Goal: Task Accomplishment & Management: Manage account settings

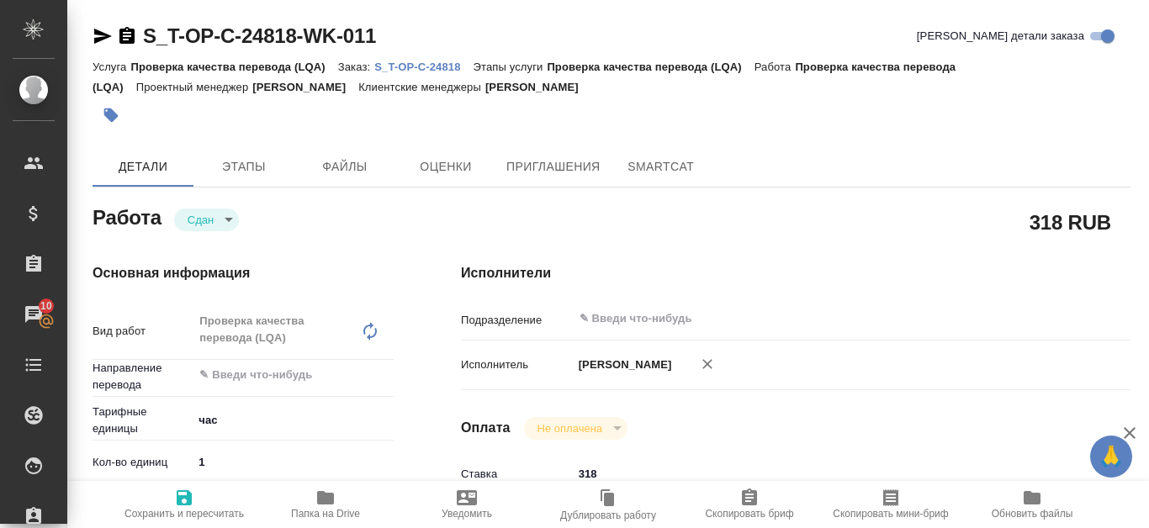
type textarea "x"
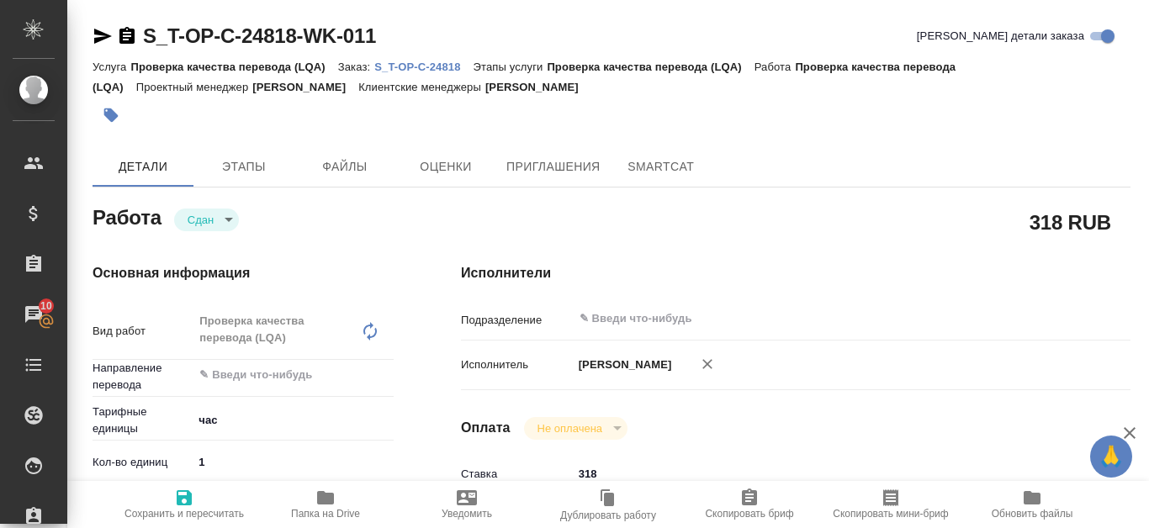
type textarea "x"
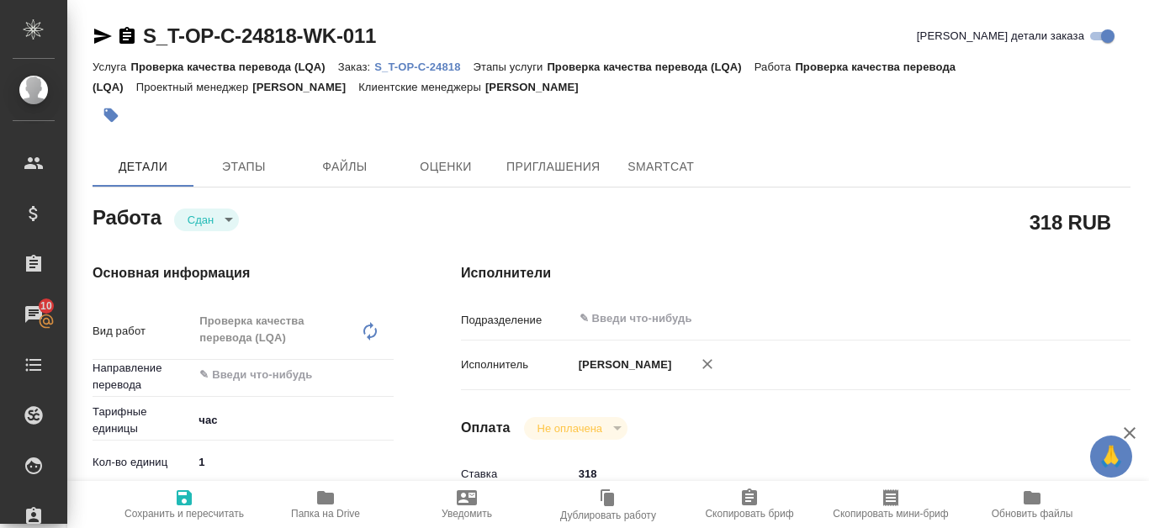
type textarea "x"
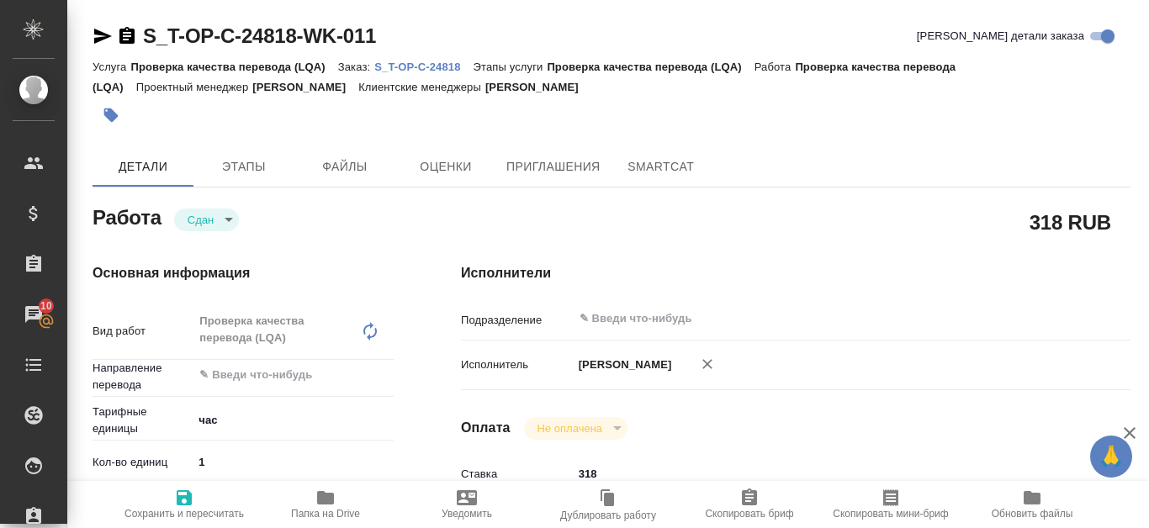
type textarea "x"
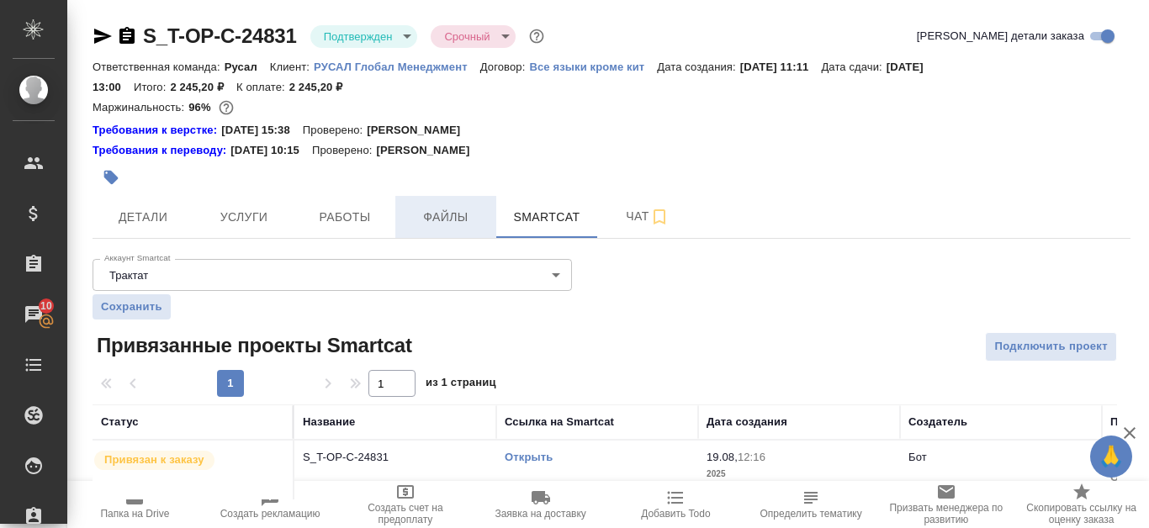
click at [475, 204] on button "Файлы" at bounding box center [445, 217] width 101 height 42
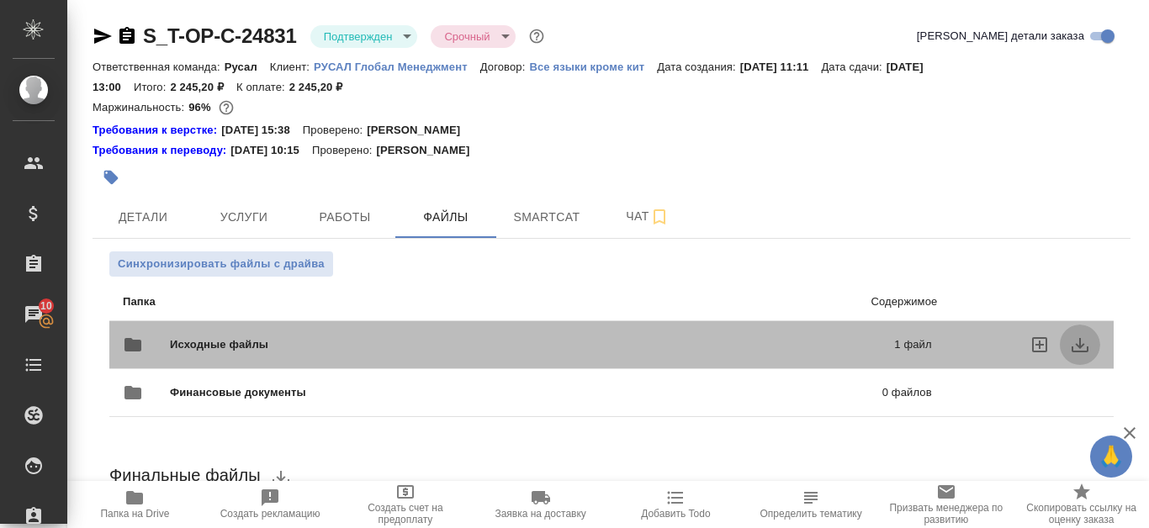
click at [1090, 347] on button "download" at bounding box center [1080, 345] width 40 height 40
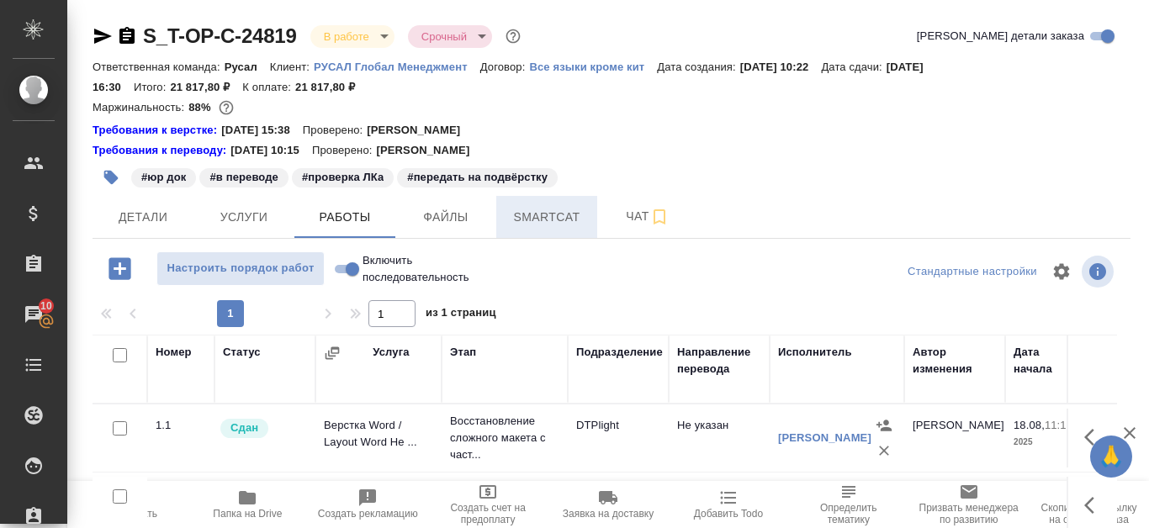
click at [553, 221] on span "Smartcat" at bounding box center [546, 217] width 81 height 21
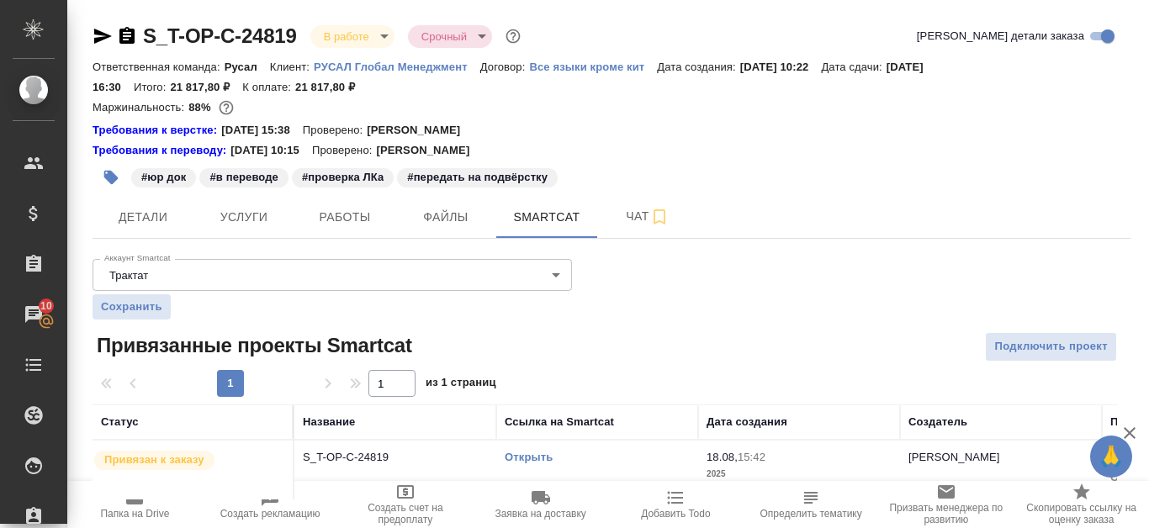
click at [543, 457] on link "Открыть" at bounding box center [529, 457] width 48 height 13
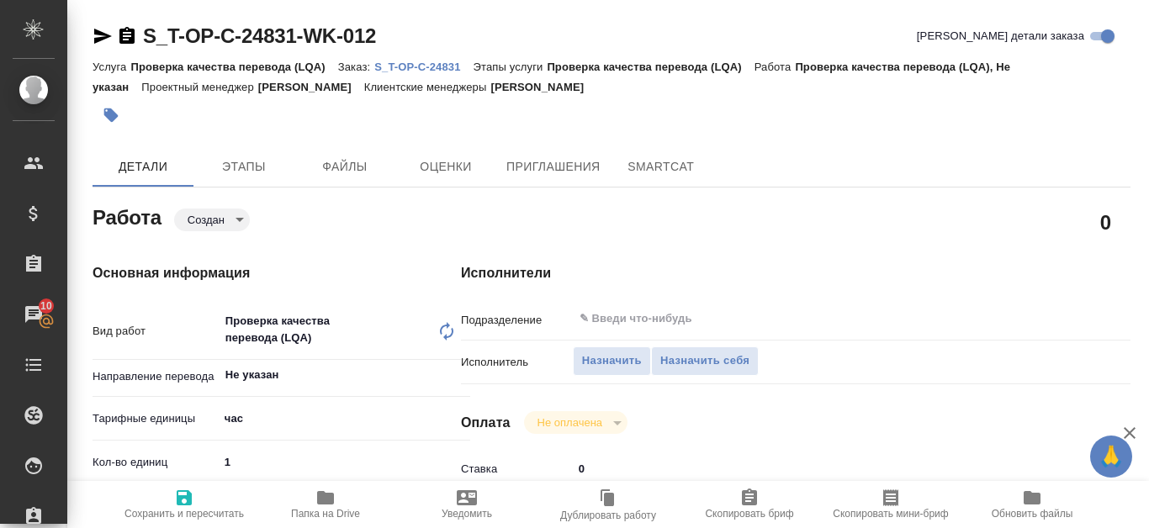
type textarea "x"
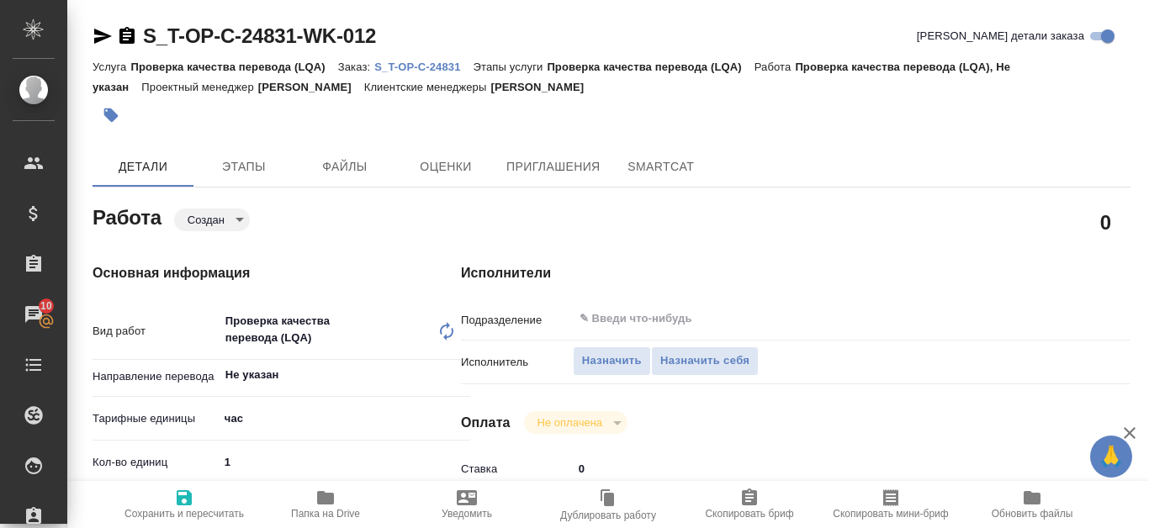
type textarea "x"
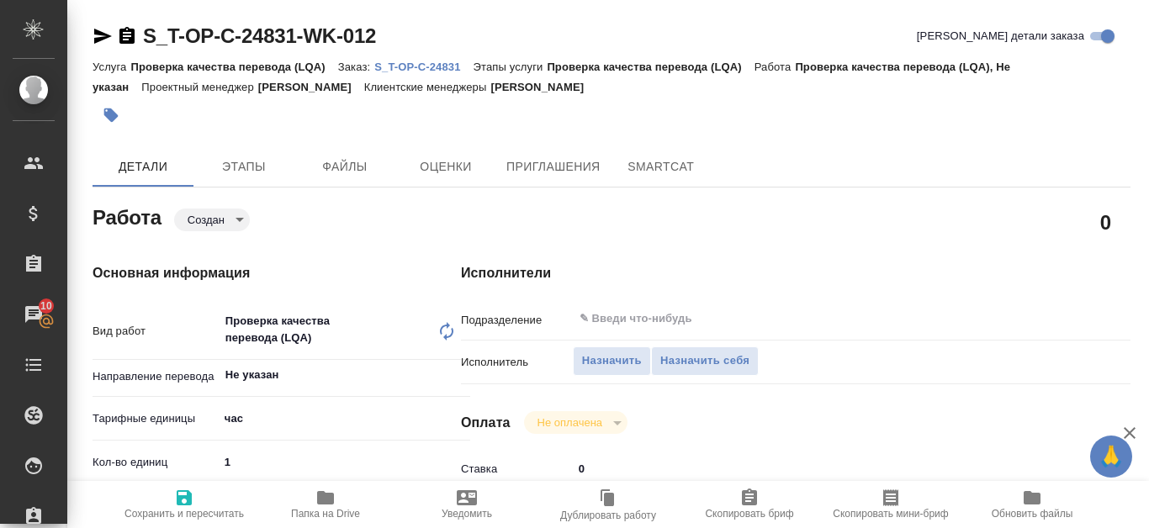
type textarea "x"
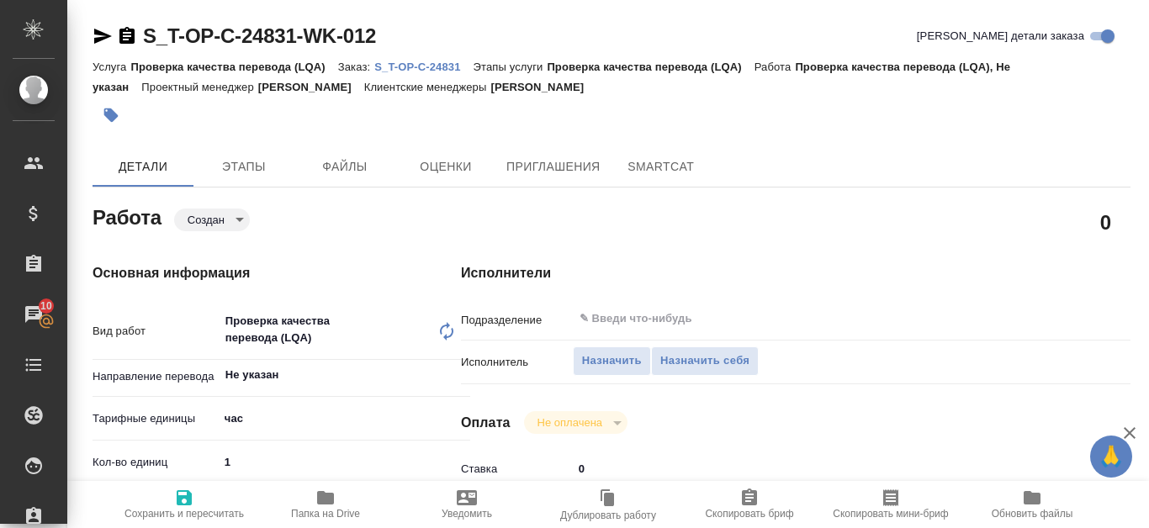
type textarea "x"
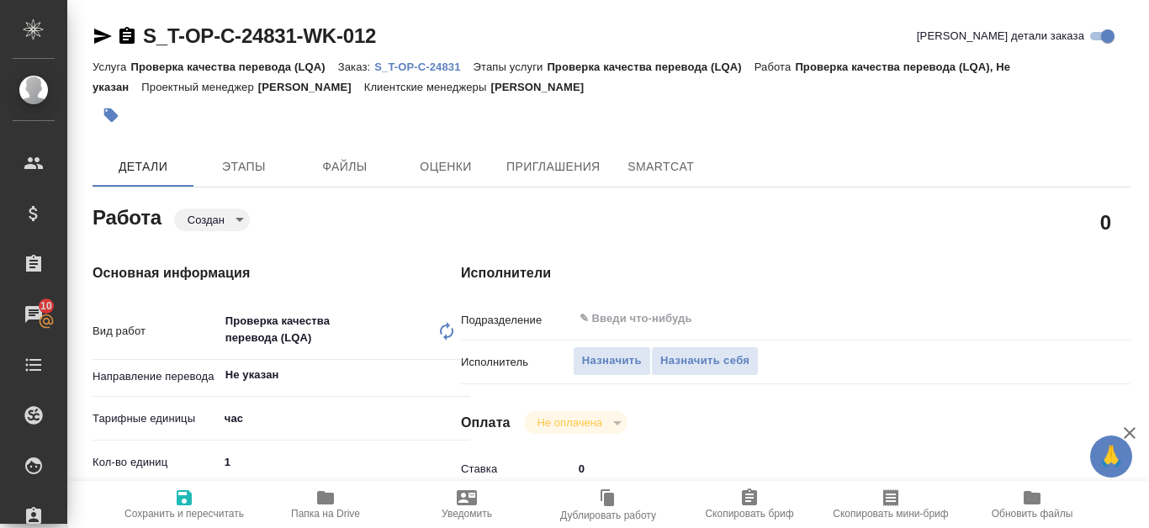
type textarea "x"
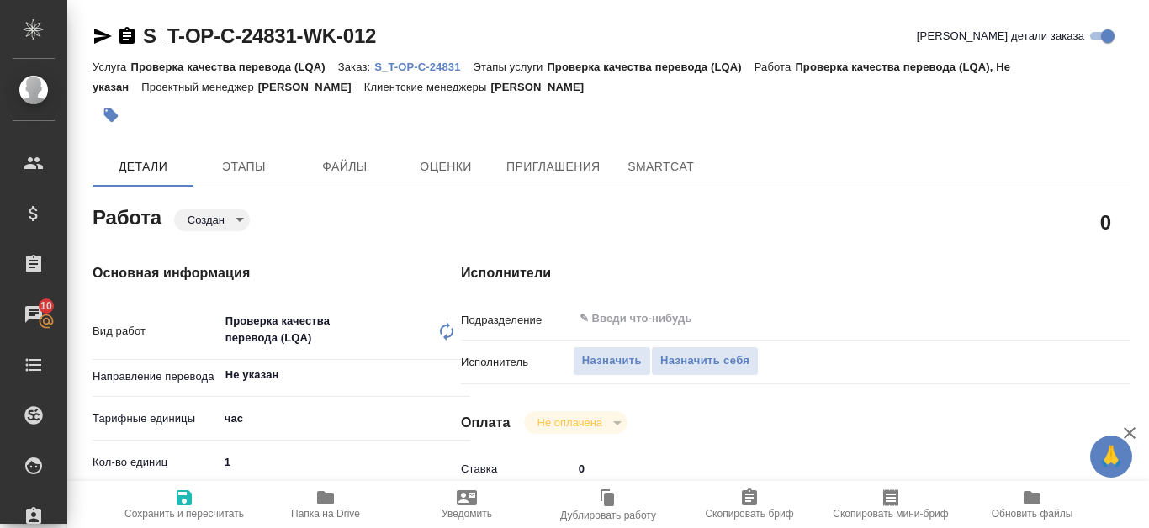
scroll to position [168, 0]
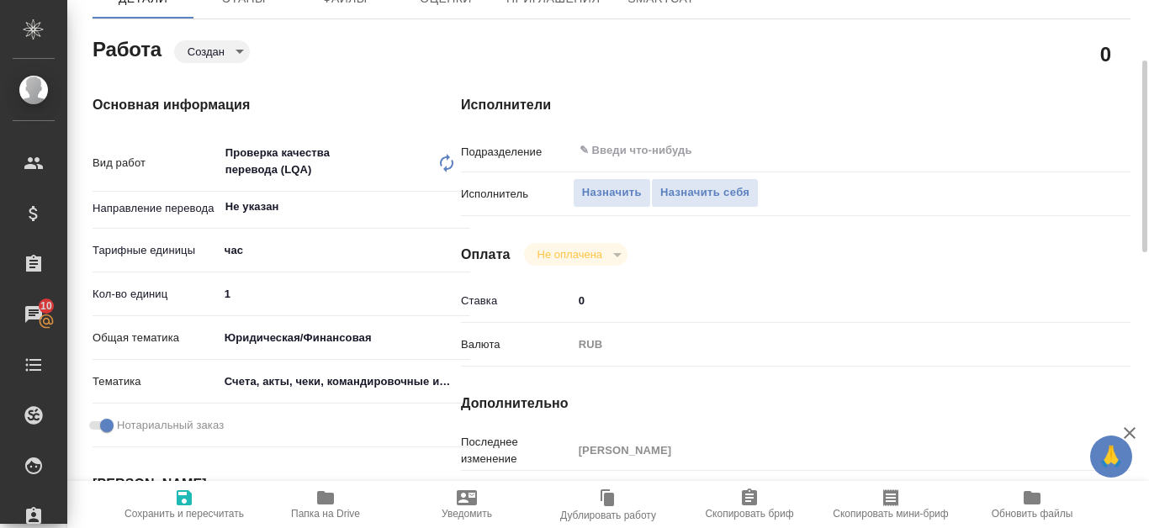
type textarea "x"
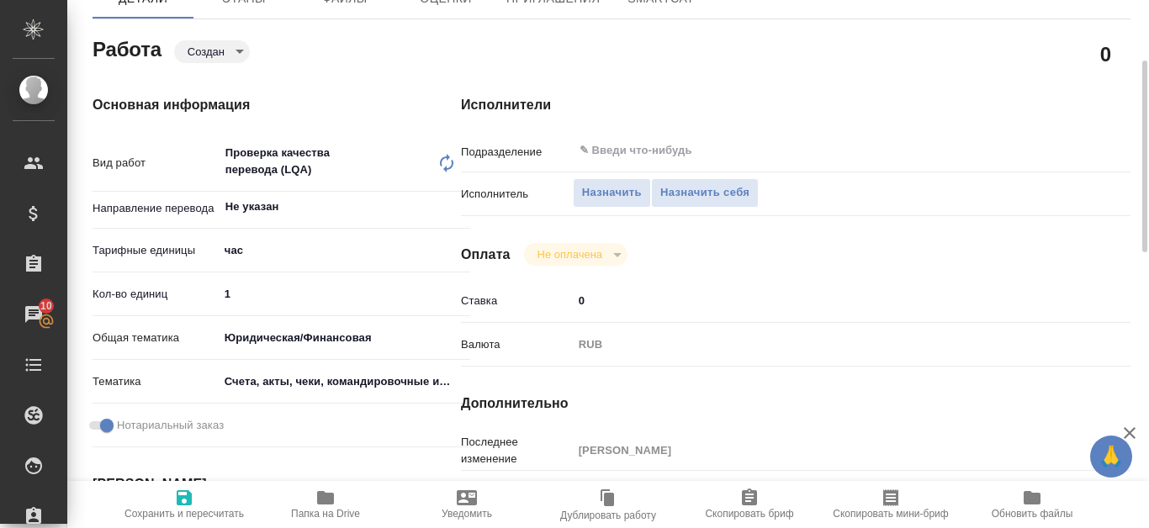
scroll to position [0, 0]
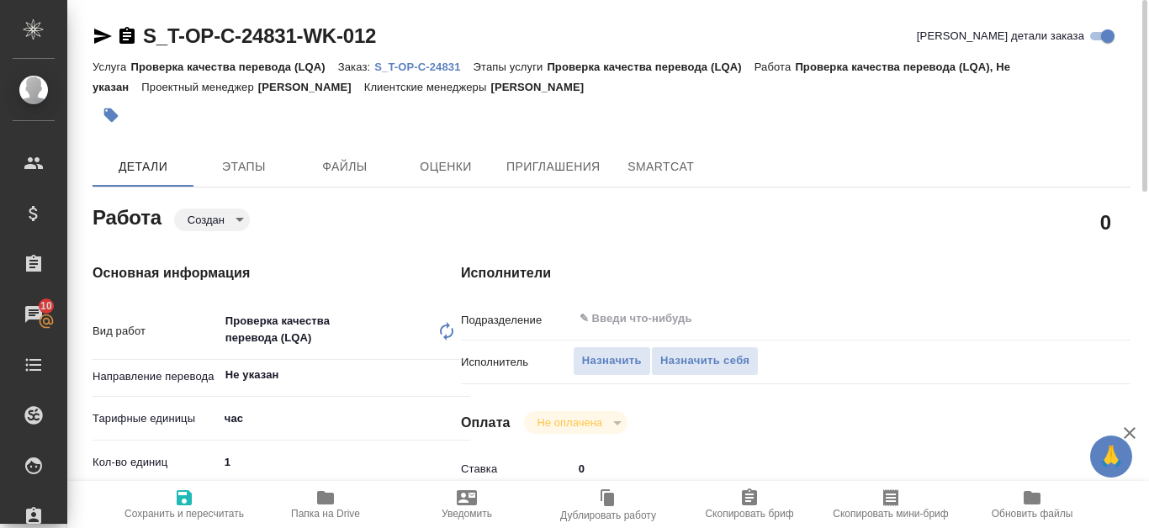
type textarea "x"
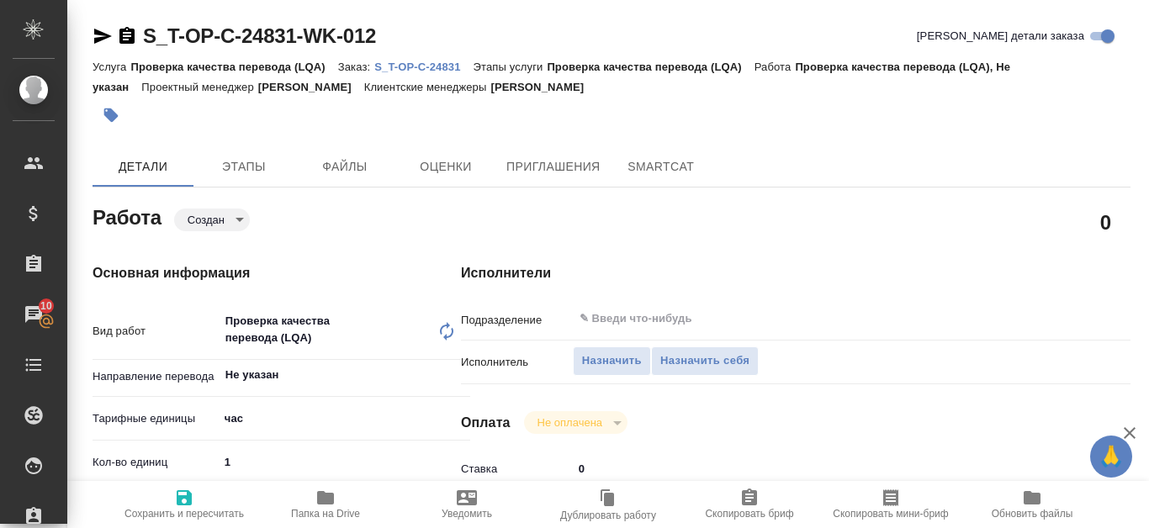
type textarea "x"
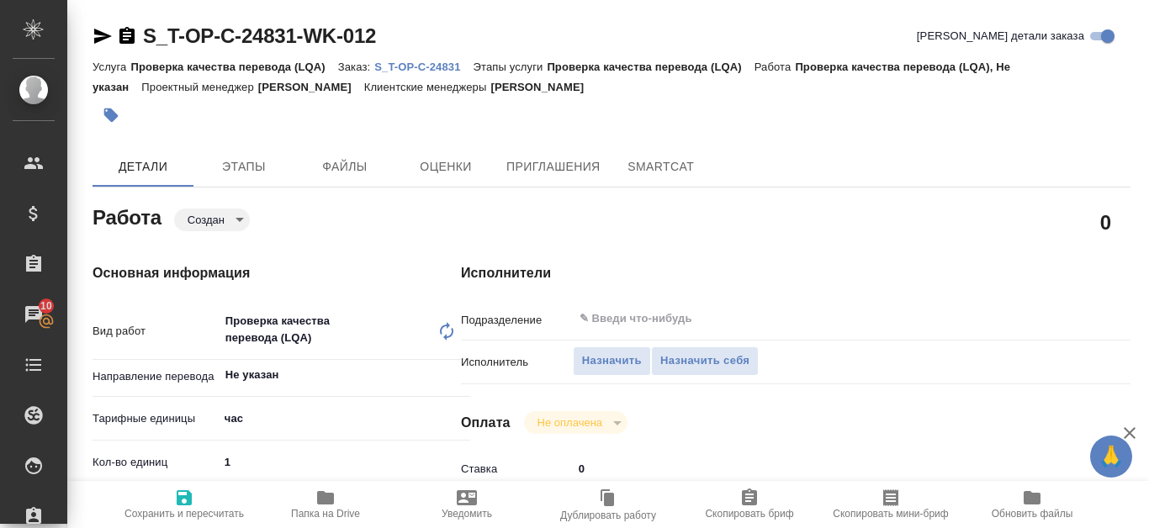
type textarea "x"
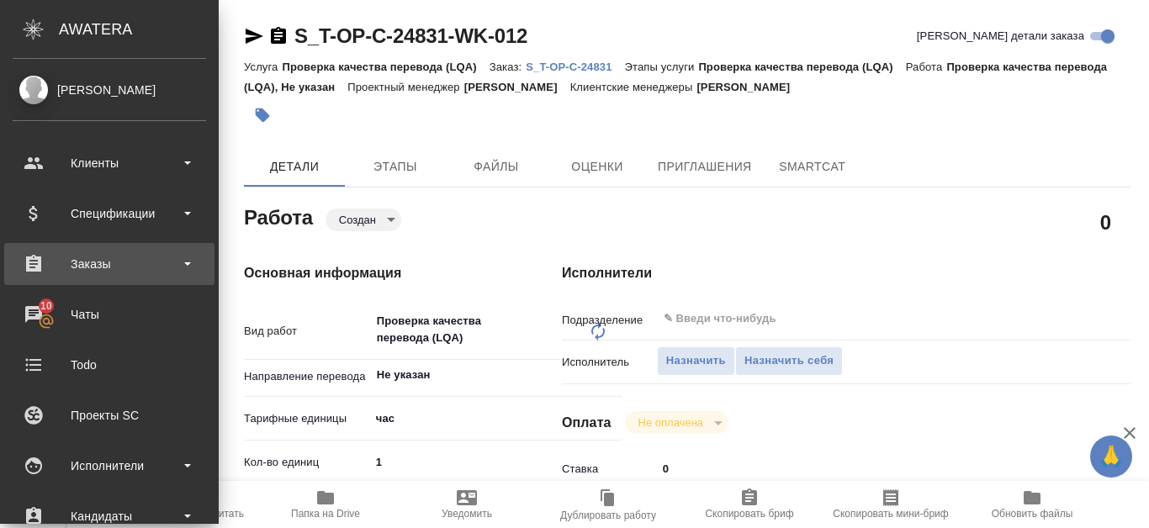
click at [75, 262] on div "Заказы" at bounding box center [110, 264] width 194 height 25
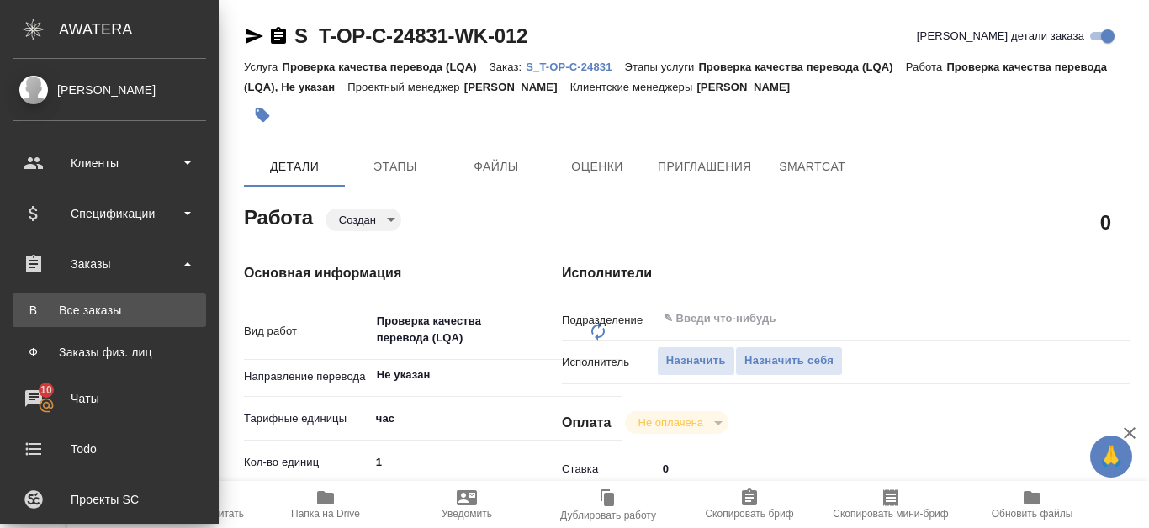
click at [91, 308] on div "Все заказы" at bounding box center [109, 310] width 177 height 17
type textarea "x"
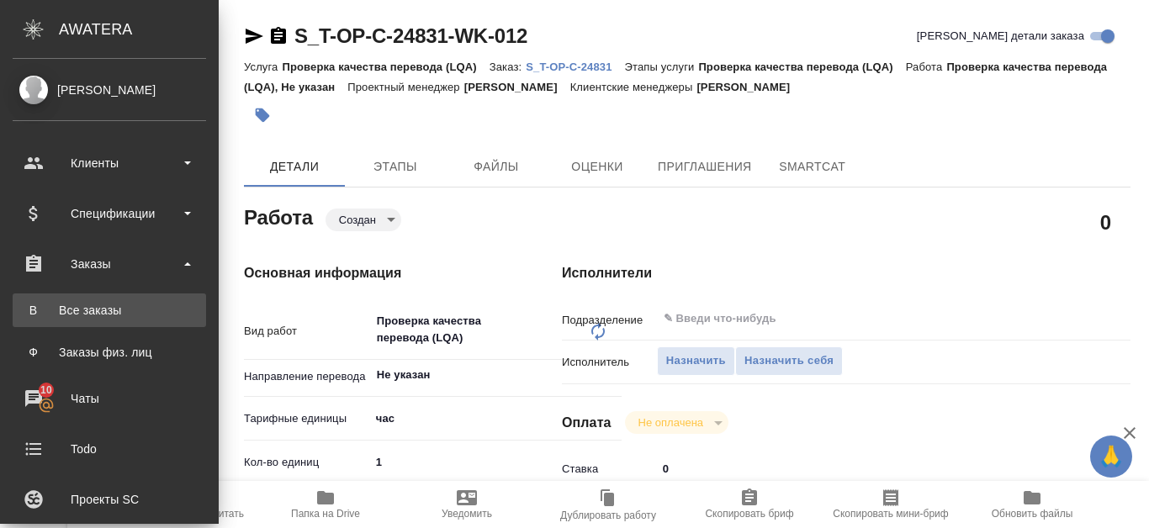
type textarea "x"
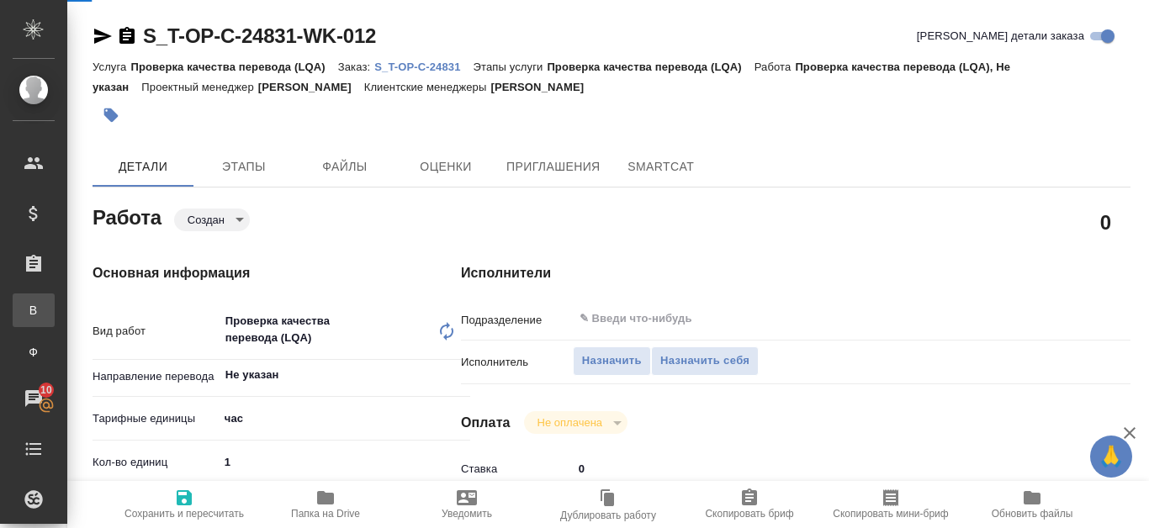
type textarea "x"
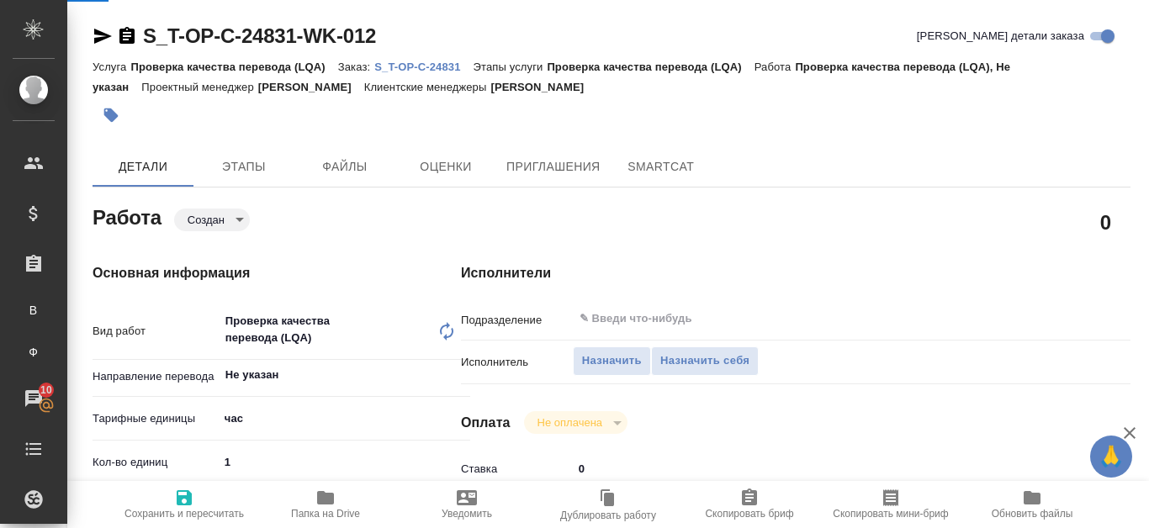
type textarea "x"
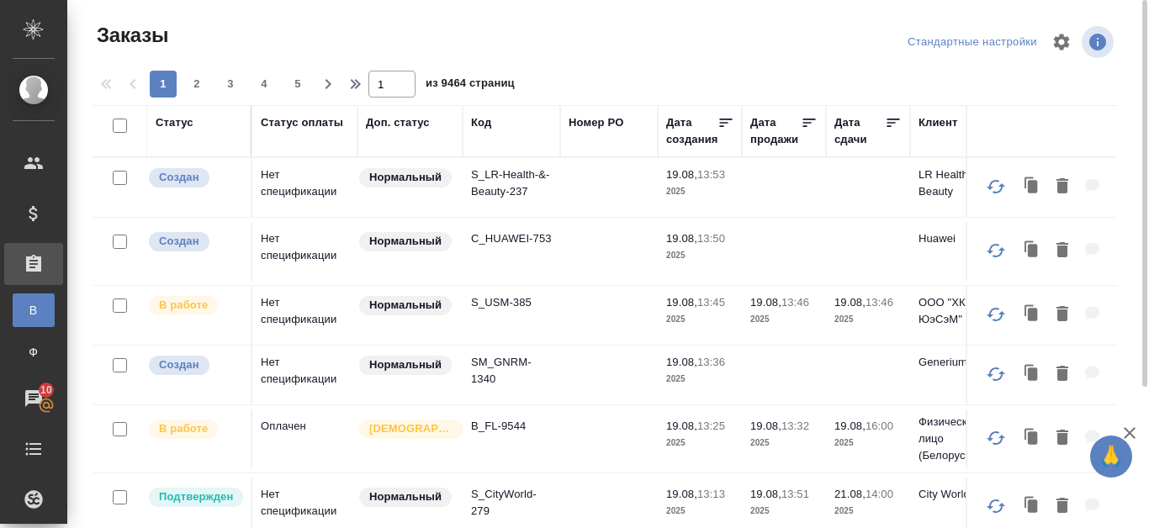
click at [487, 119] on div "Код" at bounding box center [481, 122] width 20 height 17
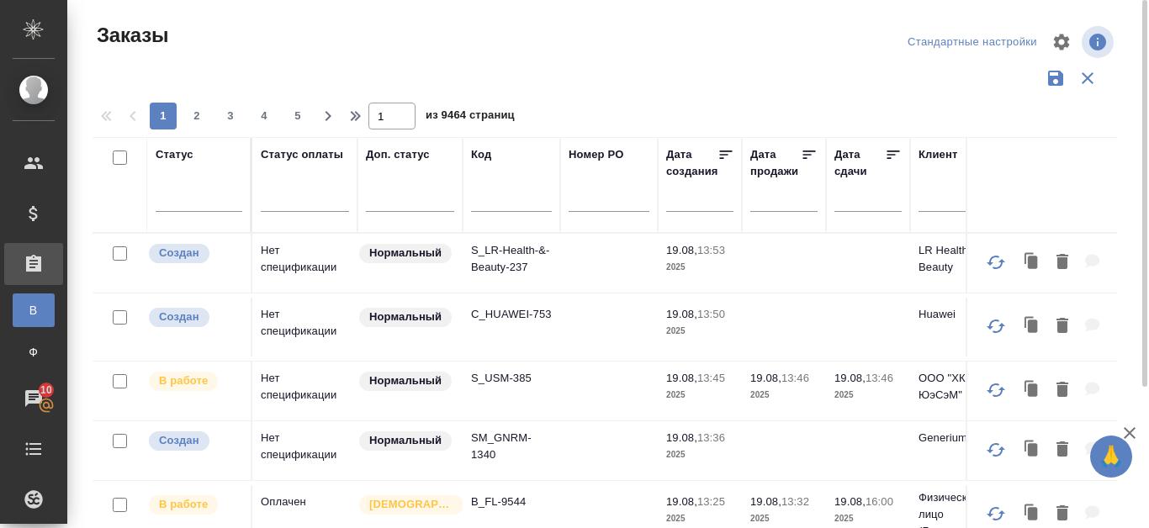
click at [489, 121] on span "из 9464 страниц" at bounding box center [470, 117] width 89 height 24
click at [497, 199] on input "text" at bounding box center [511, 201] width 81 height 21
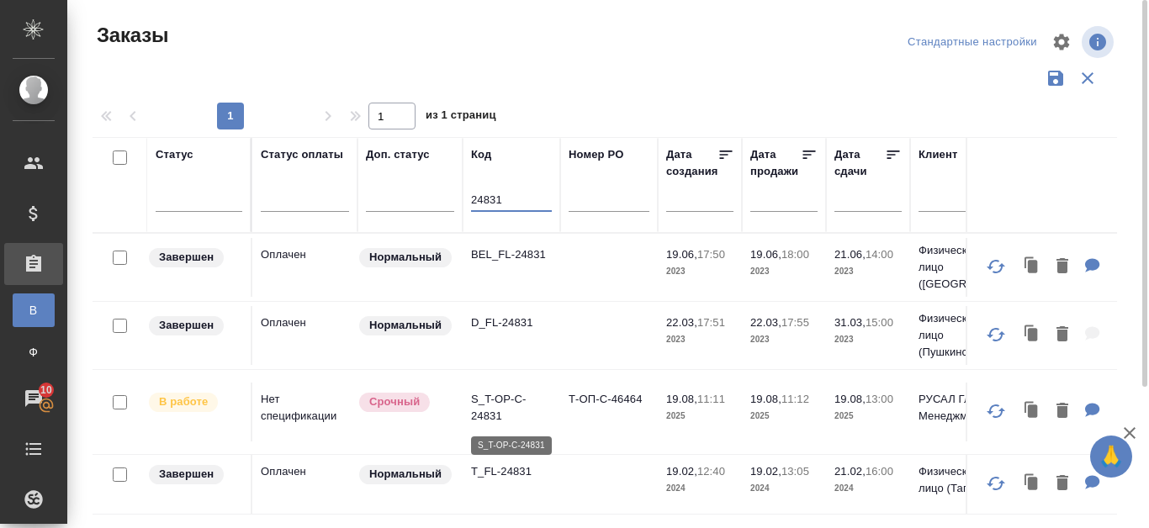
type input "24831"
click at [503, 411] on p "S_T-OP-C-24831" at bounding box center [511, 408] width 81 height 34
click at [496, 410] on p "S_T-OP-C-24831" at bounding box center [511, 408] width 81 height 34
click at [492, 401] on p "S_T-OP-C-24831" at bounding box center [511, 408] width 81 height 34
click at [505, 407] on p "S_T-OP-C-24831" at bounding box center [511, 408] width 81 height 34
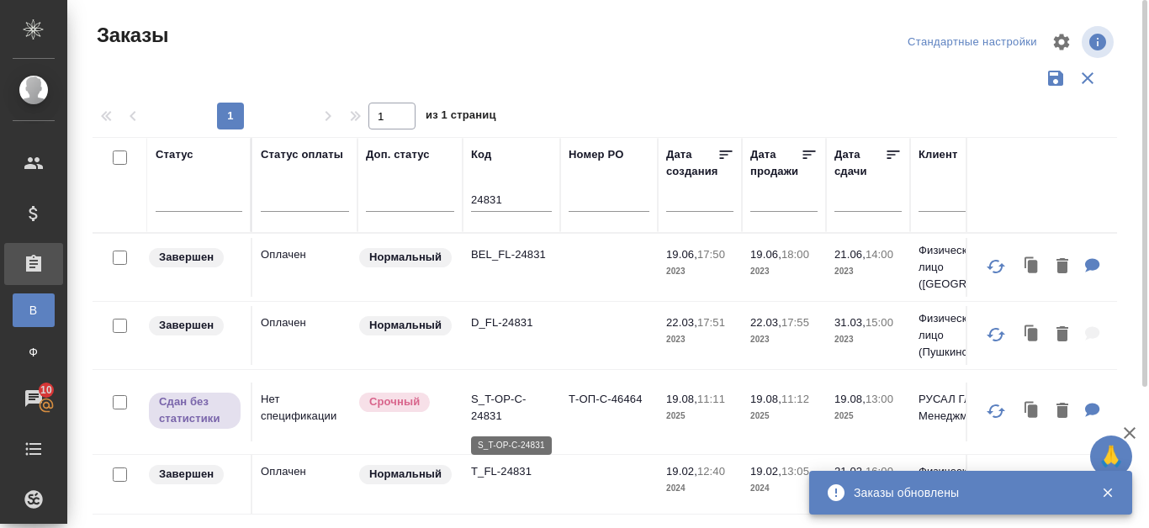
click at [496, 419] on p "S_T-OP-C-24831" at bounding box center [511, 408] width 81 height 34
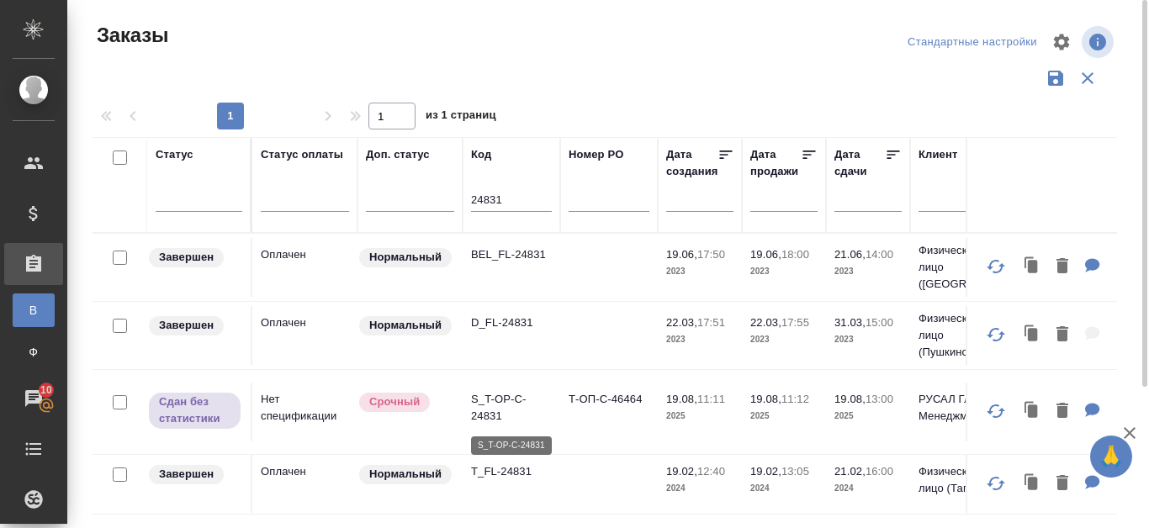
click at [496, 415] on p "S_T-OP-C-24831" at bounding box center [511, 408] width 81 height 34
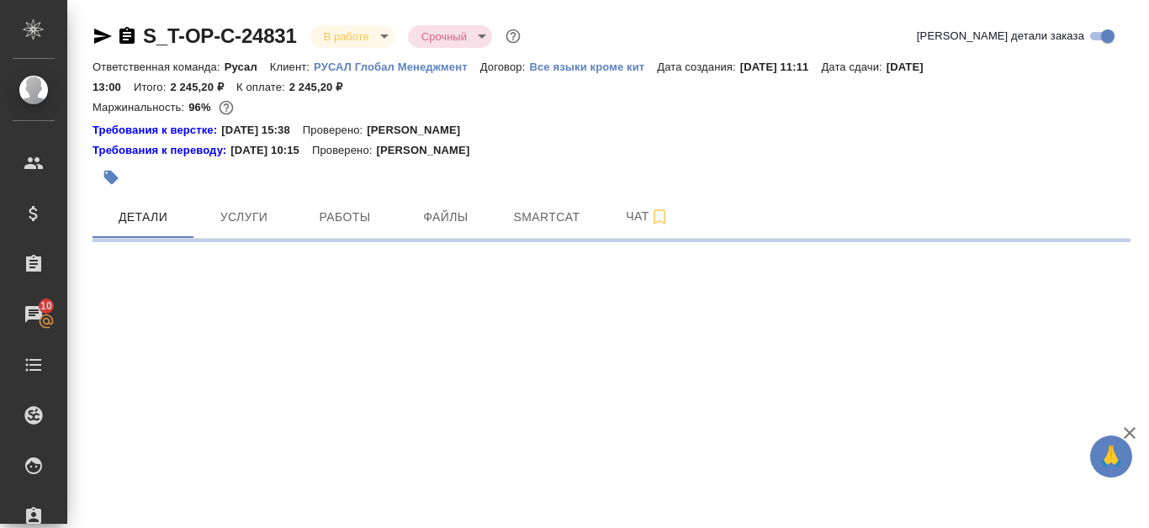
select select "RU"
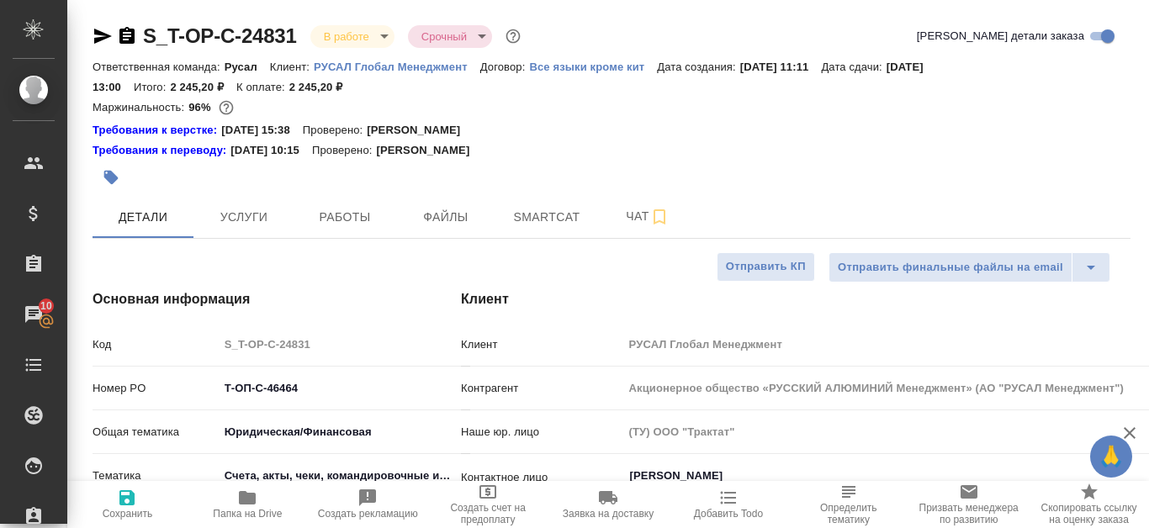
type textarea "x"
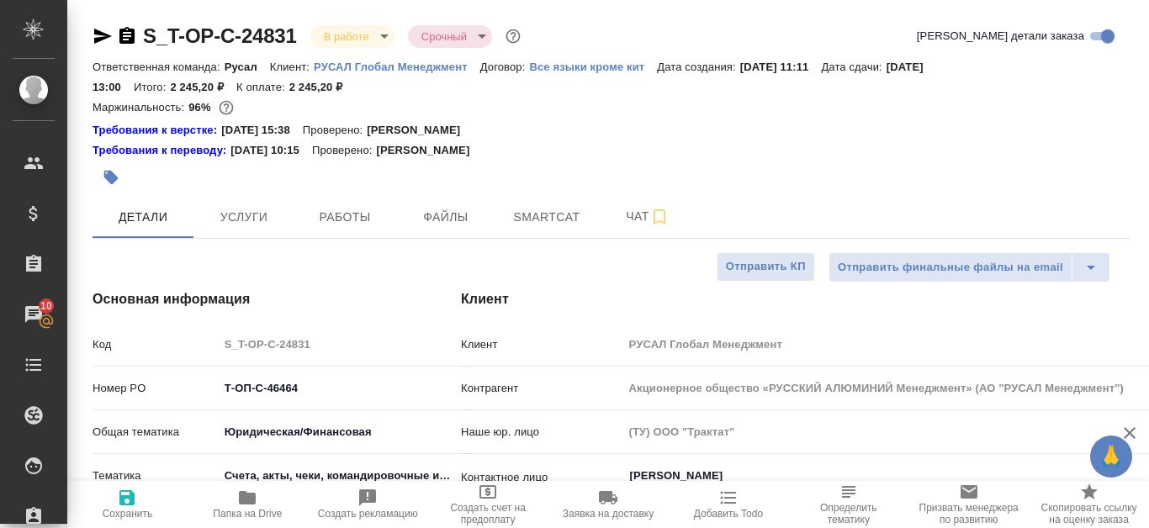
type textarea "x"
click at [539, 217] on span "Smartcat" at bounding box center [546, 217] width 81 height 21
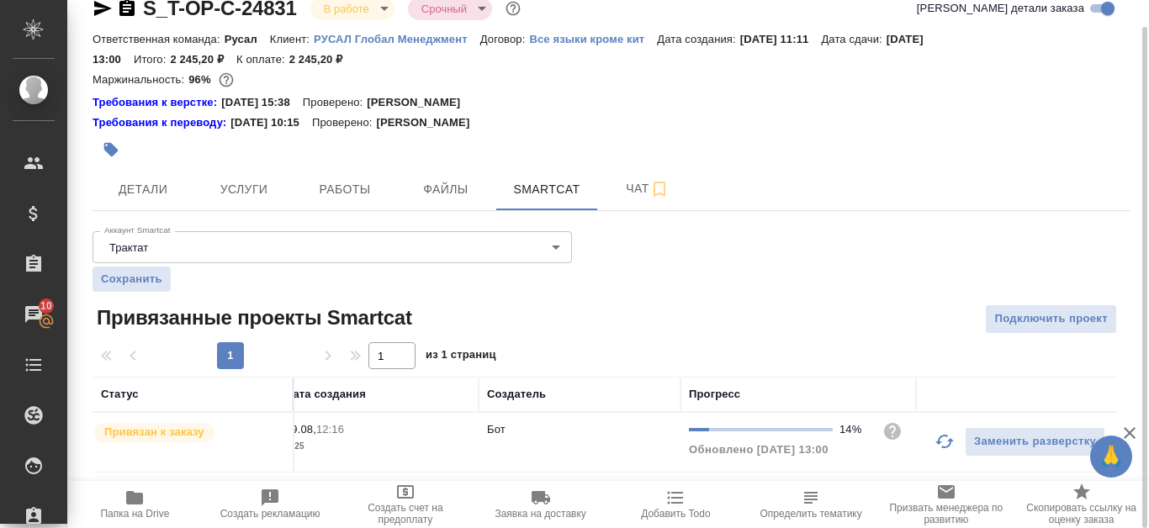
scroll to position [0, 422]
click at [947, 439] on icon "button" at bounding box center [944, 442] width 20 height 20
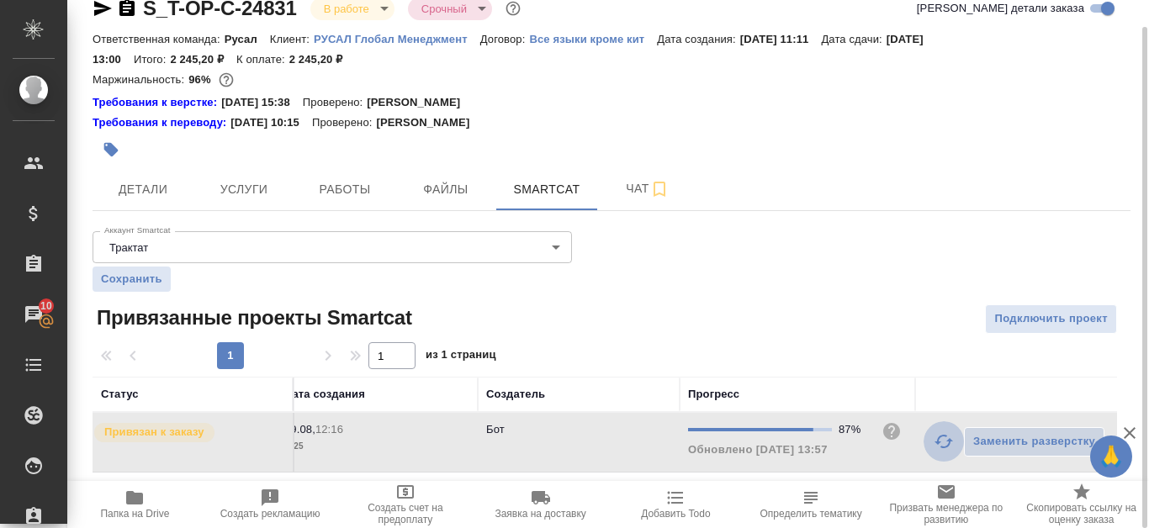
click at [937, 443] on icon "button" at bounding box center [944, 441] width 19 height 13
click at [336, 190] on span "Работы" at bounding box center [345, 189] width 81 height 21
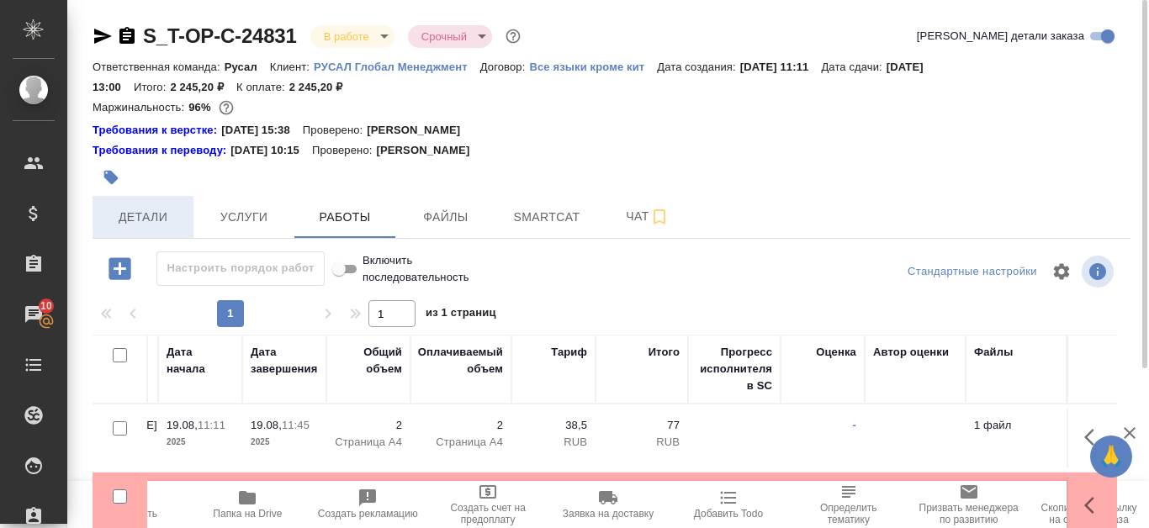
click at [156, 227] on span "Детали" at bounding box center [143, 217] width 81 height 21
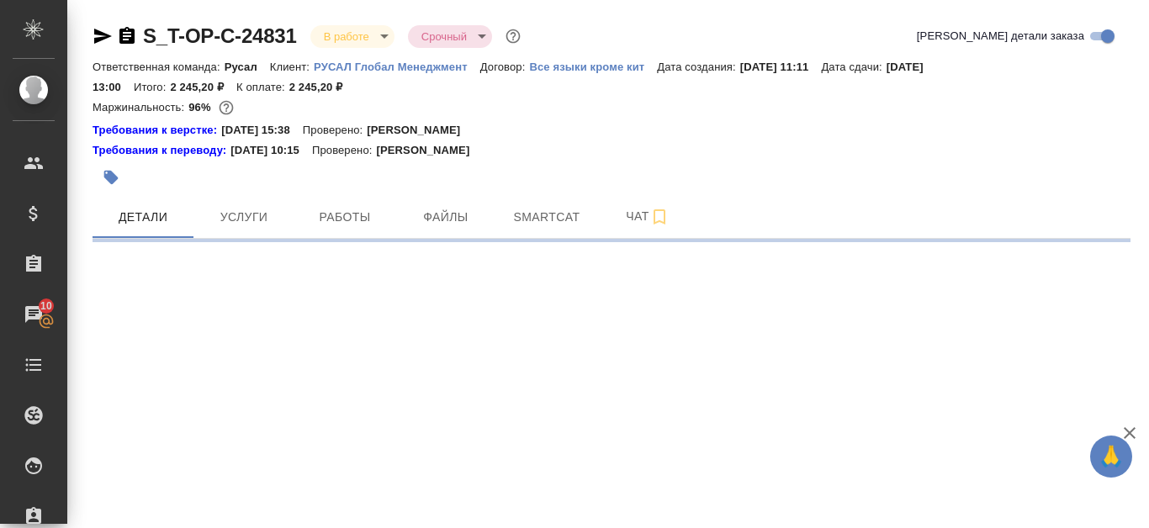
select select "RU"
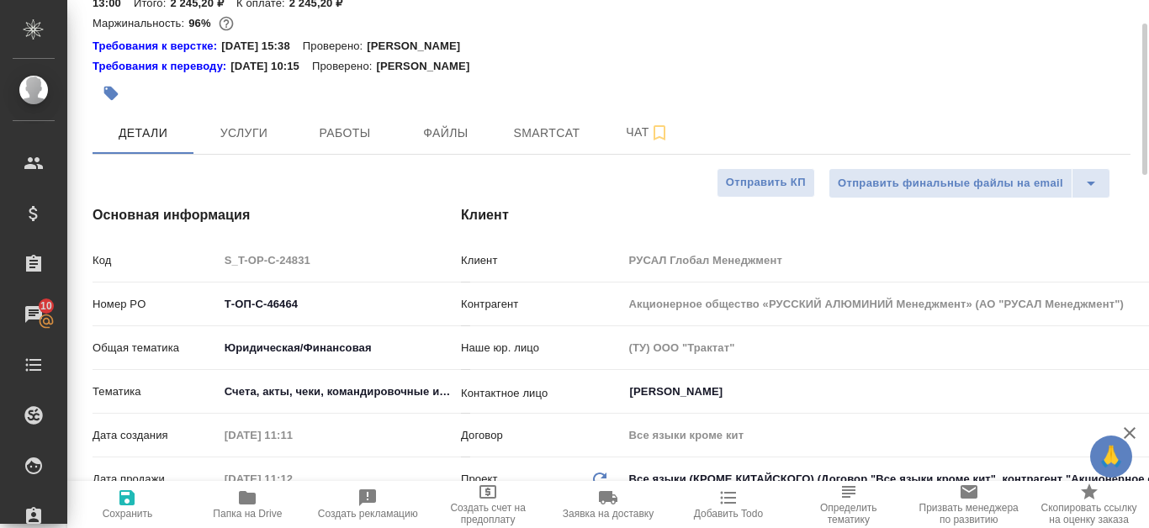
scroll to position [168, 0]
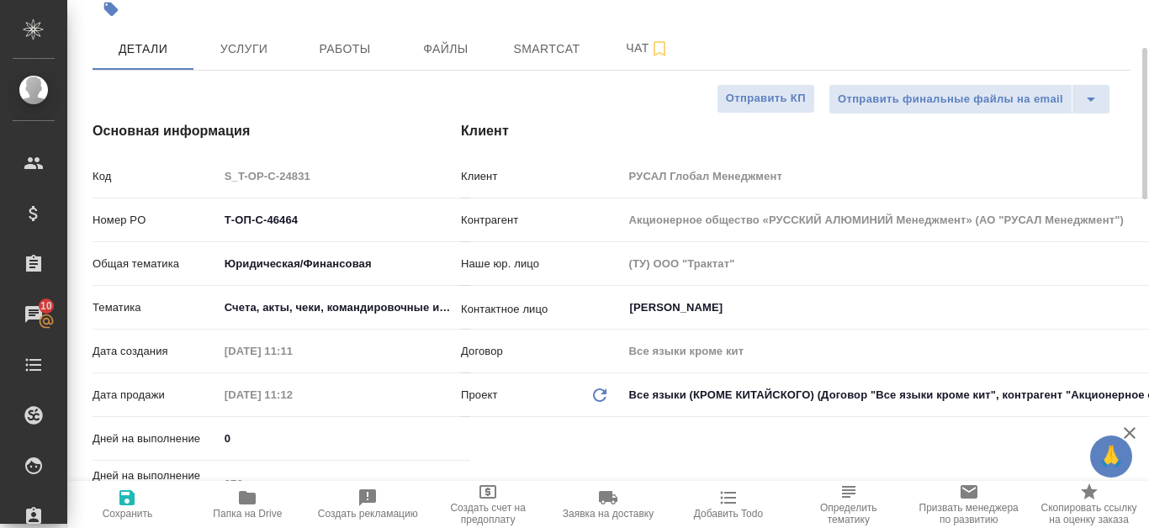
type textarea "x"
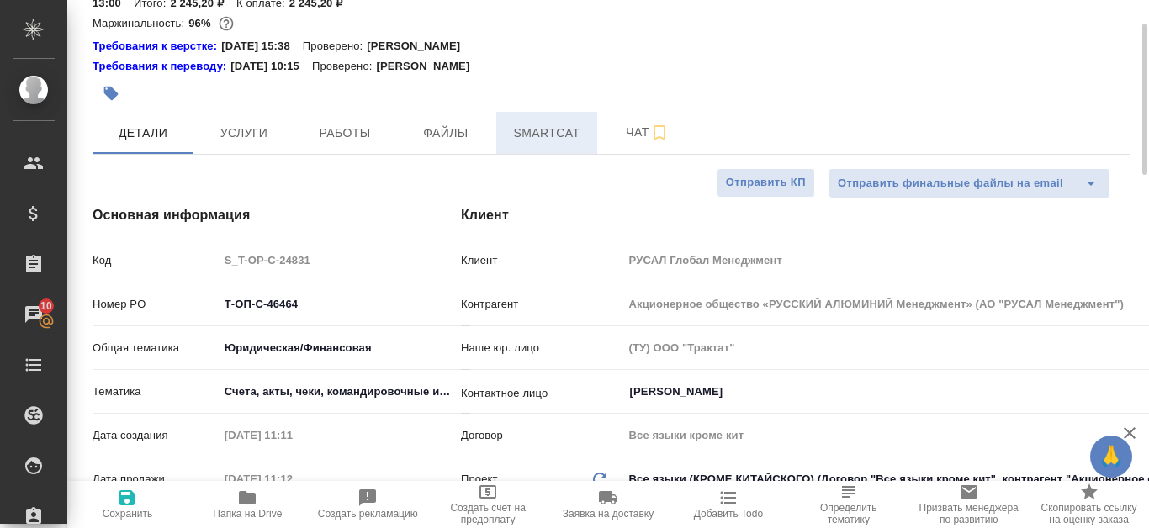
click at [531, 132] on span "Smartcat" at bounding box center [546, 133] width 81 height 21
click at [554, 130] on span "Smartcat" at bounding box center [546, 133] width 81 height 21
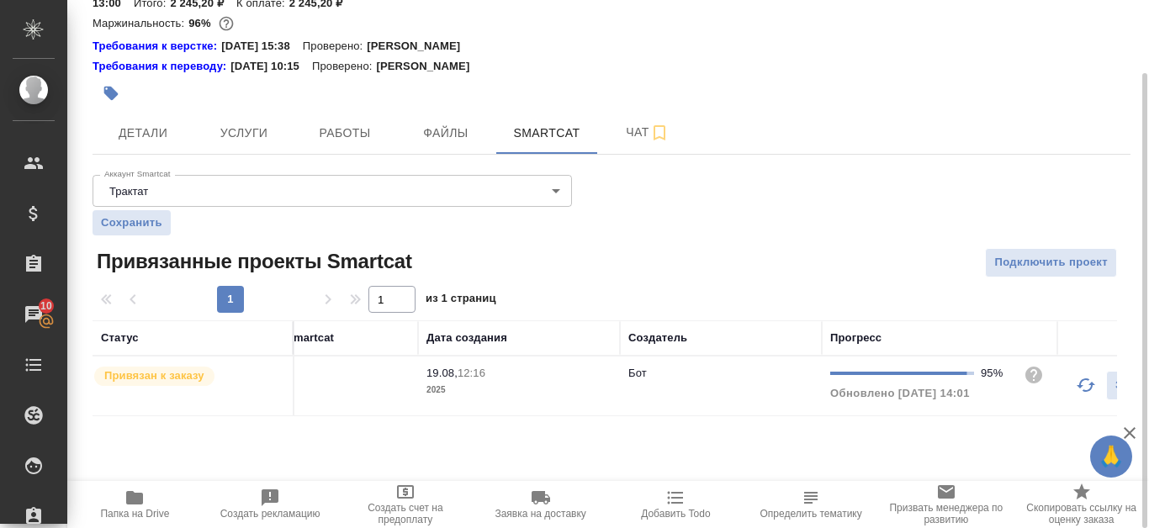
scroll to position [0, 406]
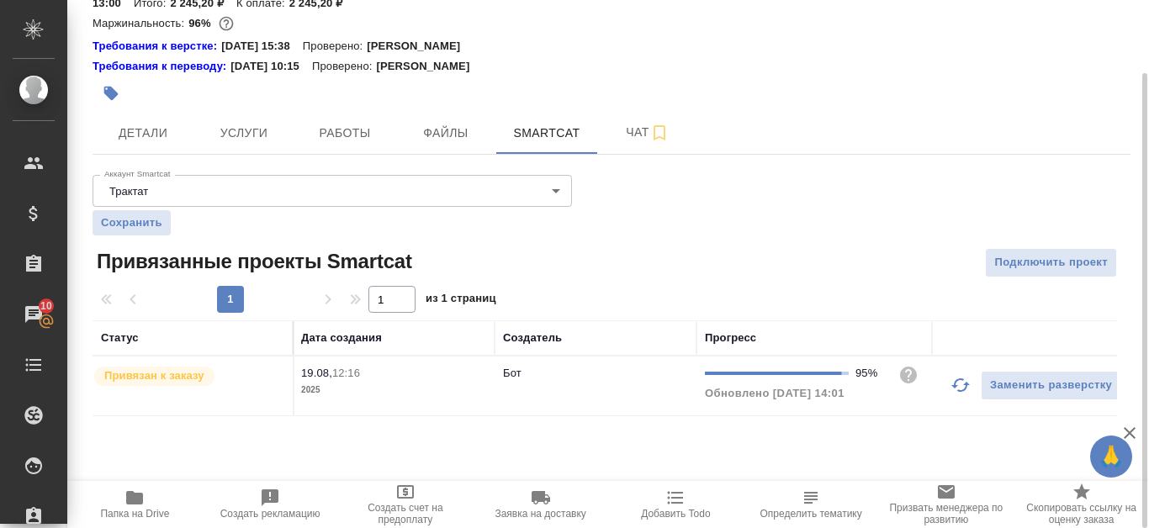
click at [955, 384] on icon "button" at bounding box center [961, 385] width 19 height 13
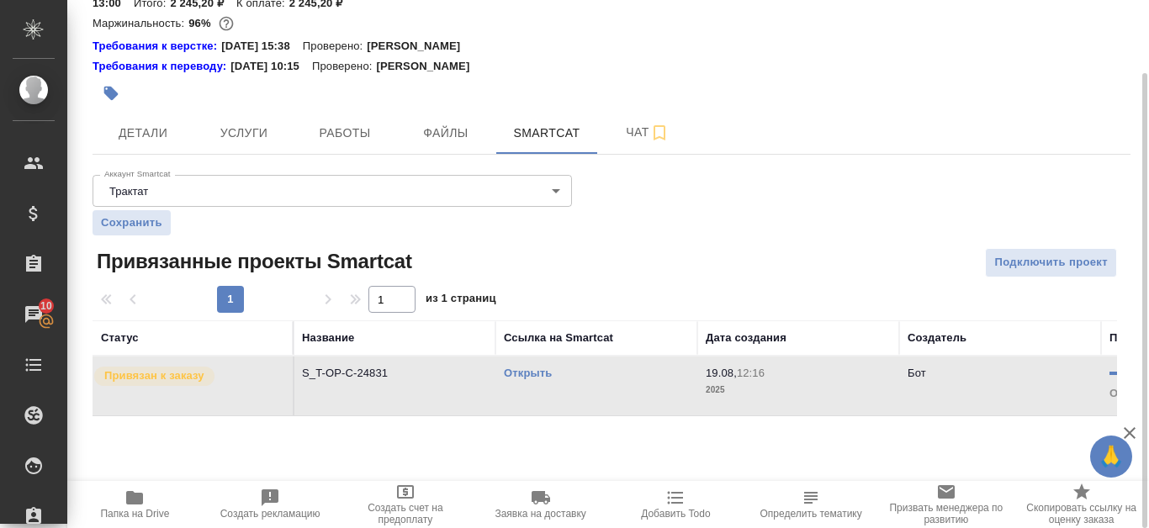
scroll to position [0, 0]
click at [509, 370] on link "Открыть" at bounding box center [529, 373] width 48 height 13
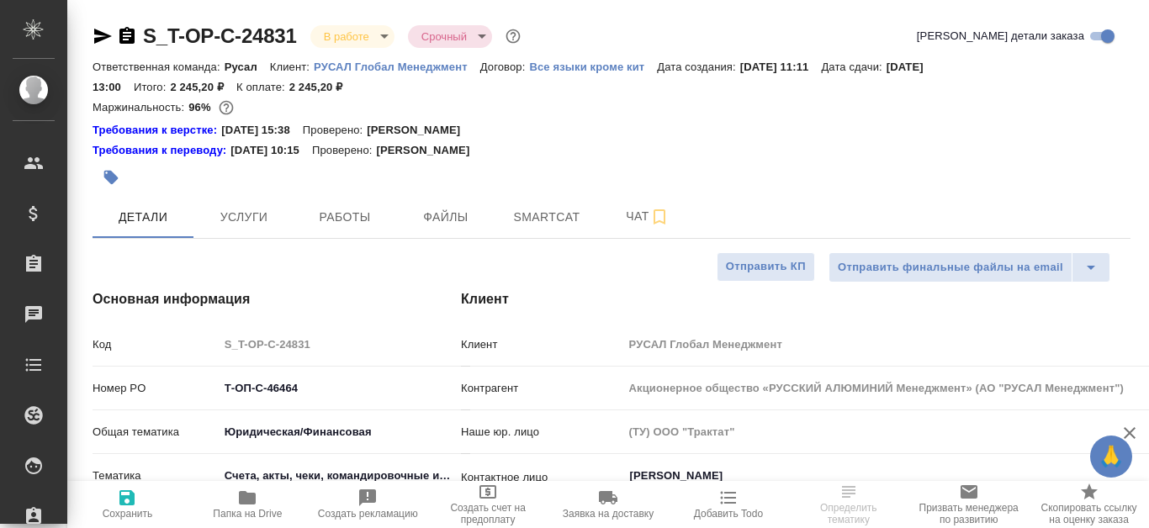
select select "RU"
click at [459, 215] on span "Файлы" at bounding box center [446, 217] width 81 height 21
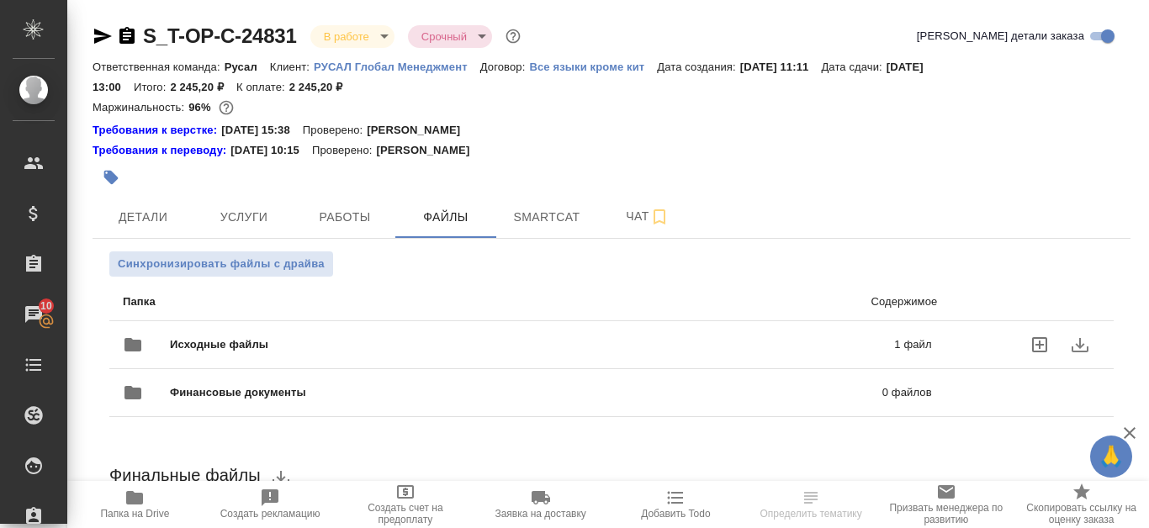
click at [644, 344] on p "1 файл" at bounding box center [756, 345] width 350 height 17
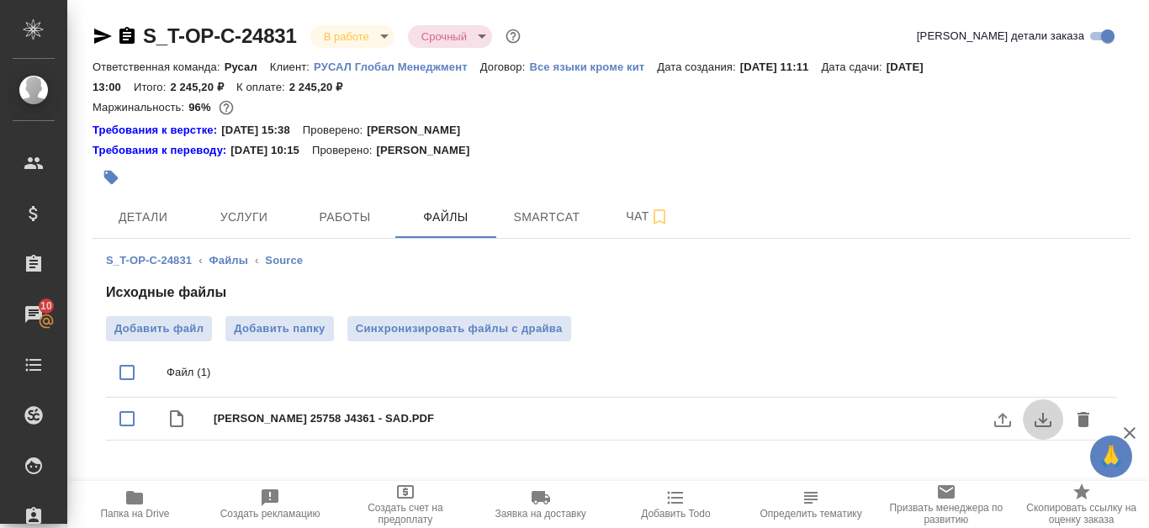
click at [1051, 421] on icon "download" at bounding box center [1043, 420] width 20 height 20
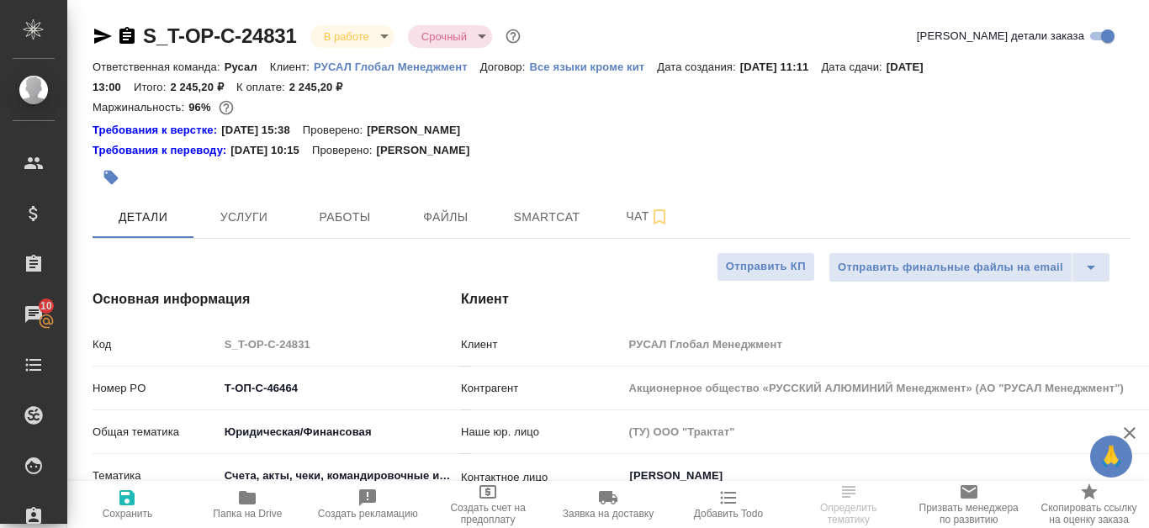
select select "RU"
type input "[PERSON_NAME]"
select select "RU"
type textarea "x"
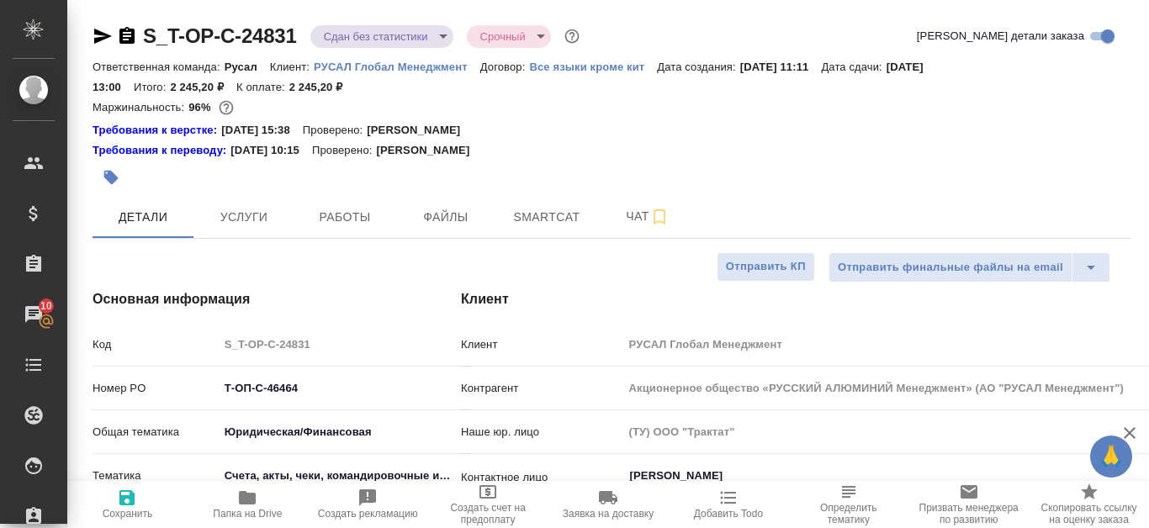
type textarea "x"
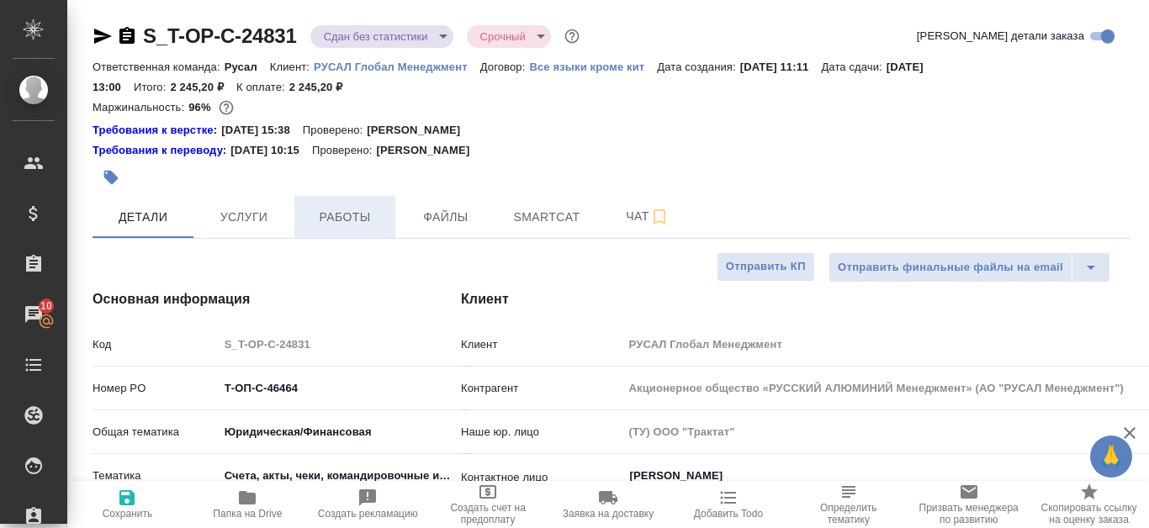
click at [368, 218] on span "Работы" at bounding box center [345, 217] width 81 height 21
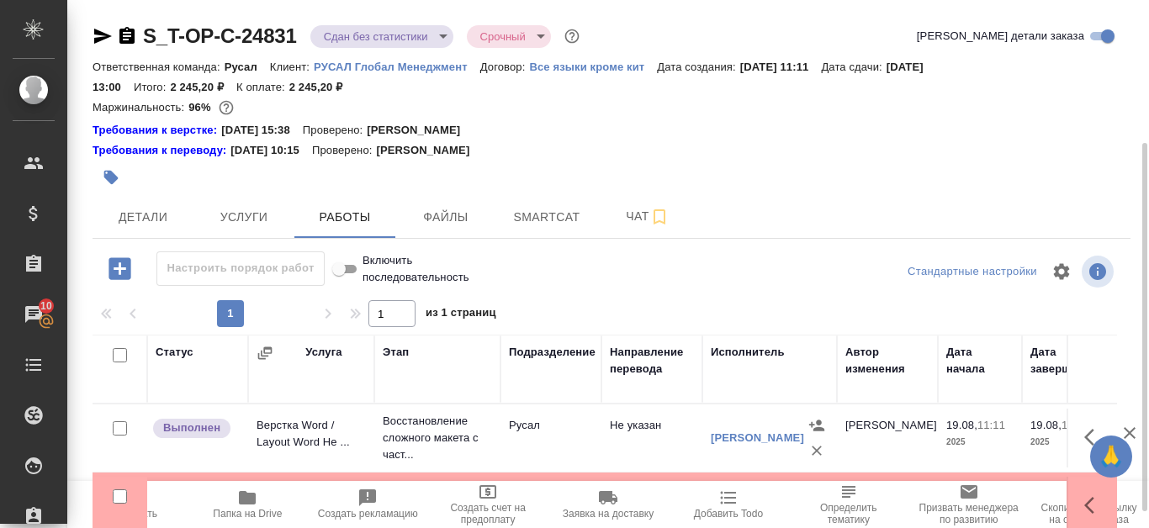
scroll to position [168, 0]
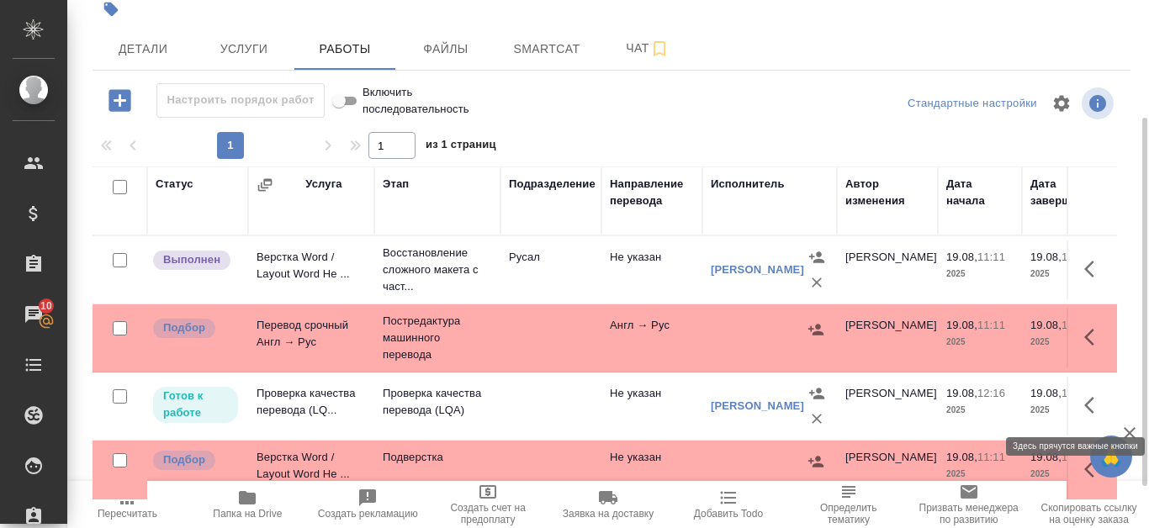
click at [1100, 404] on icon "button" at bounding box center [1094, 405] width 20 height 20
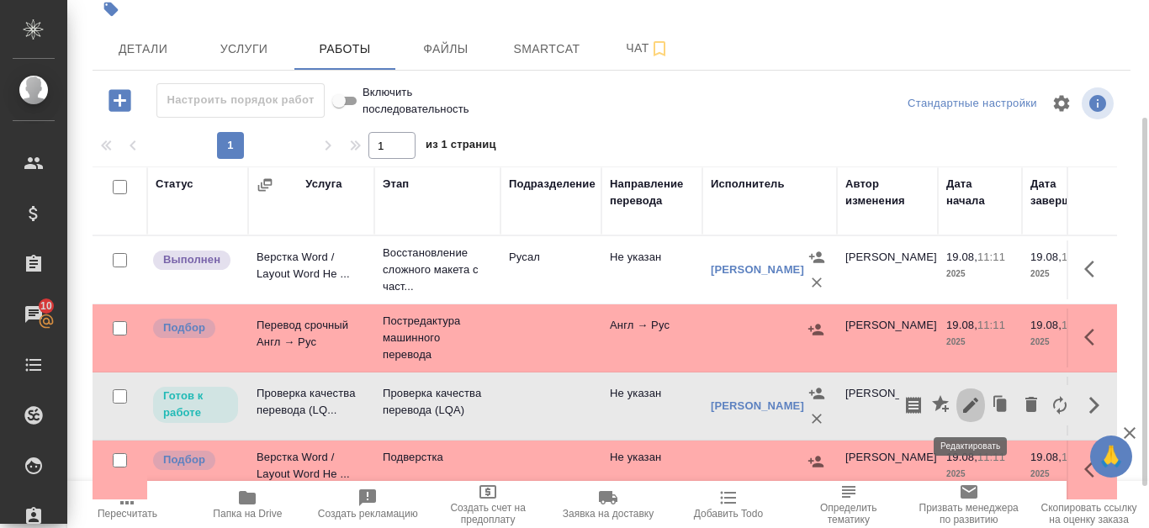
click at [978, 409] on icon "button" at bounding box center [971, 405] width 20 height 20
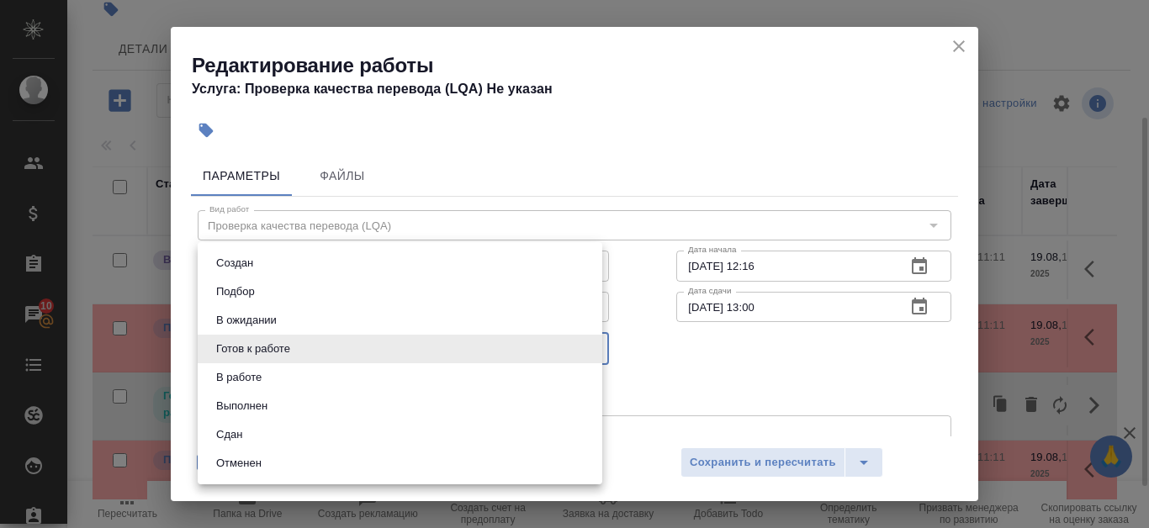
click at [588, 349] on body "🙏 .cls-1 fill:#fff; AWATERA Kanataeva [PERSON_NAME] Спецификации Заказы 10 Чаты…" at bounding box center [574, 264] width 1149 height 528
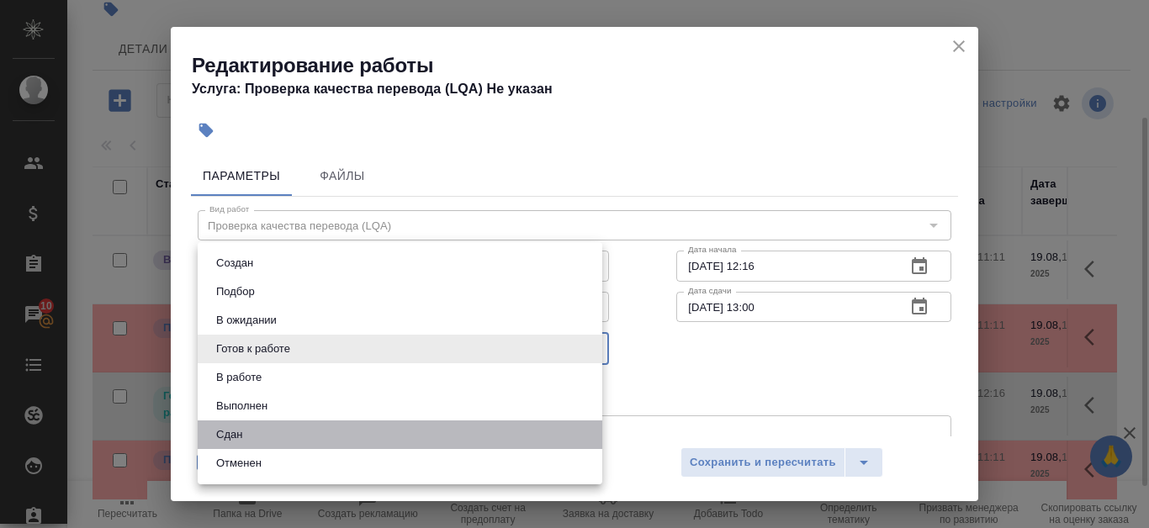
click at [380, 426] on li "Сдан" at bounding box center [400, 435] width 405 height 29
type input "closed"
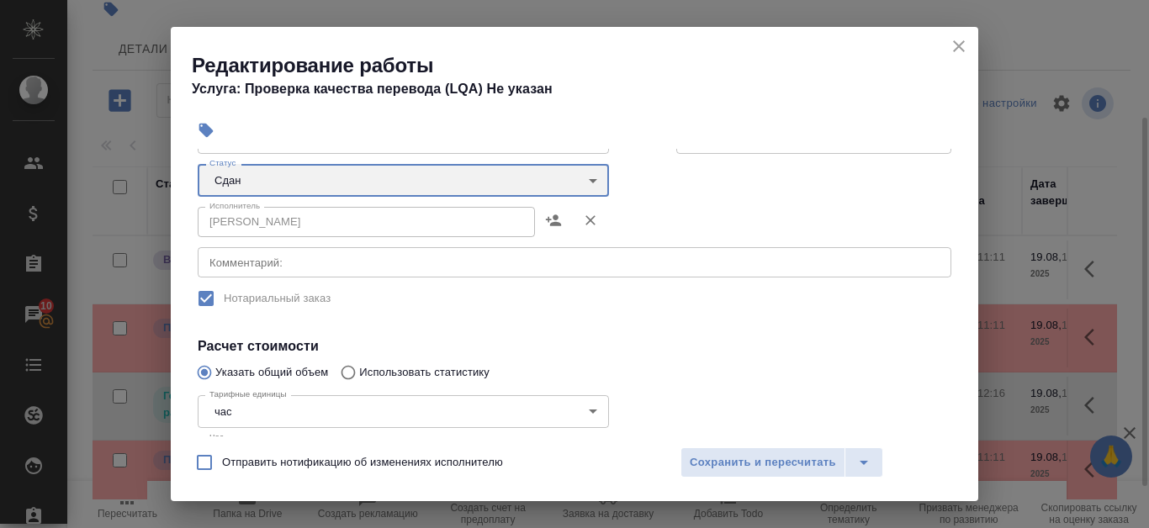
scroll to position [406, 0]
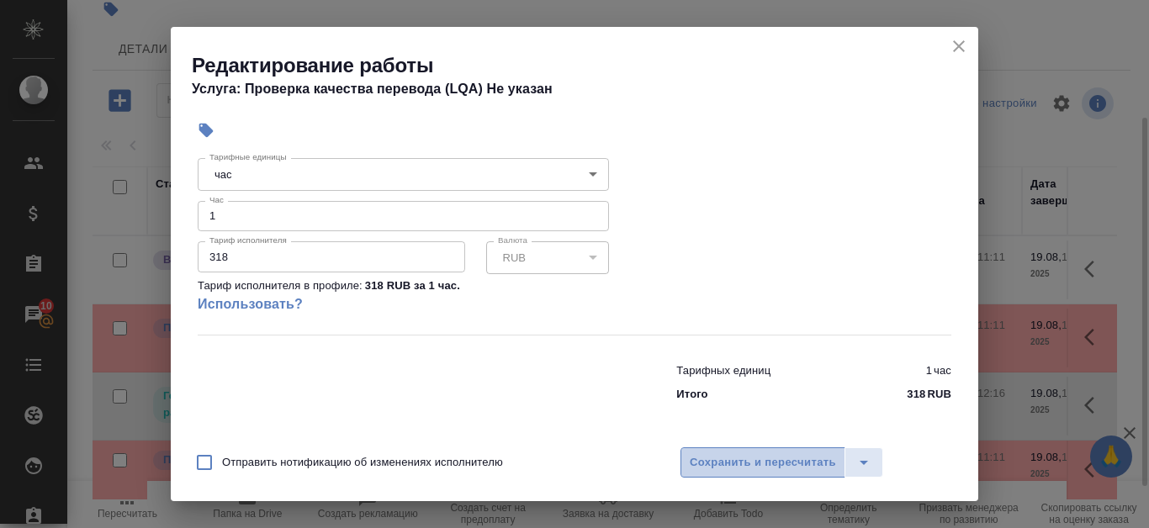
click at [729, 459] on span "Сохранить и пересчитать" at bounding box center [763, 462] width 146 height 19
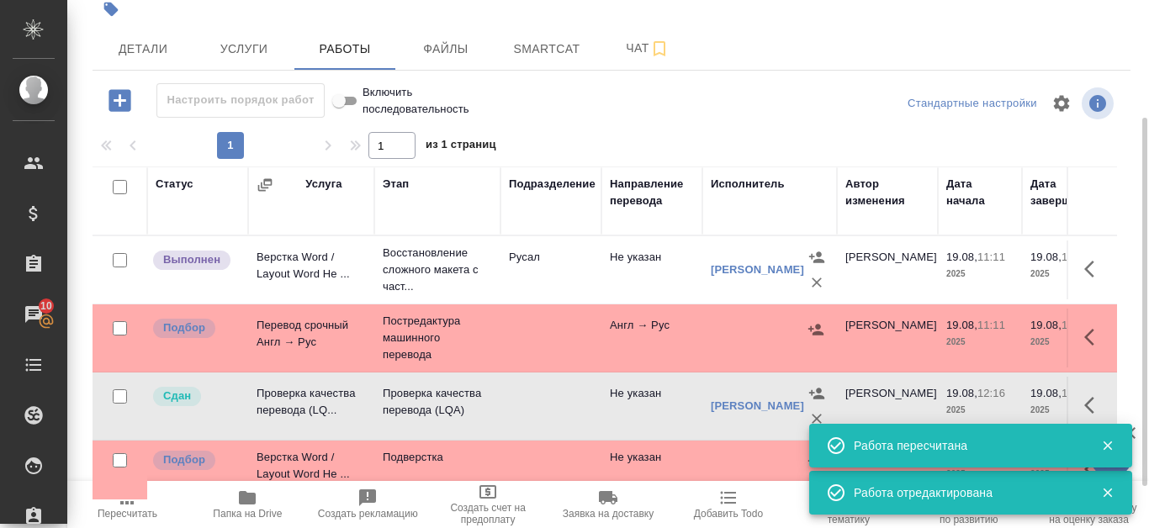
scroll to position [0, 0]
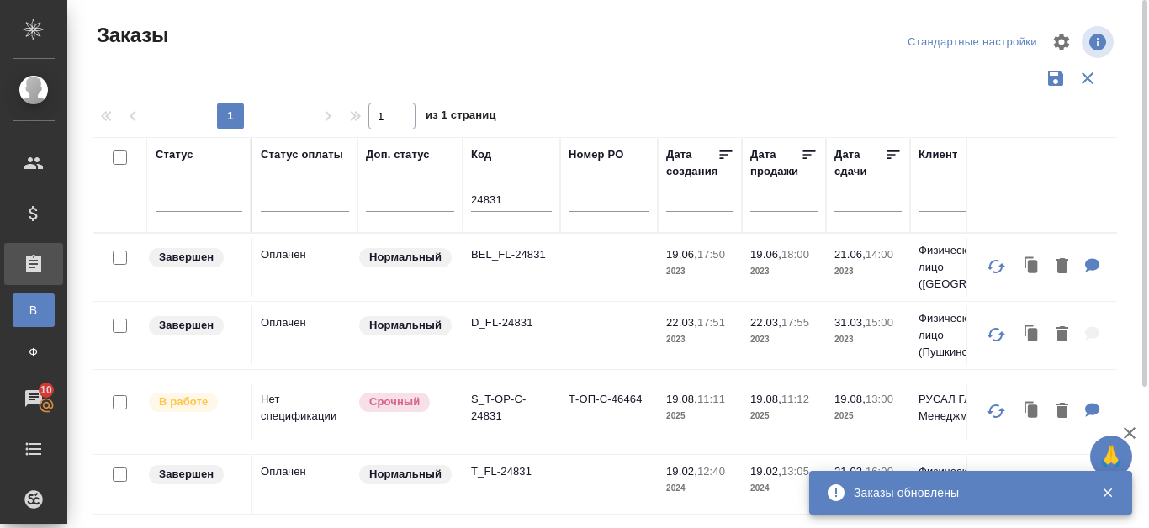
click at [485, 402] on p "S_T-OP-C-24831" at bounding box center [511, 408] width 81 height 34
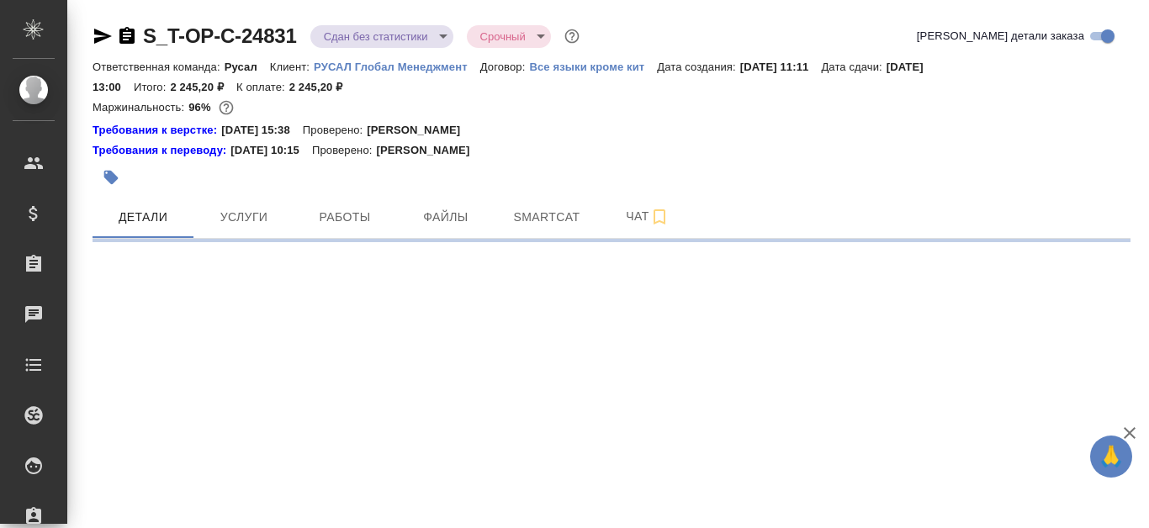
select select "RU"
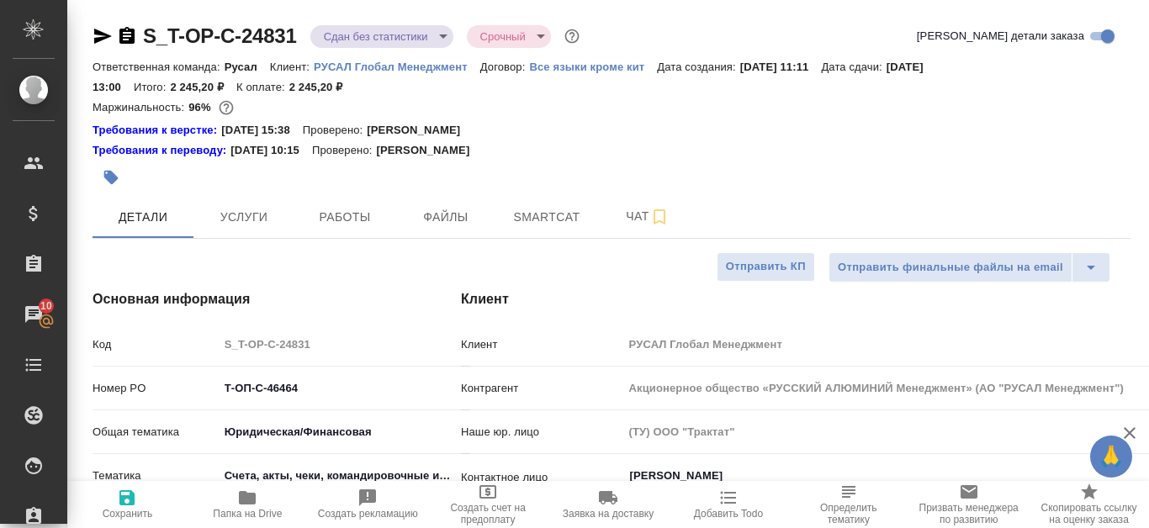
type textarea "x"
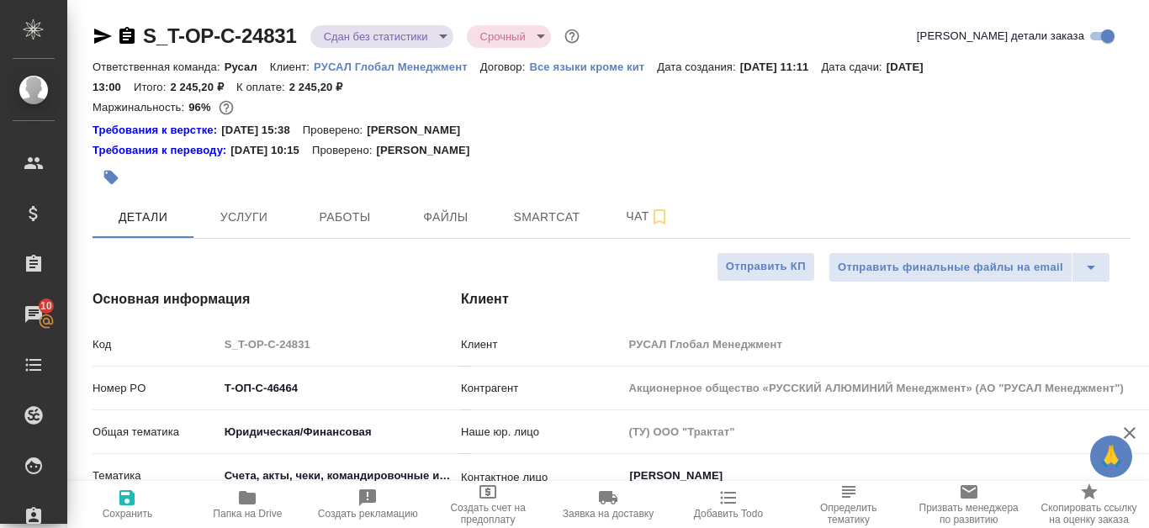
type textarea "x"
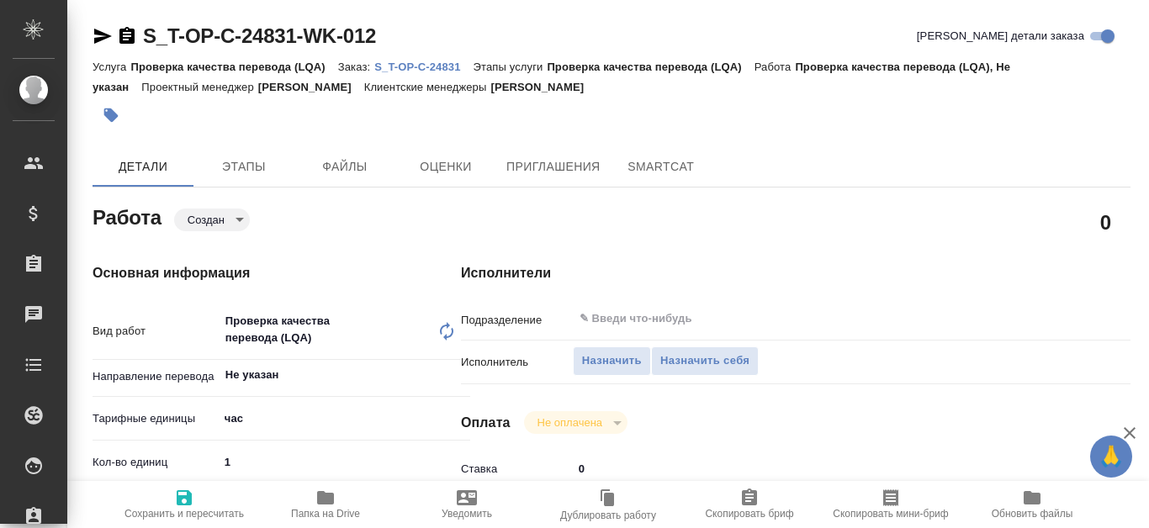
type textarea "x"
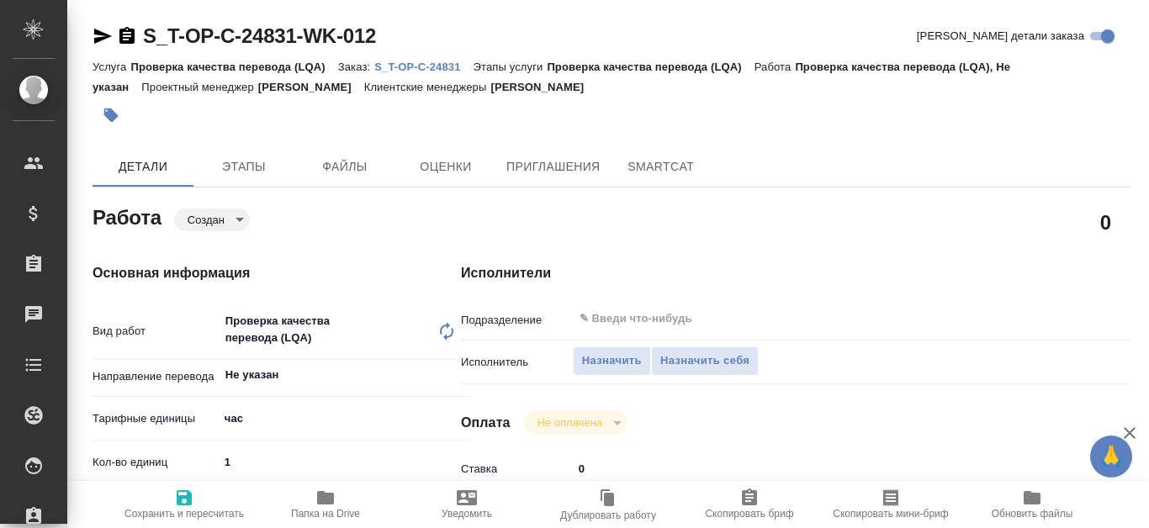
scroll to position [84, 0]
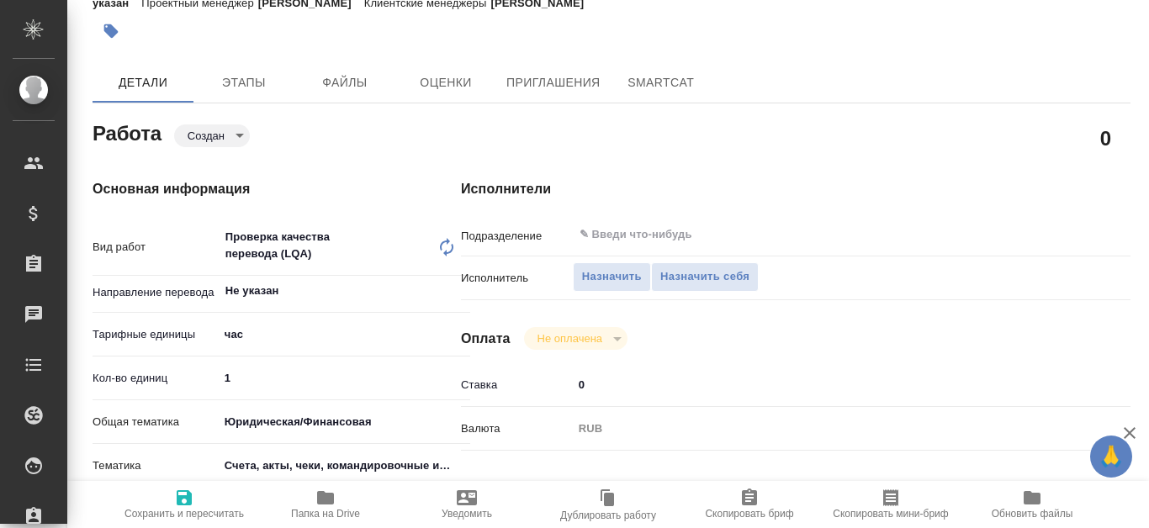
type textarea "x"
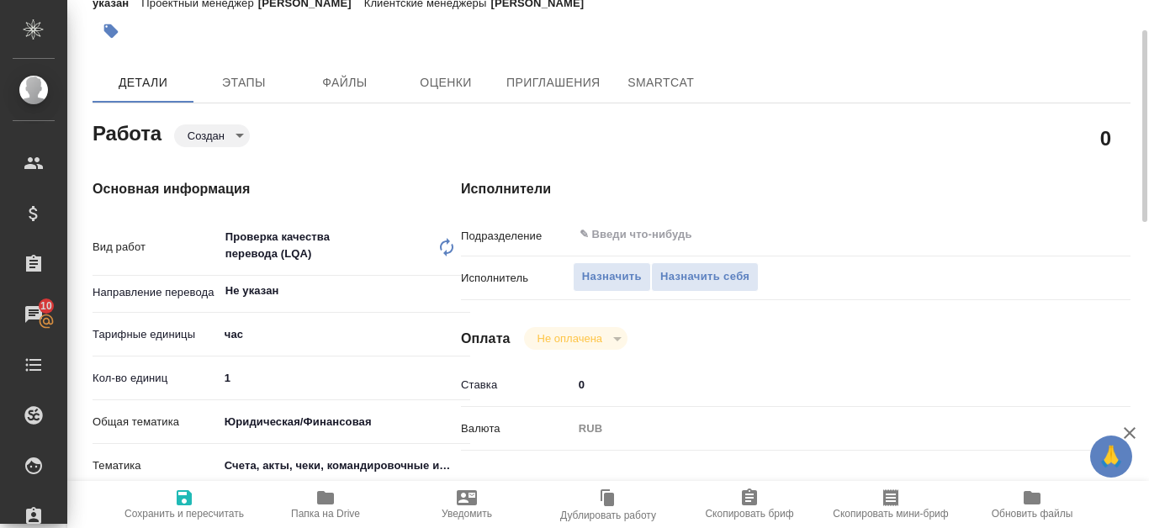
type textarea "x"
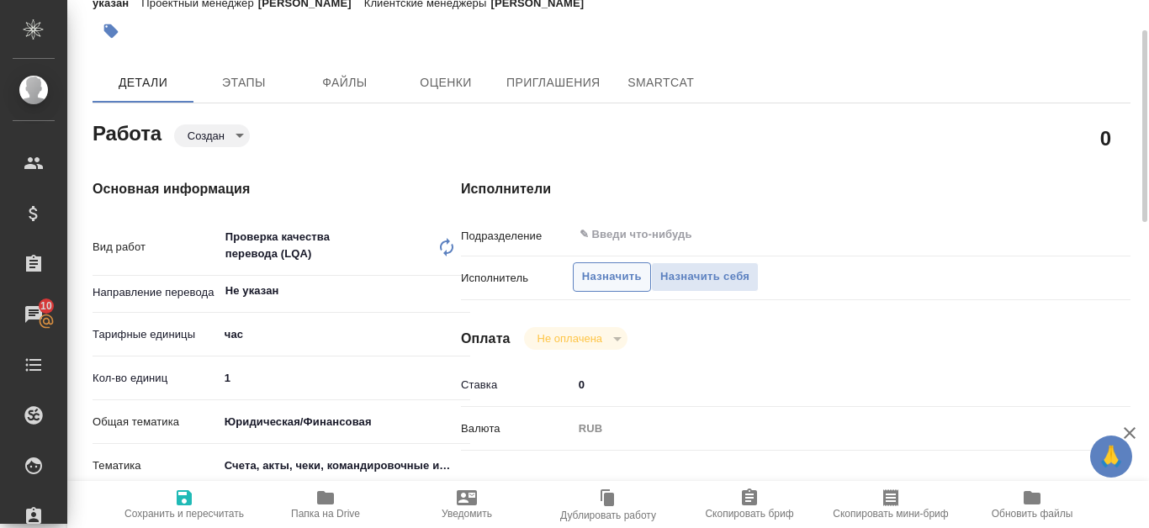
click at [632, 275] on span "Назначить" at bounding box center [612, 277] width 60 height 19
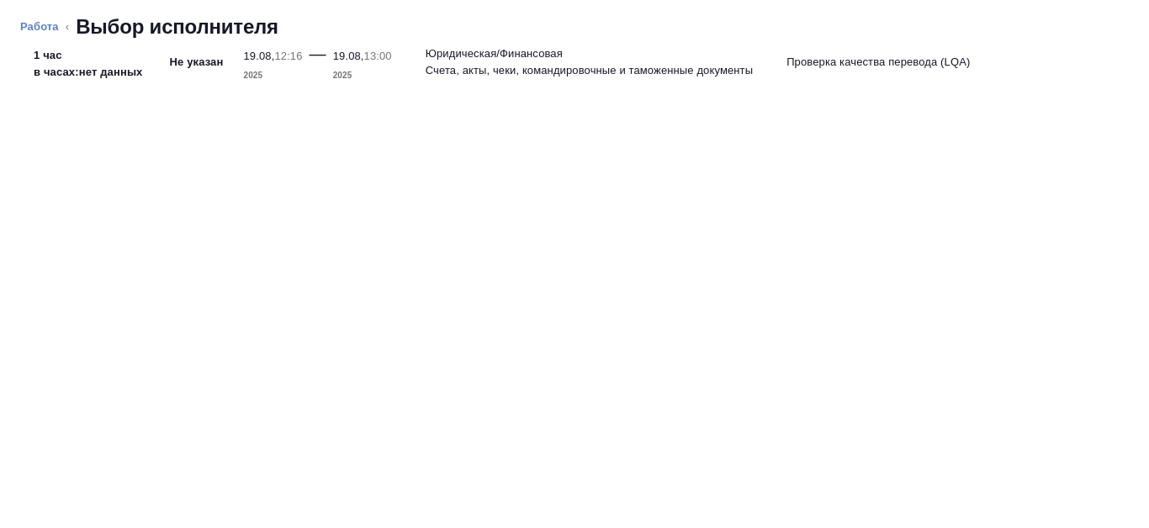
type textarea "x"
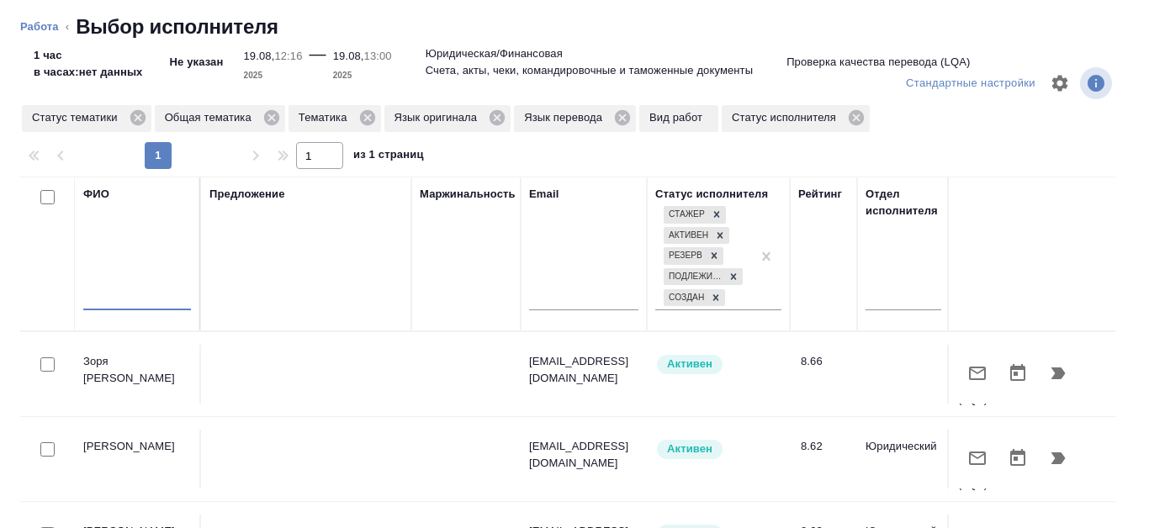
click at [136, 294] on input "text" at bounding box center [137, 299] width 108 height 21
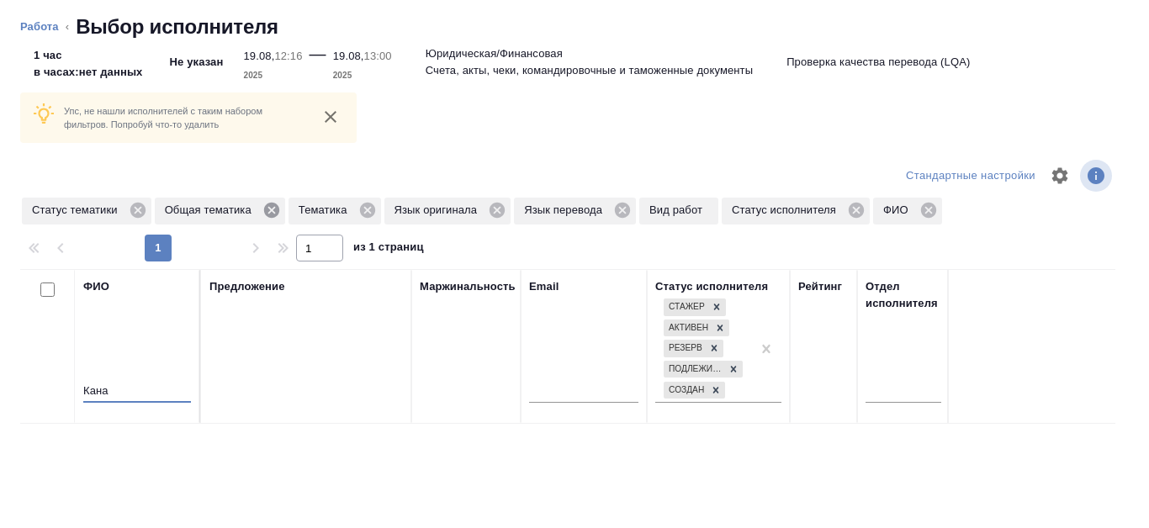
type input "Кана"
click at [275, 209] on icon at bounding box center [271, 210] width 15 height 15
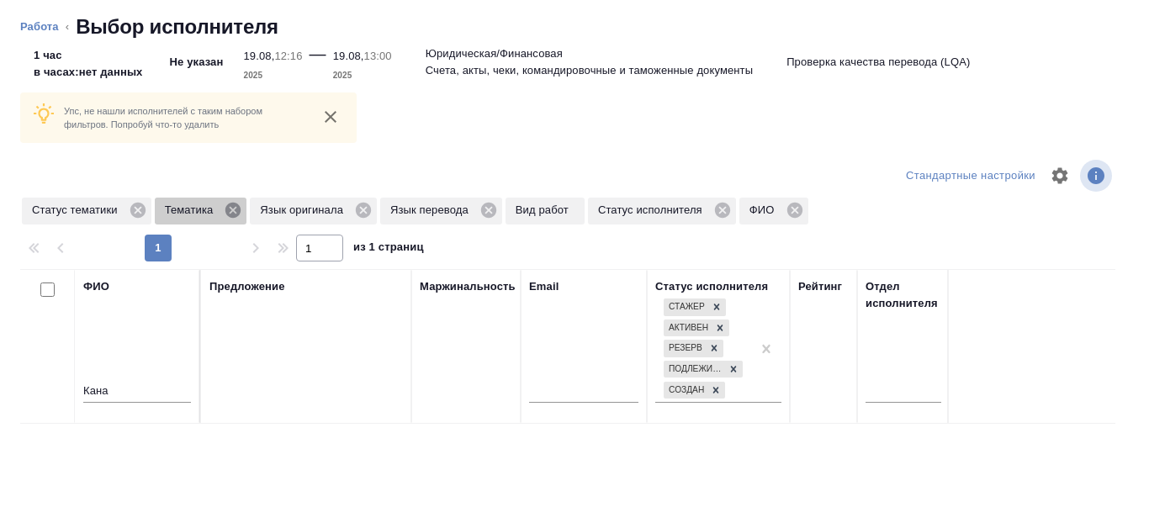
click at [232, 212] on icon at bounding box center [233, 210] width 19 height 19
click at [265, 206] on icon at bounding box center [267, 210] width 15 height 15
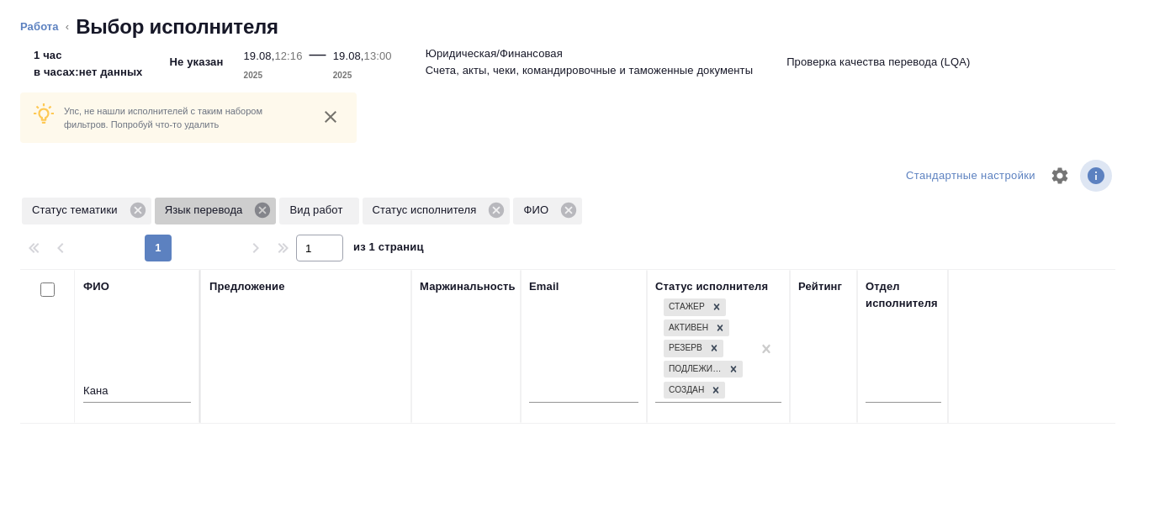
click at [264, 209] on icon at bounding box center [262, 210] width 19 height 19
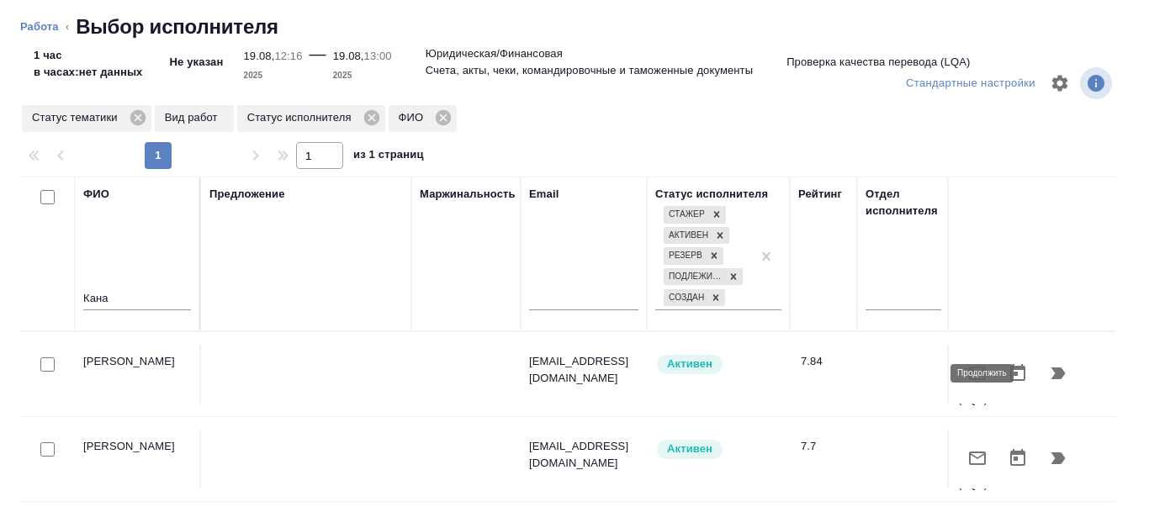
click at [1053, 374] on icon "button" at bounding box center [1059, 374] width 14 height 12
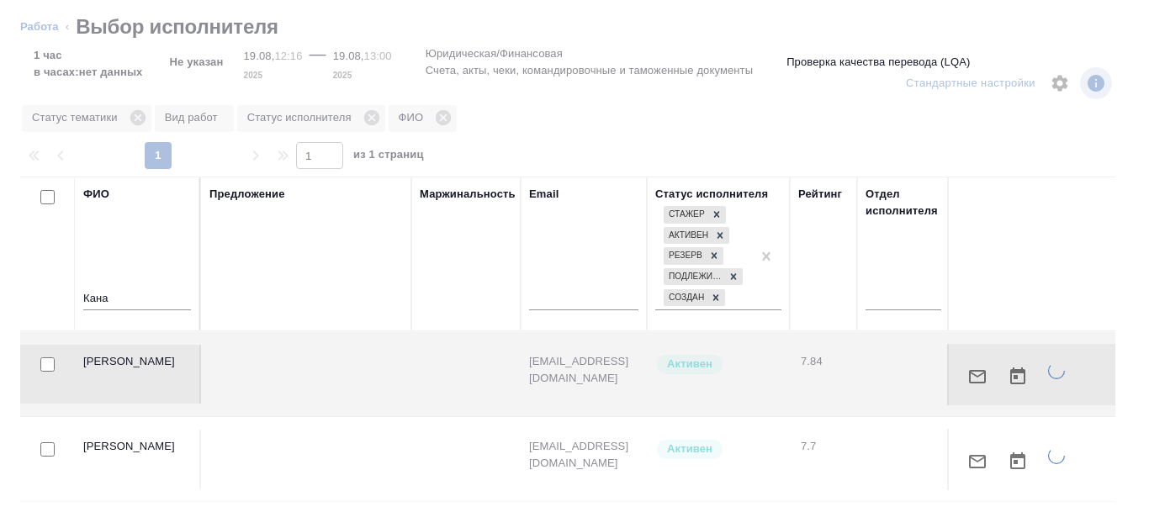
type textarea "x"
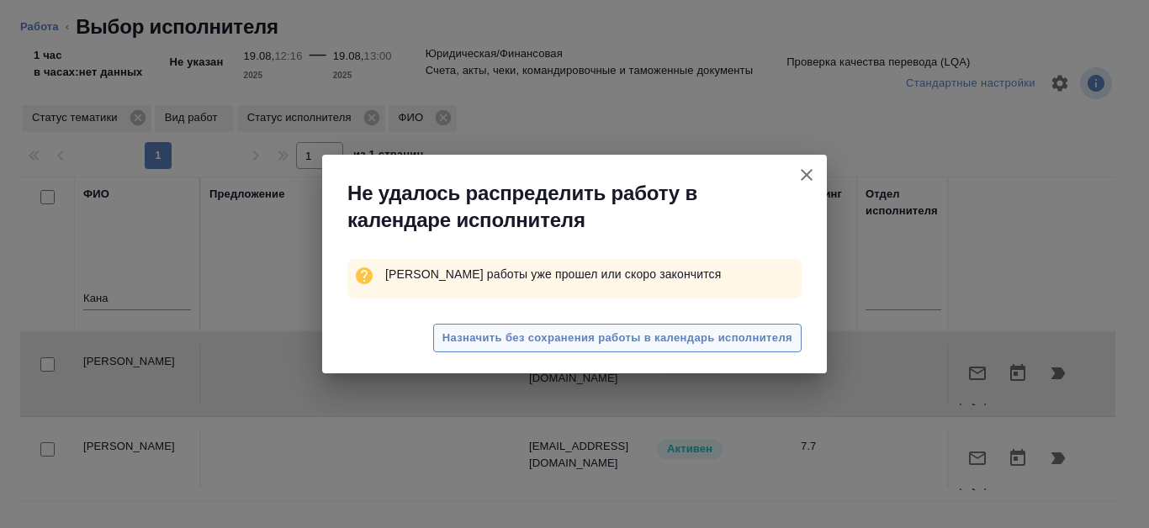
click at [724, 342] on span "Назначить без сохранения работы в календарь исполнителя" at bounding box center [618, 338] width 350 height 19
type textarea "x"
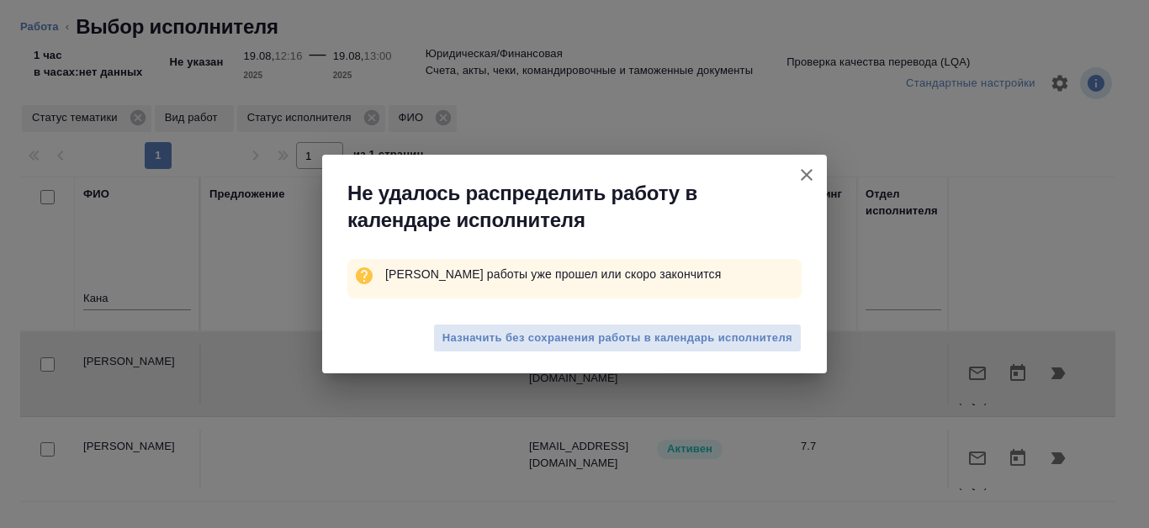
type textarea "x"
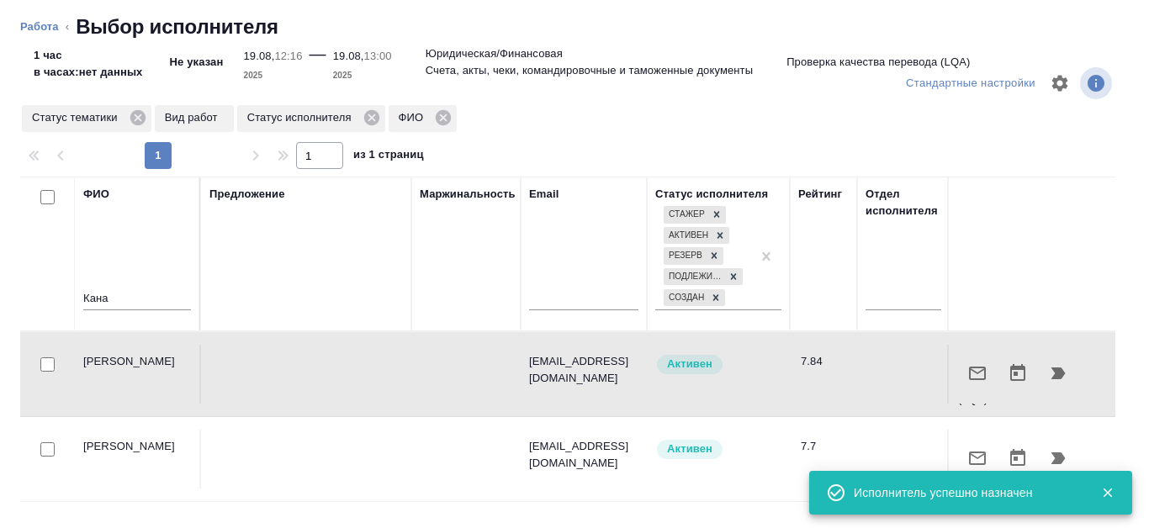
type textarea "x"
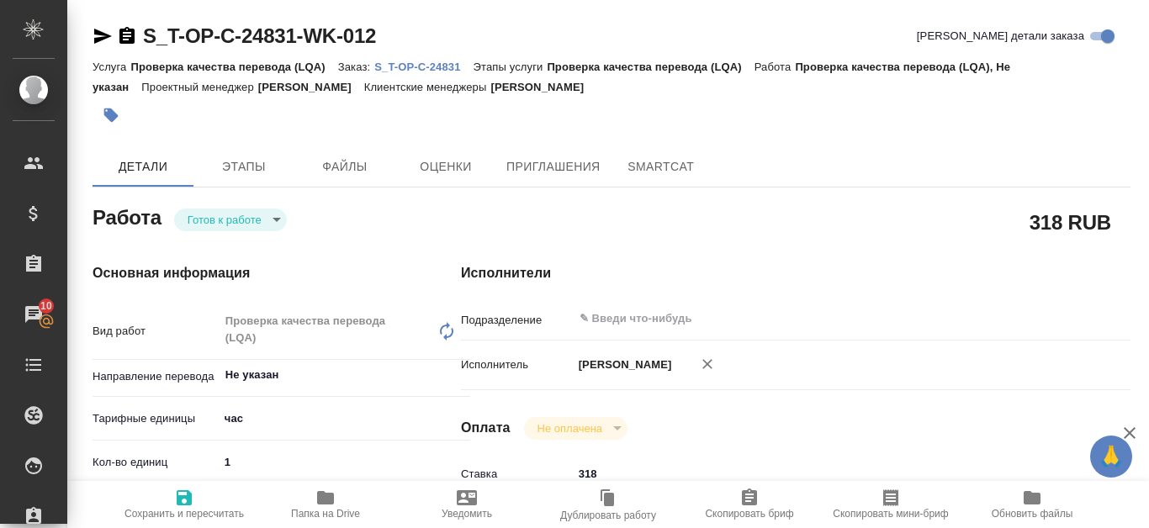
type textarea "x"
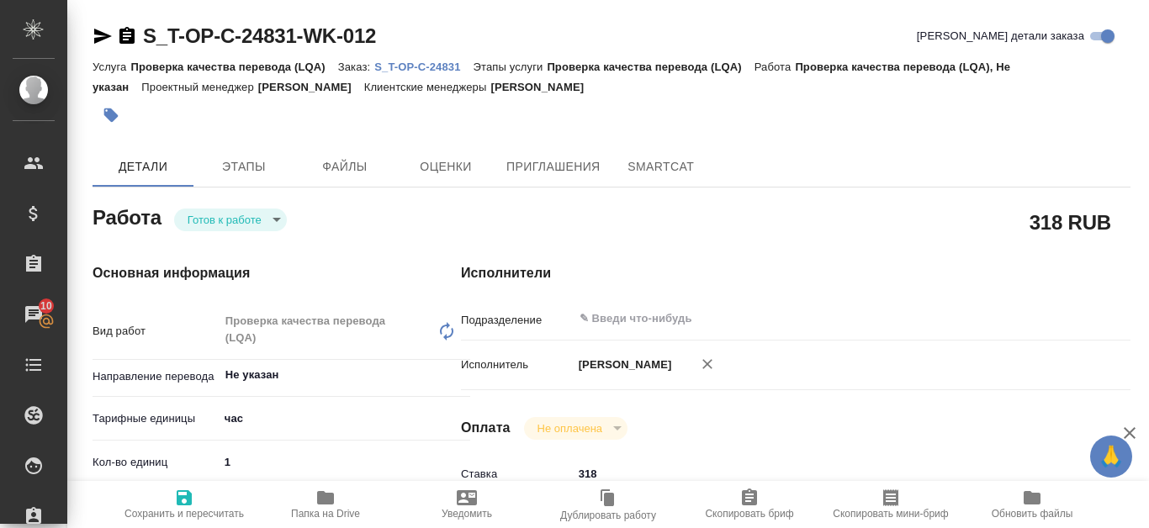
type textarea "x"
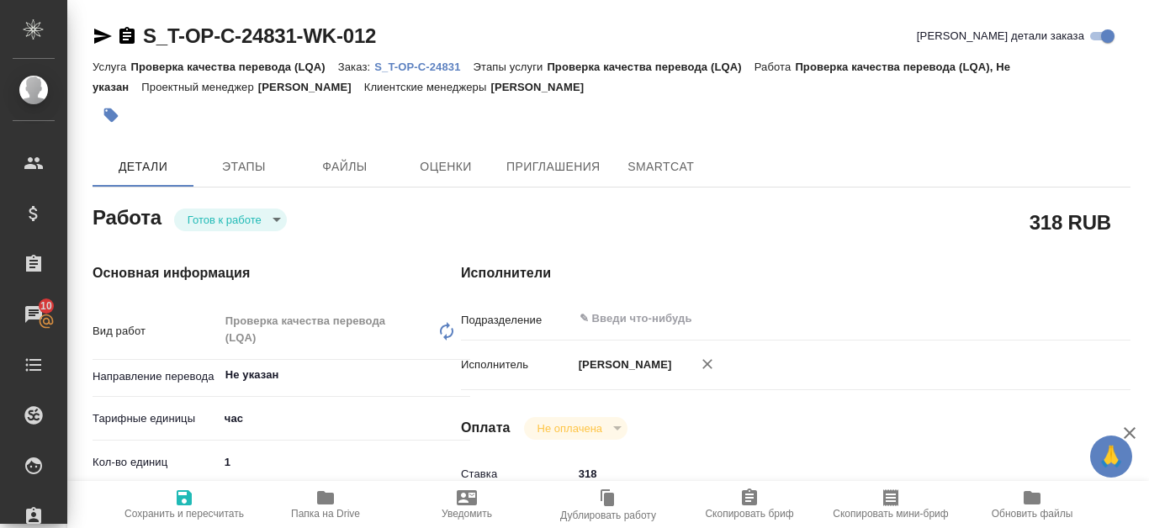
type textarea "x"
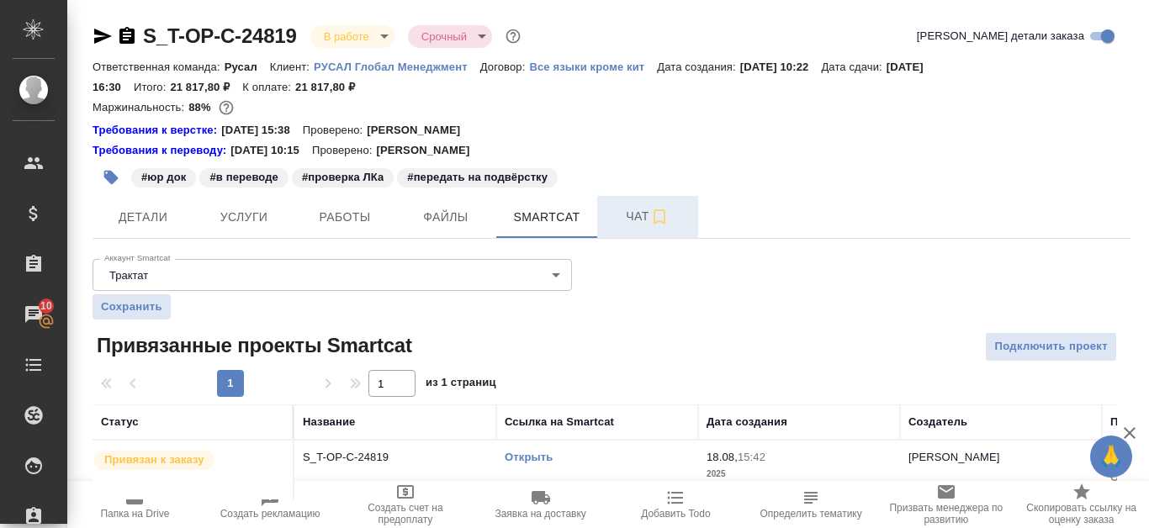
scroll to position [28, 0]
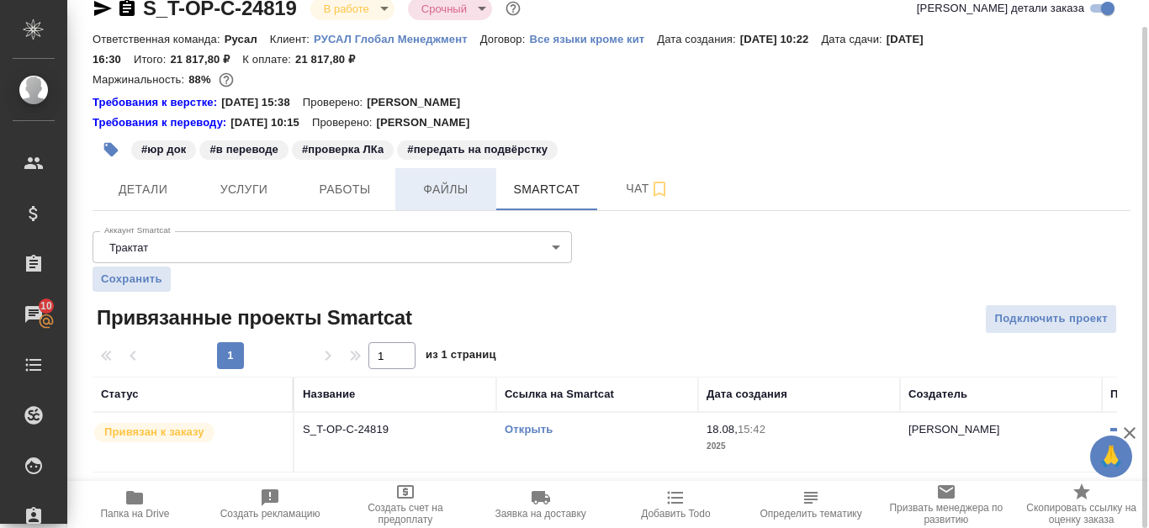
click at [466, 185] on span "Файлы" at bounding box center [446, 189] width 81 height 21
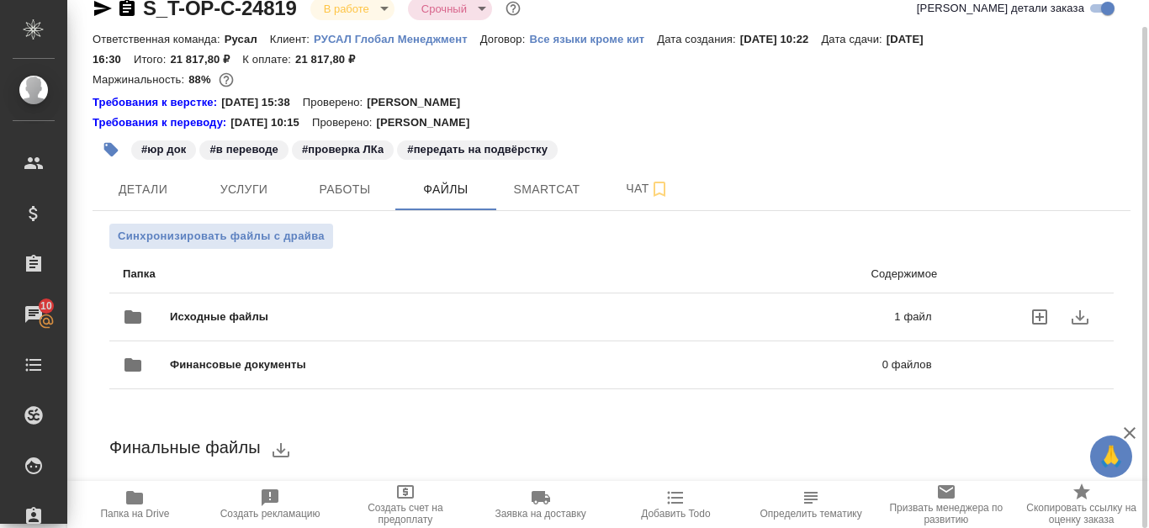
click at [795, 309] on p "1 файл" at bounding box center [756, 317] width 350 height 17
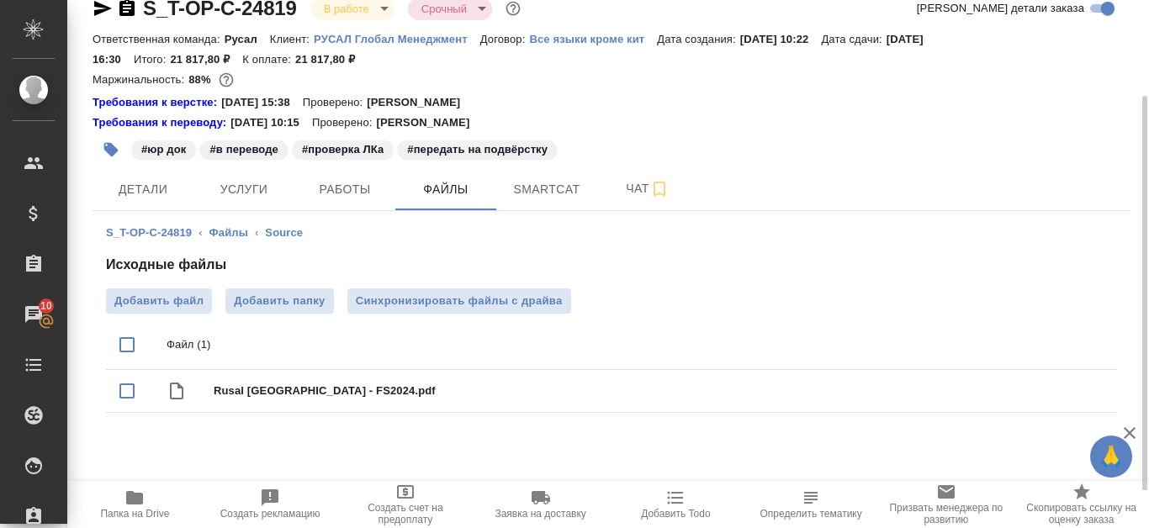
scroll to position [66, 0]
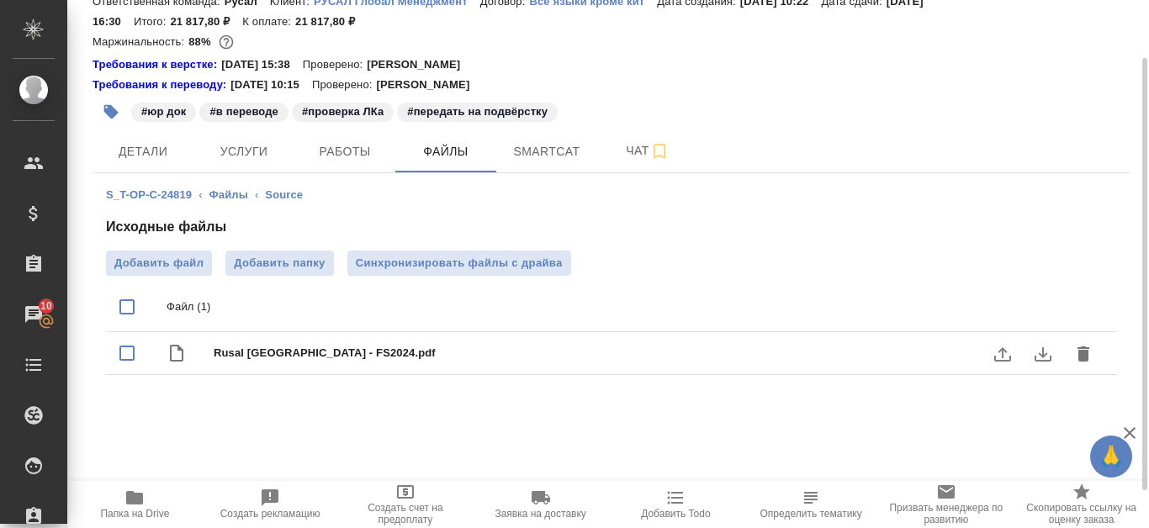
click at [1046, 355] on icon "download" at bounding box center [1043, 354] width 17 height 14
click at [1042, 355] on icon "download" at bounding box center [1043, 354] width 17 height 14
click at [1035, 358] on icon "download" at bounding box center [1043, 354] width 17 height 14
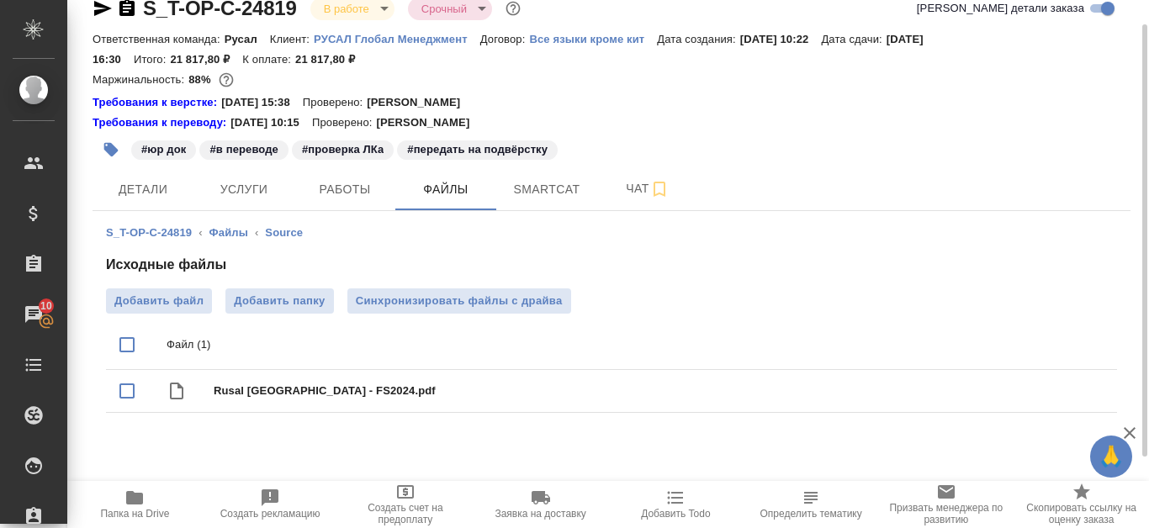
scroll to position [28, 0]
click at [123, 399] on input "checkbox" at bounding box center [126, 391] width 35 height 35
checkbox input "true"
click at [1044, 398] on icon "download" at bounding box center [1043, 392] width 17 height 14
click at [1045, 384] on icon "download" at bounding box center [1043, 392] width 20 height 20
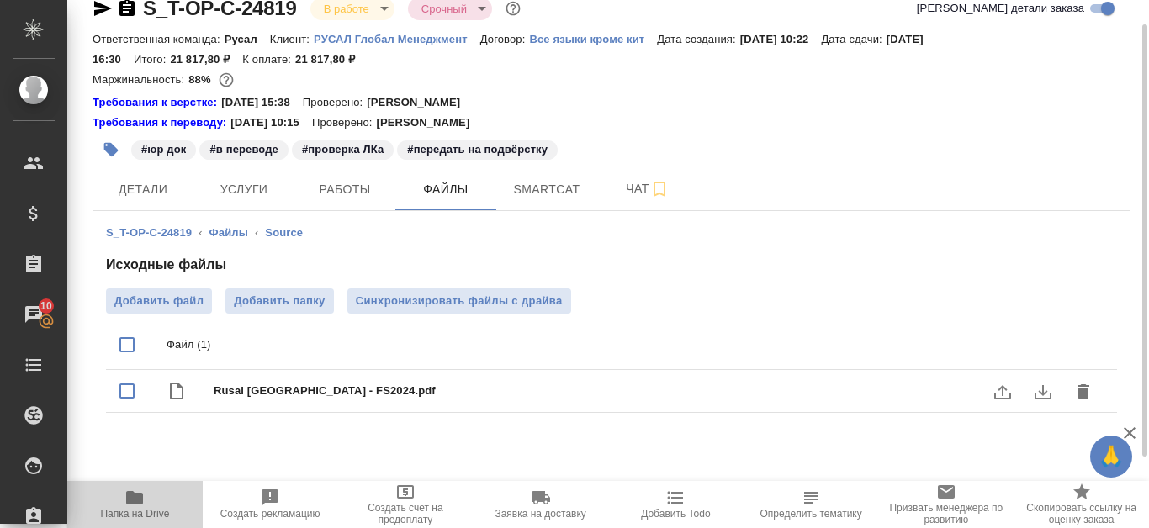
click at [133, 512] on span "Папка на Drive" at bounding box center [134, 514] width 69 height 12
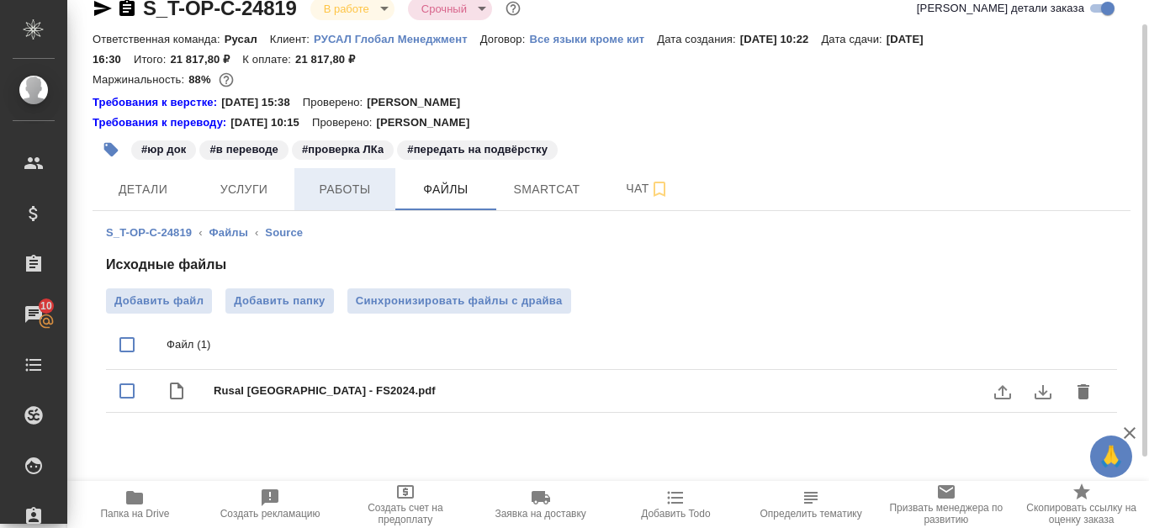
click at [317, 196] on span "Работы" at bounding box center [345, 189] width 81 height 21
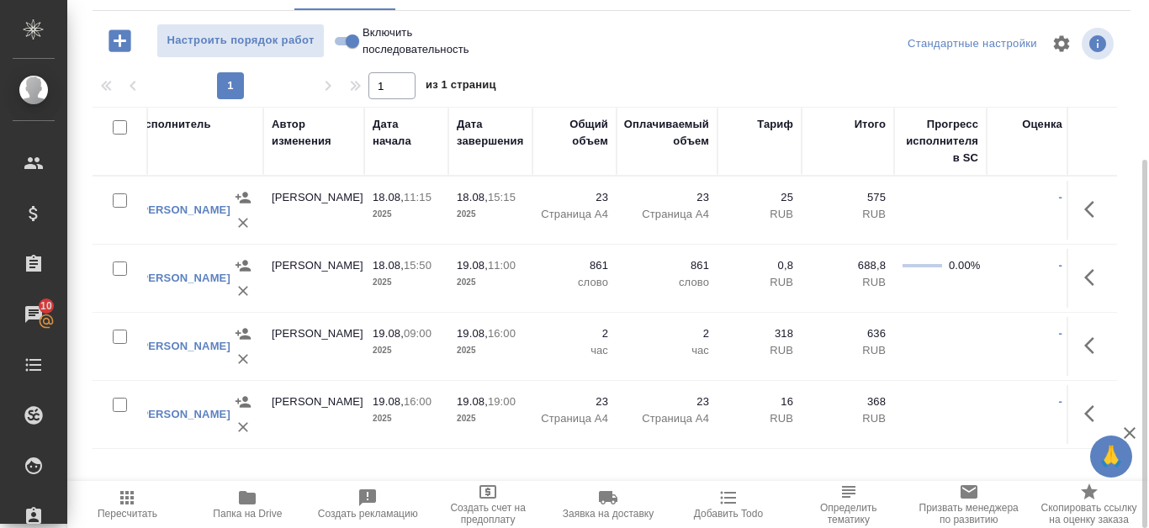
scroll to position [0, 660]
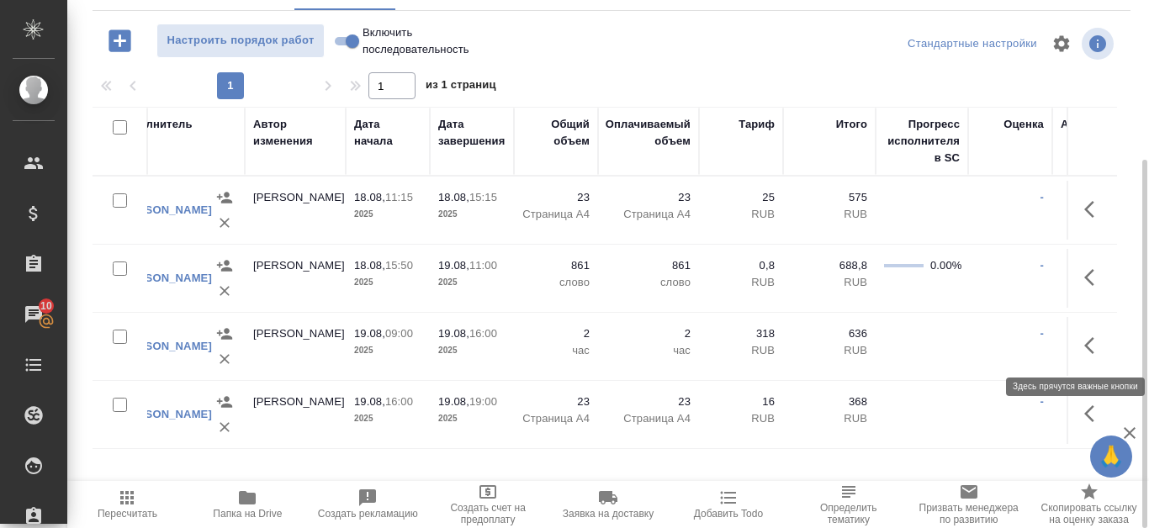
click at [1100, 350] on icon "button" at bounding box center [1094, 346] width 20 height 20
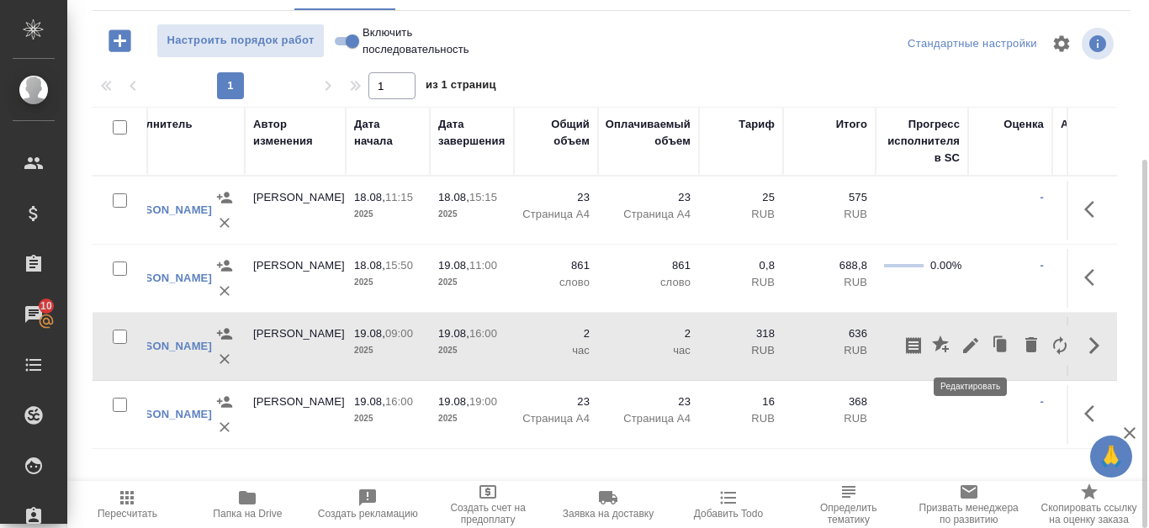
click at [971, 351] on icon "button" at bounding box center [971, 346] width 20 height 20
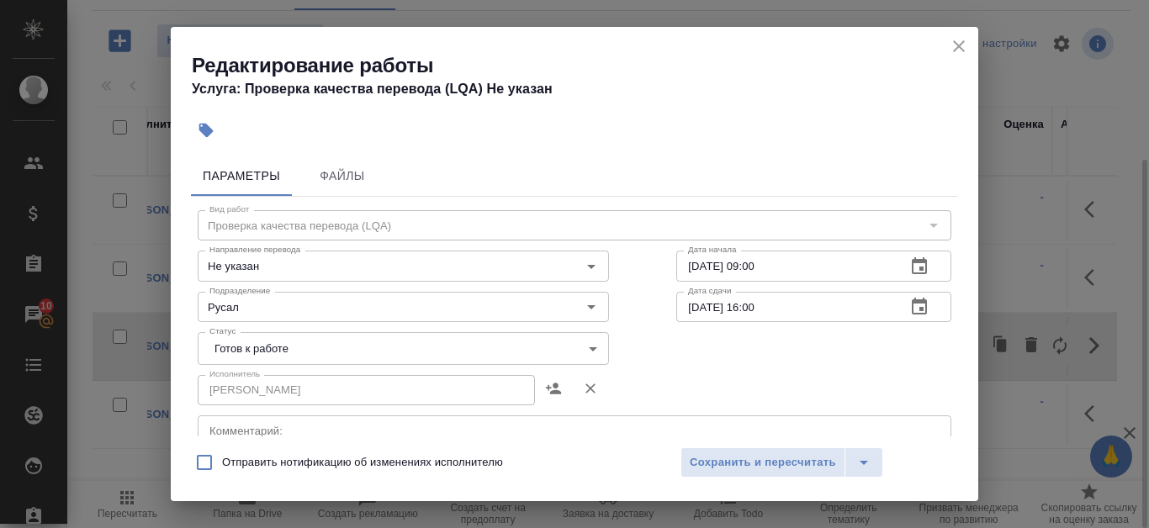
click at [912, 269] on icon "button" at bounding box center [919, 265] width 15 height 17
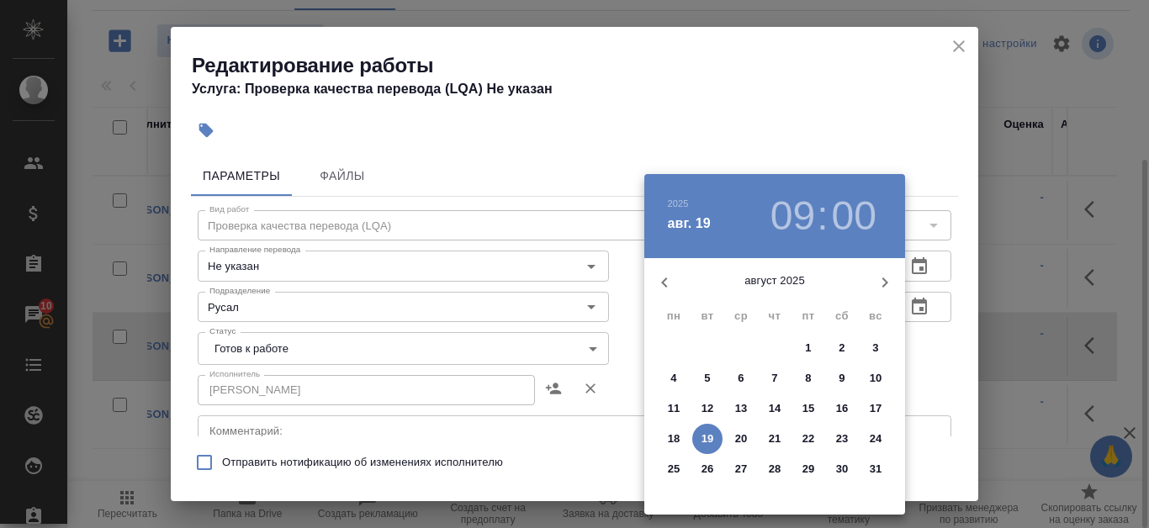
click at [804, 217] on h3 "09" at bounding box center [793, 216] width 45 height 47
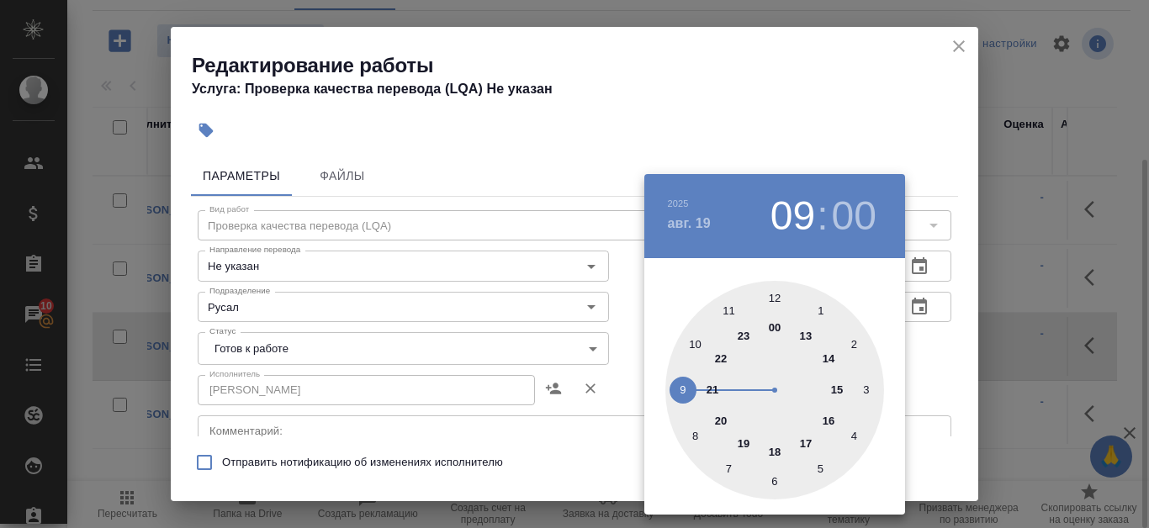
click at [699, 342] on div at bounding box center [774, 390] width 219 height 219
type input "19.08.2025 10:00"
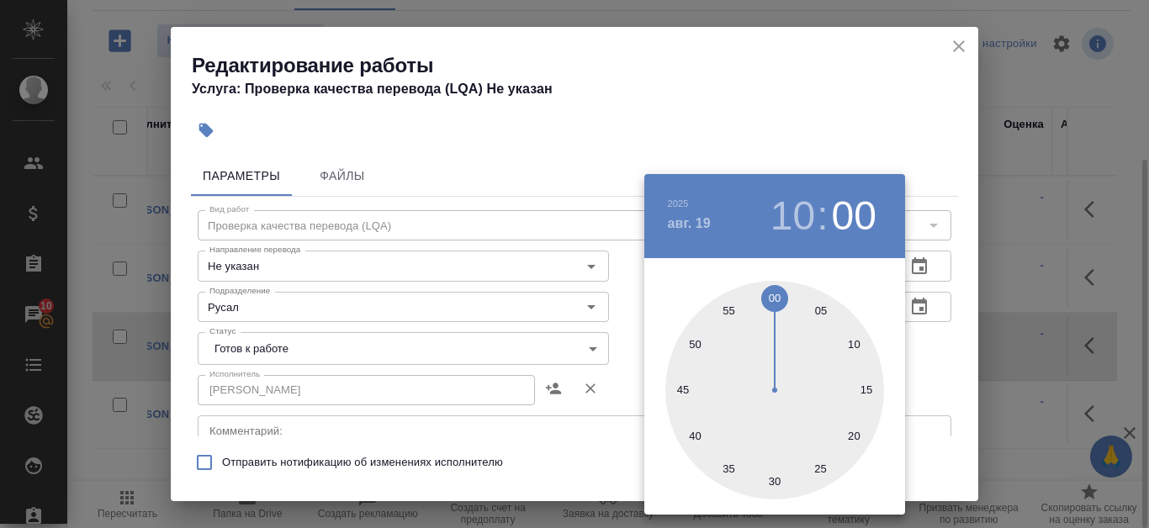
click at [943, 340] on div at bounding box center [574, 264] width 1149 height 528
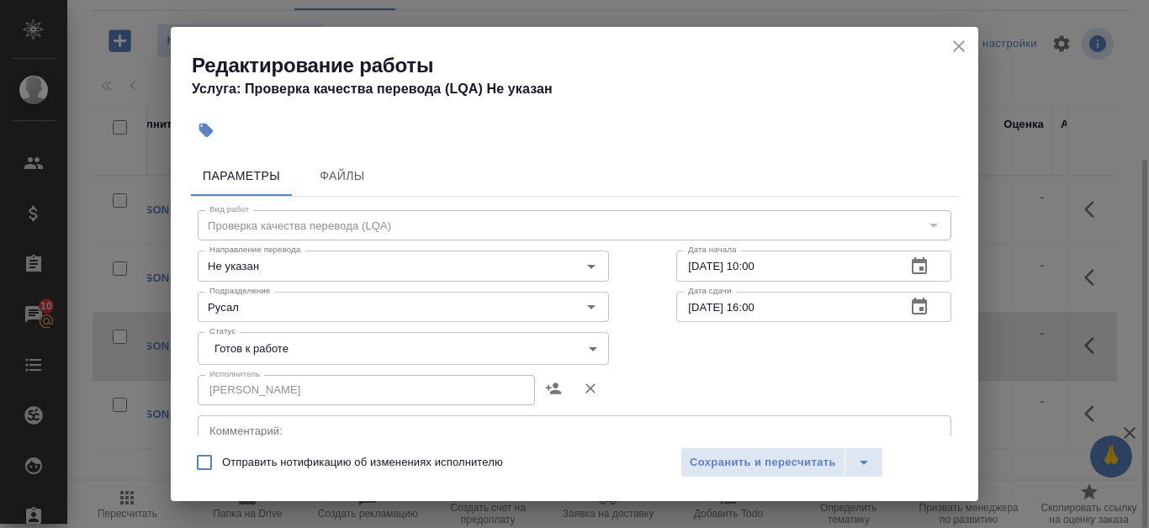
click at [909, 306] on icon "button" at bounding box center [919, 307] width 20 height 20
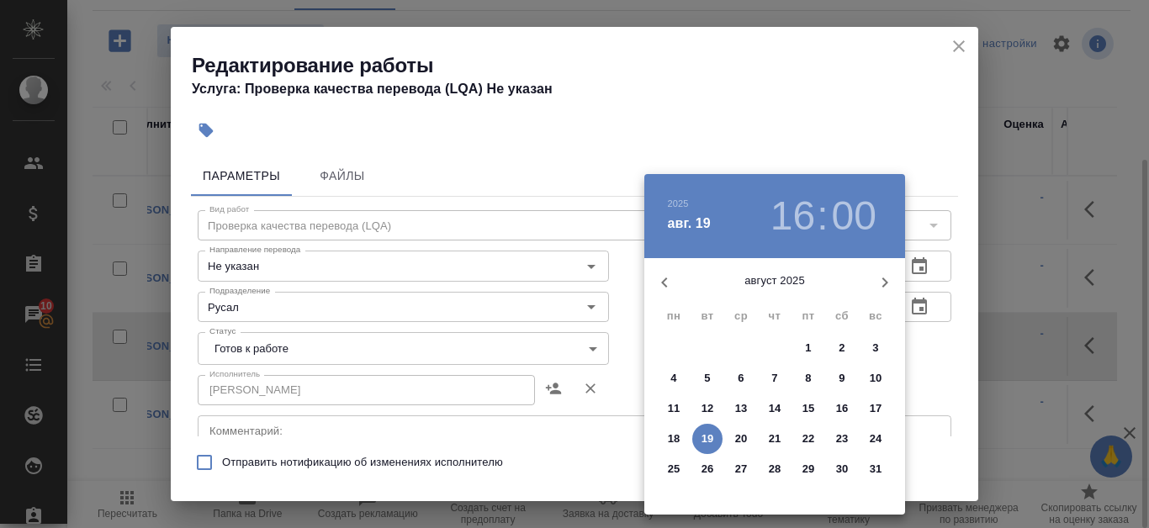
click at [825, 218] on h3 ":" at bounding box center [822, 216] width 11 height 47
click at [803, 207] on h3 "16" at bounding box center [793, 216] width 45 height 47
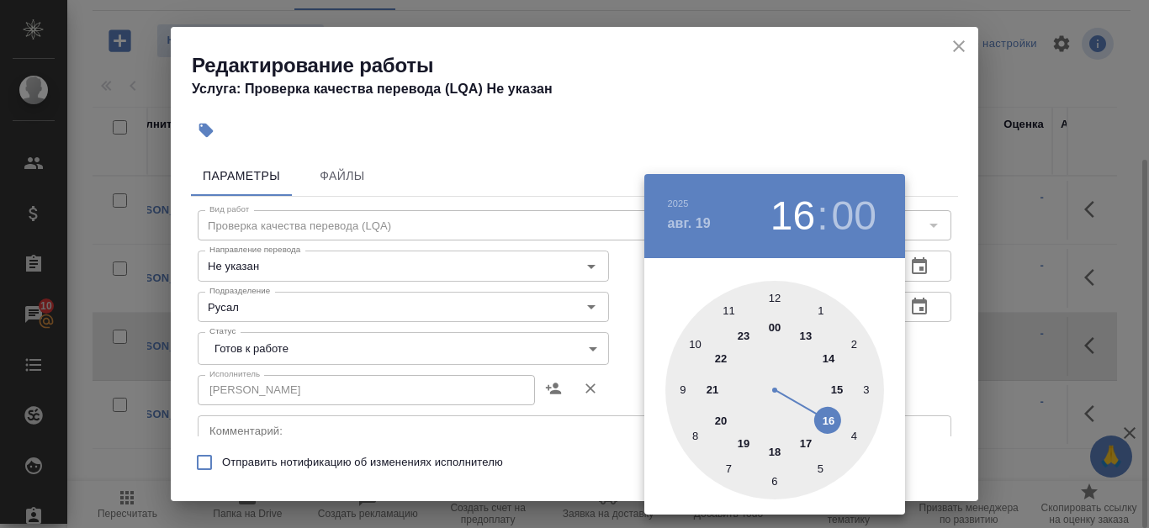
click at [837, 387] on div at bounding box center [774, 390] width 219 height 219
type input "19.08.2025 15:00"
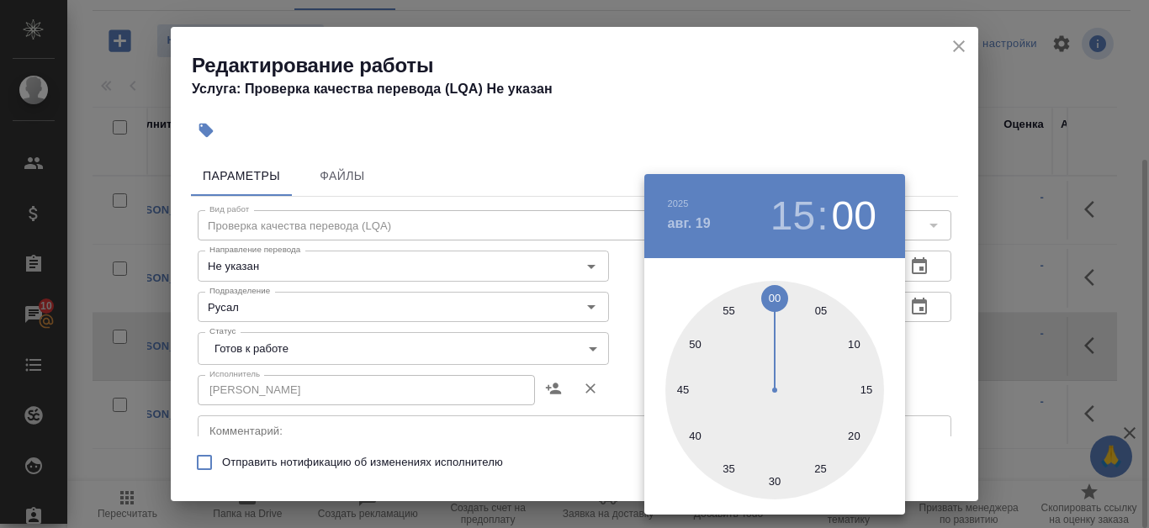
click at [959, 386] on div at bounding box center [574, 264] width 1149 height 528
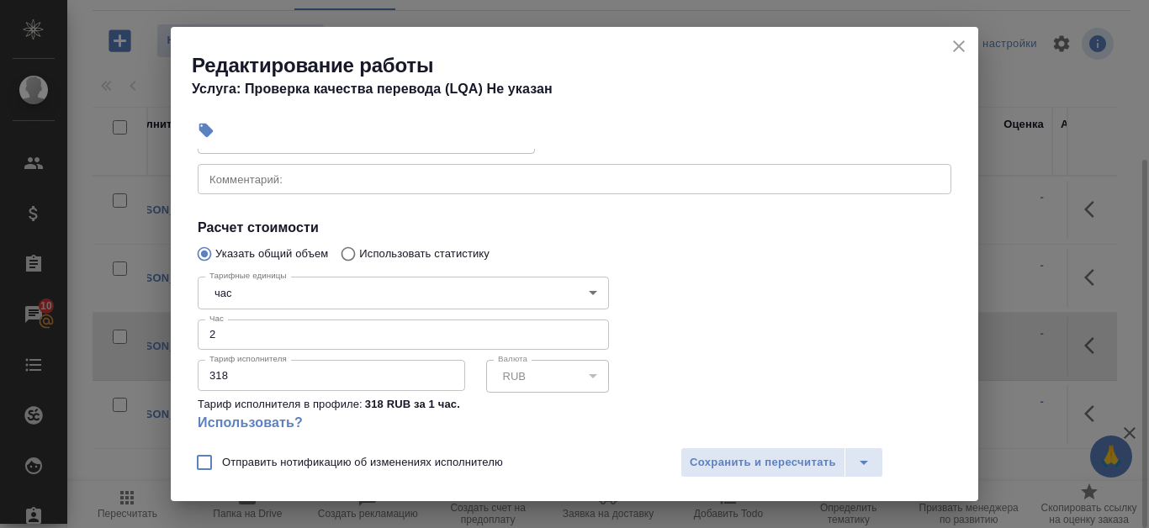
scroll to position [252, 0]
click at [475, 331] on input "2" at bounding box center [403, 334] width 411 height 30
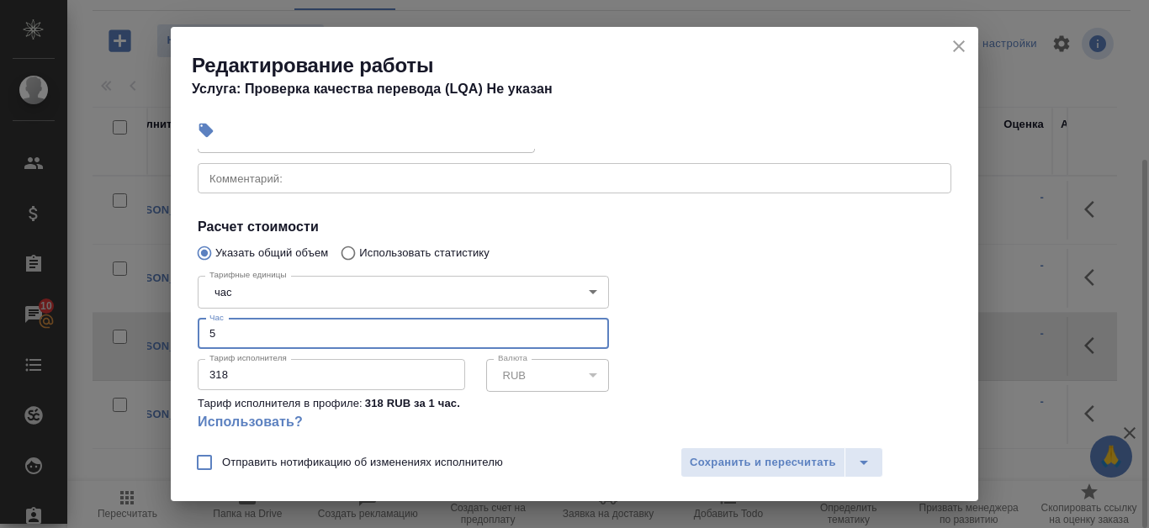
type input "5"
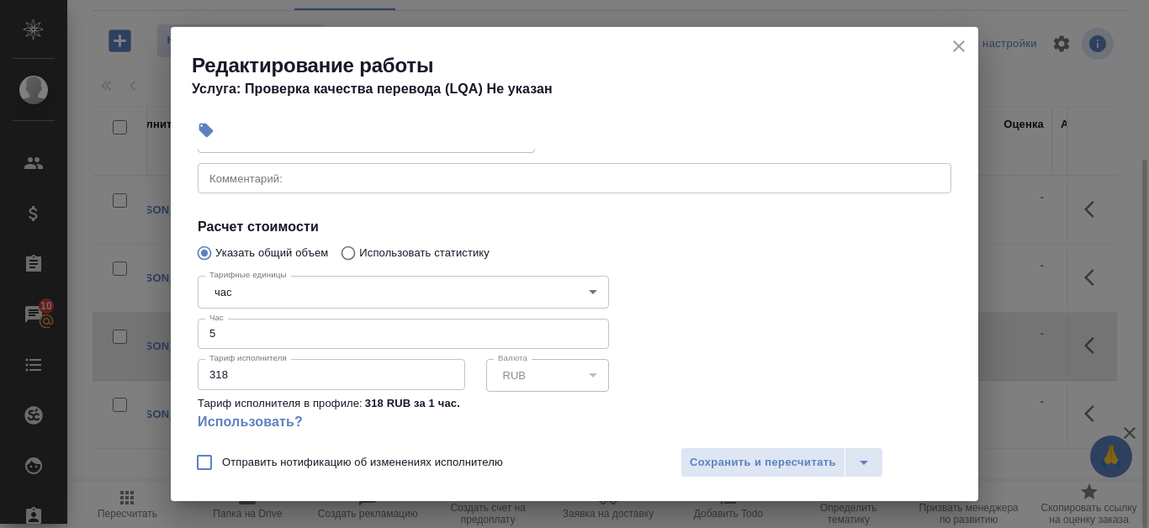
scroll to position [0, 0]
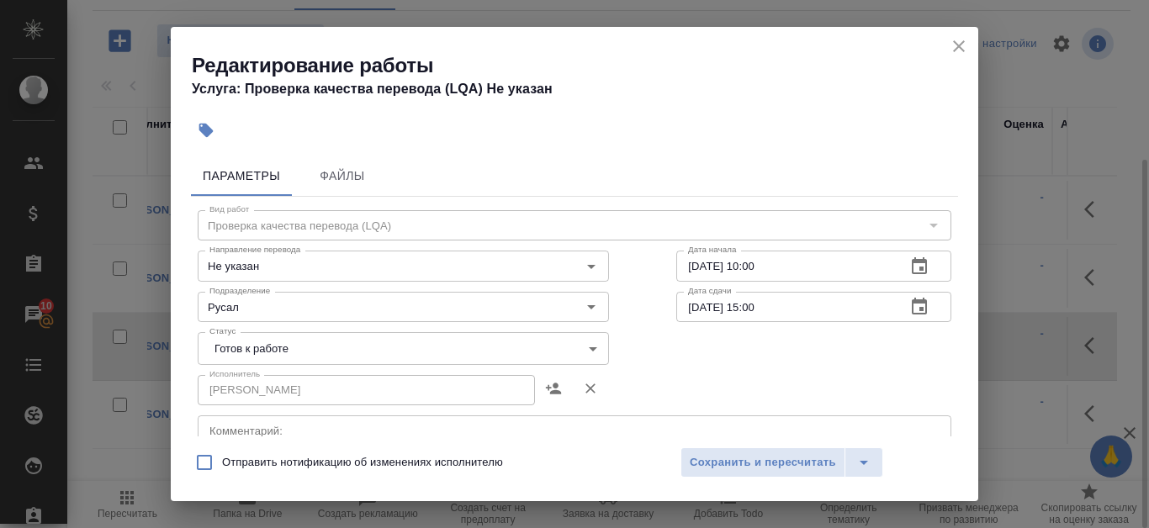
click at [530, 342] on body "🙏 .cls-1 fill:#fff; AWATERA Kanataeva Ekaterina Клиенты Спецификации Заказы 10 …" at bounding box center [574, 264] width 1149 height 528
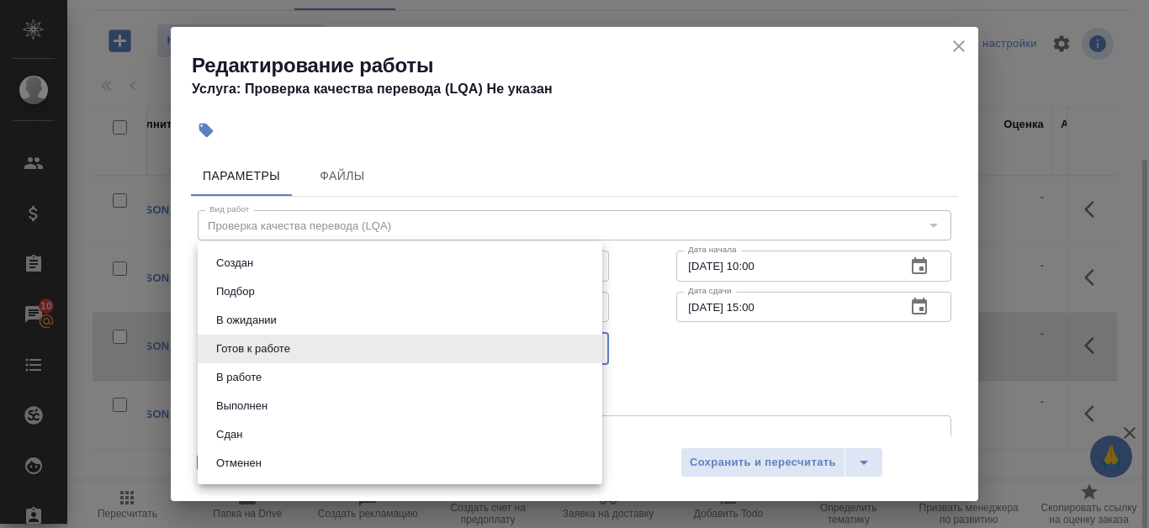
click at [280, 431] on li "Сдан" at bounding box center [400, 435] width 405 height 29
type input "closed"
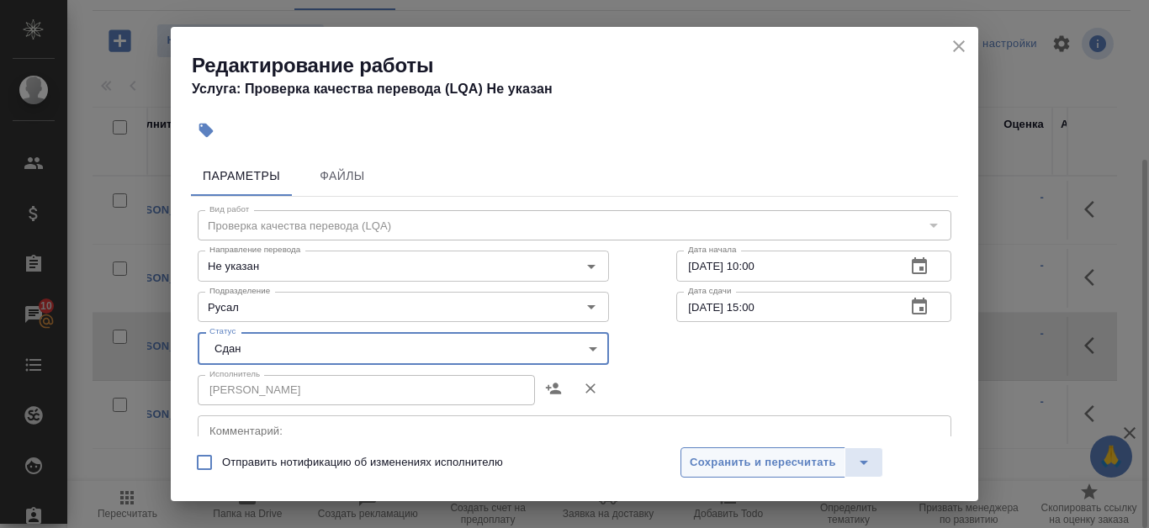
click at [775, 468] on span "Сохранить и пересчитать" at bounding box center [763, 462] width 146 height 19
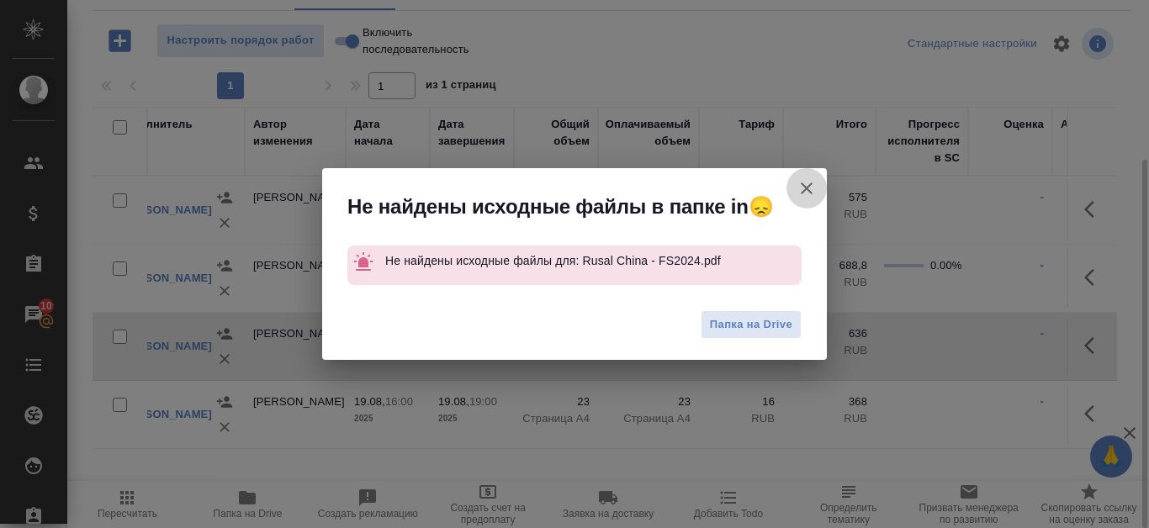
click at [806, 191] on icon "button" at bounding box center [807, 188] width 20 height 20
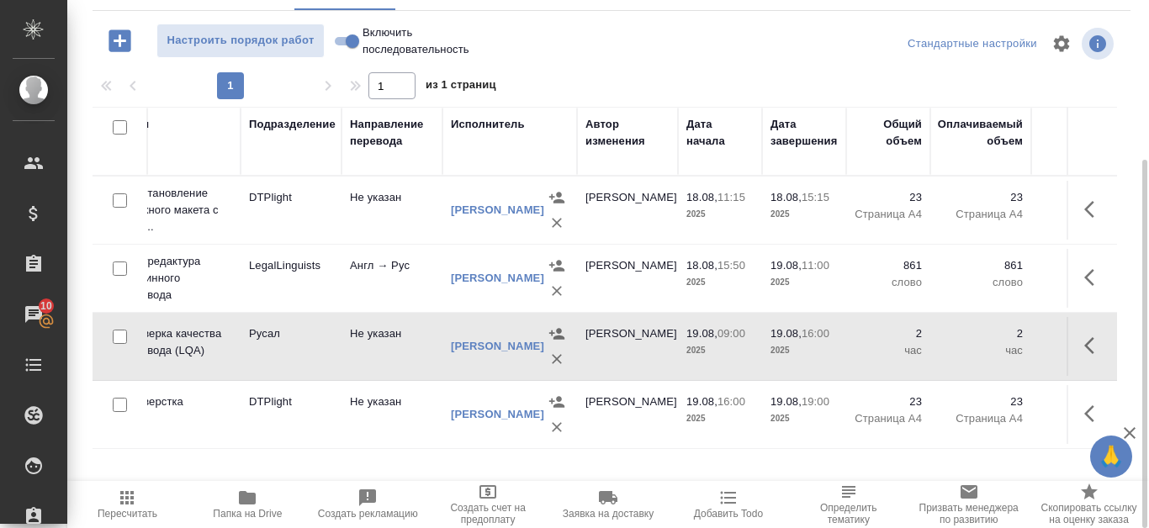
scroll to position [0, 847]
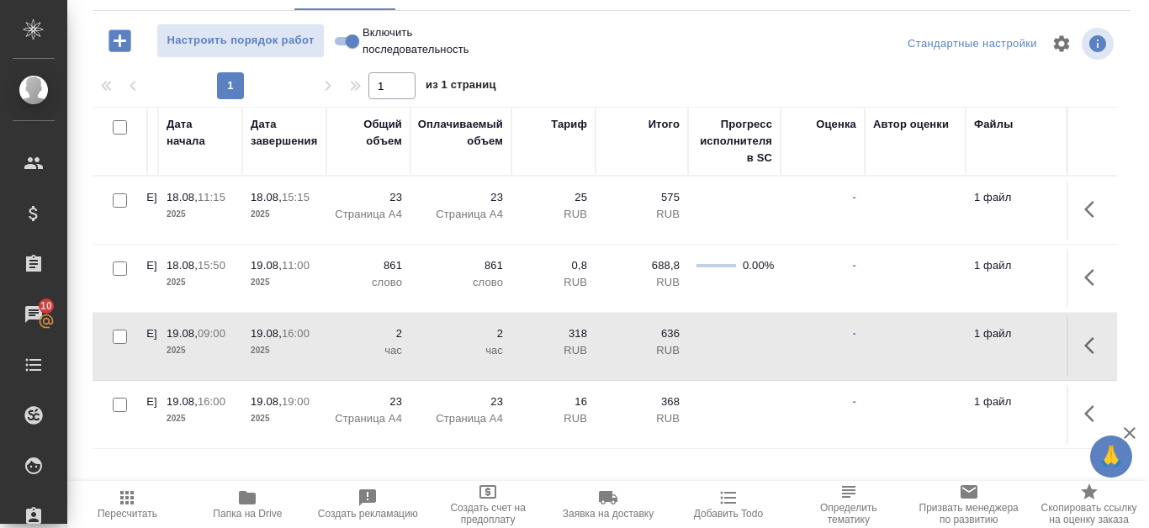
click at [1079, 341] on button "button" at bounding box center [1094, 346] width 40 height 40
click at [971, 342] on icon "button" at bounding box center [971, 346] width 20 height 20
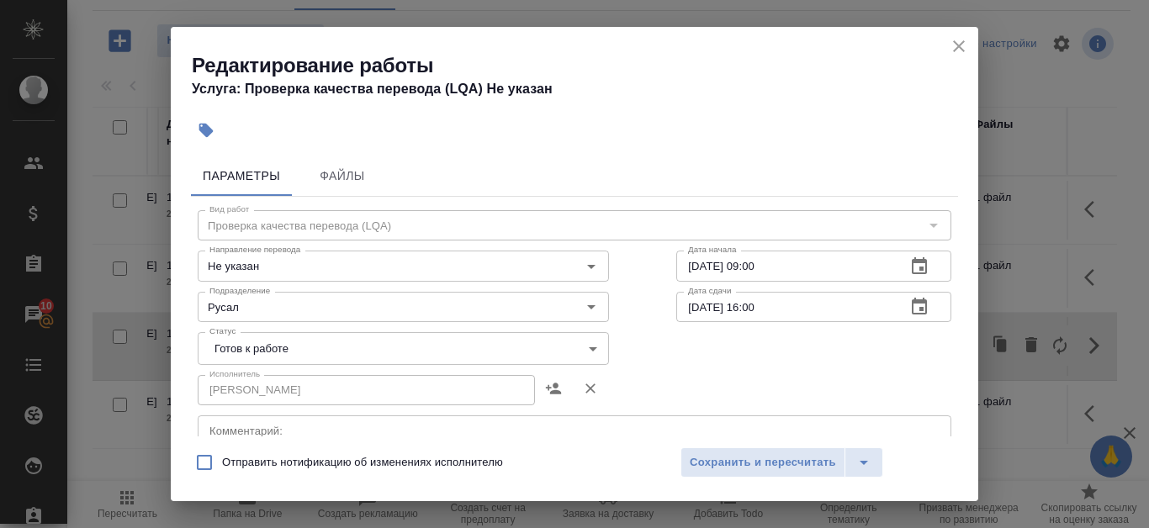
click at [580, 346] on body "🙏 .cls-1 fill:#fff; AWATERA Kanataeva Ekaterina Клиенты Спецификации Заказы 10 …" at bounding box center [574, 264] width 1149 height 528
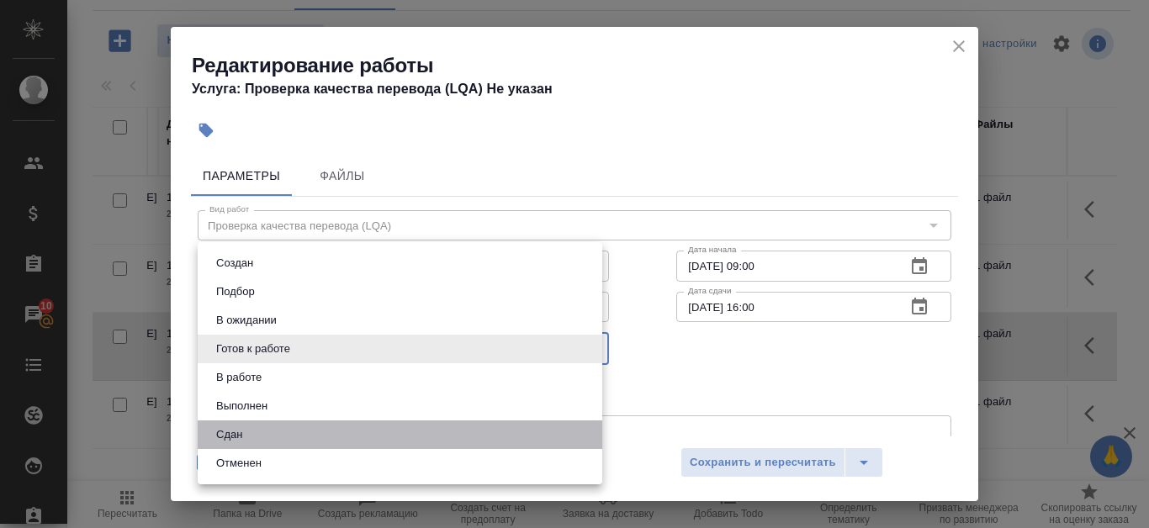
click at [320, 431] on li "Сдан" at bounding box center [400, 435] width 405 height 29
type input "closed"
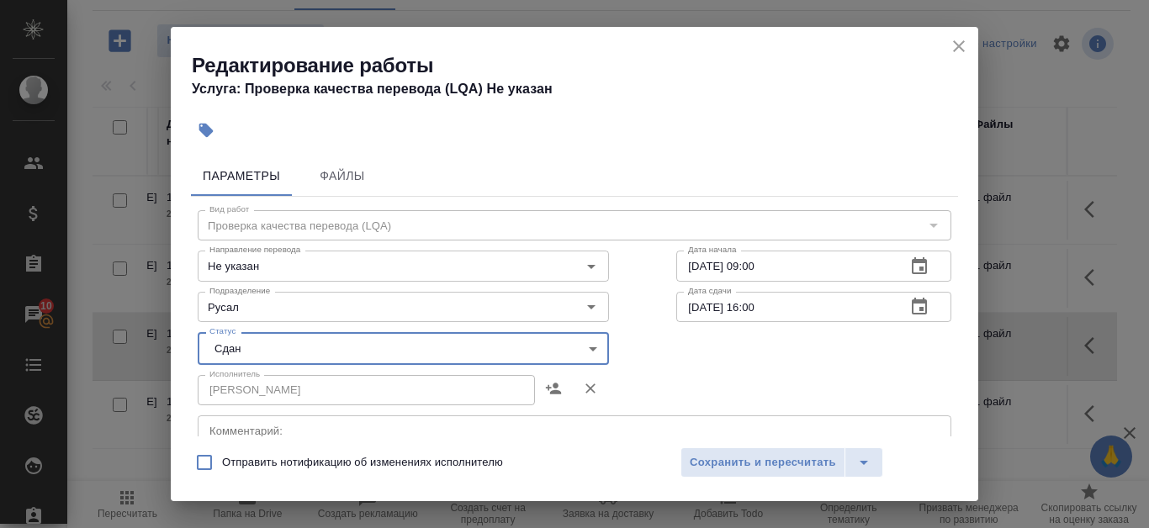
click at [863, 267] on input "19.08.2025 09:00" at bounding box center [784, 266] width 216 height 30
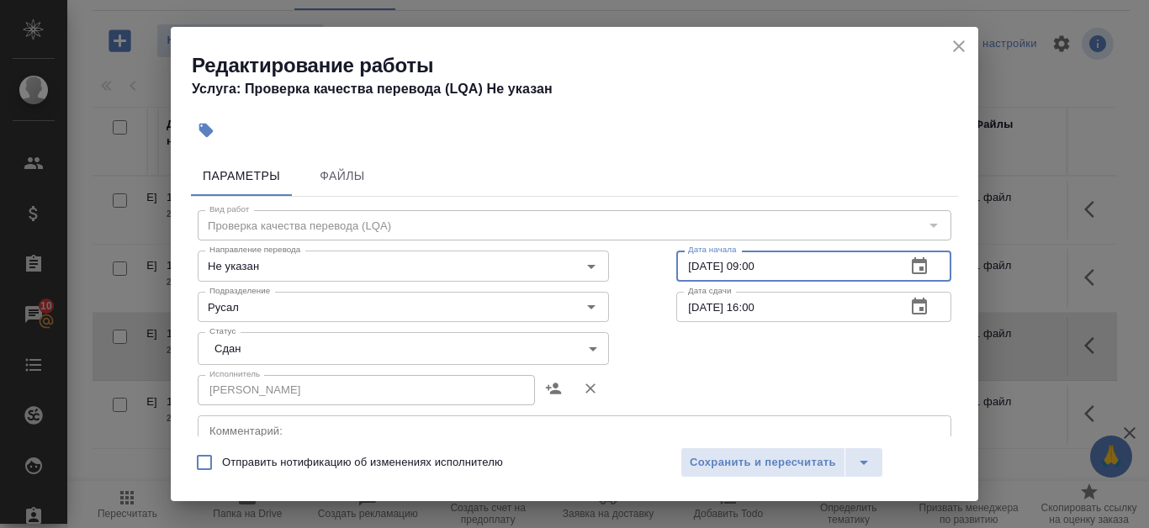
click at [909, 271] on icon "button" at bounding box center [919, 267] width 20 height 20
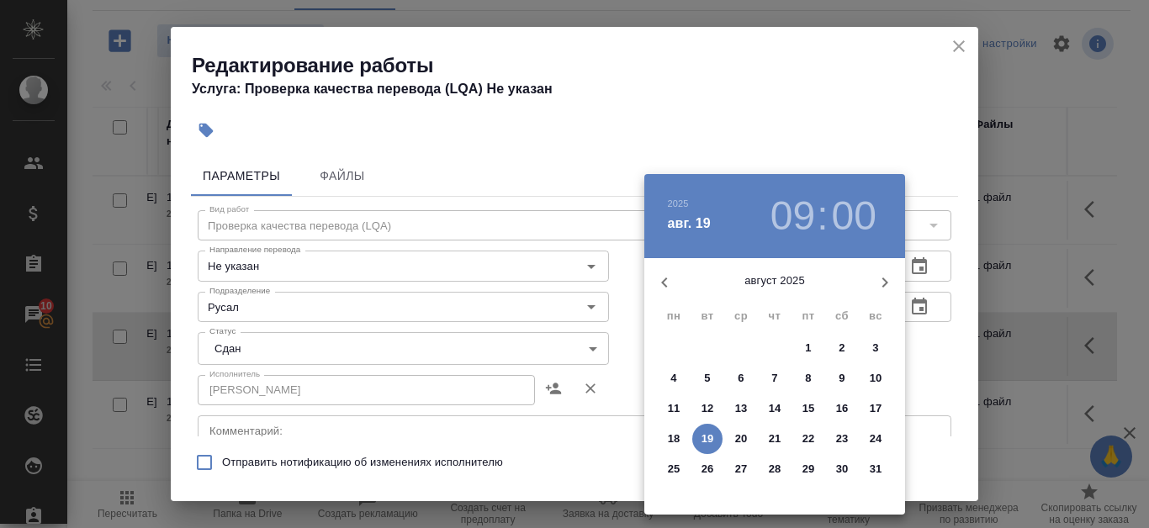
click at [803, 210] on h3 "09" at bounding box center [793, 216] width 45 height 47
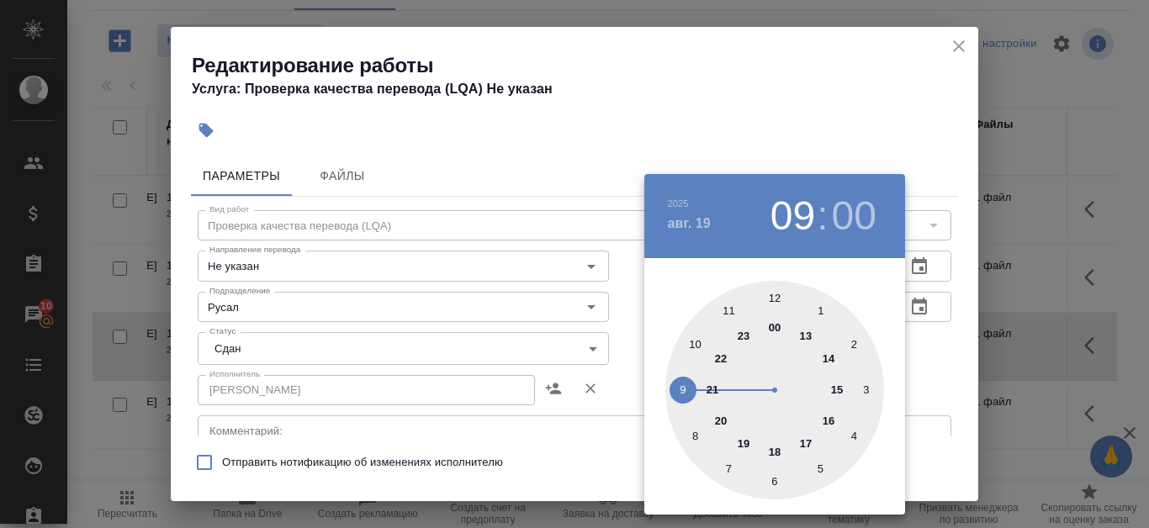
click at [697, 347] on div at bounding box center [774, 390] width 219 height 219
type input "19.08.2025 10:00"
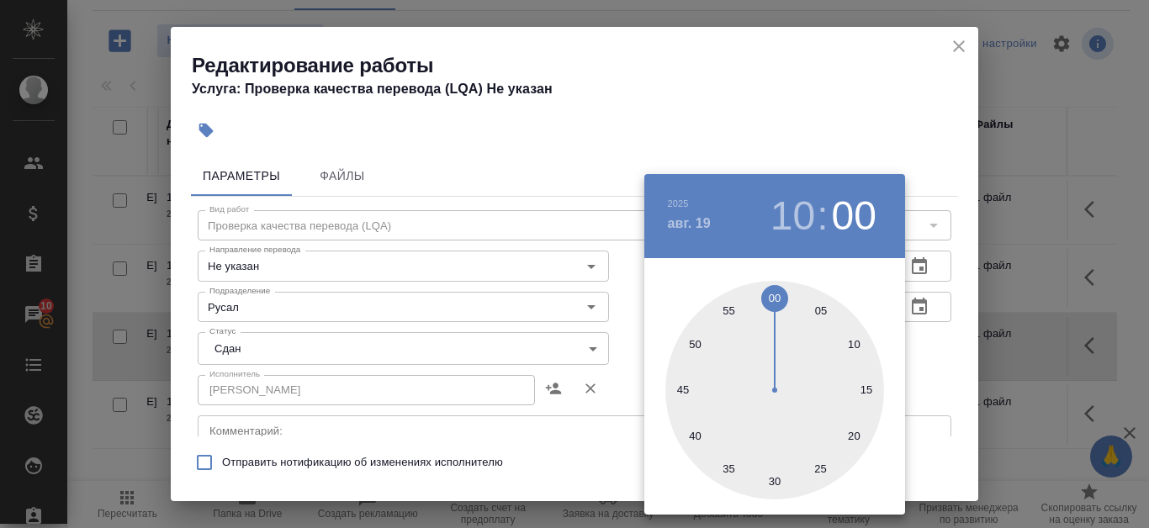
click at [962, 318] on div at bounding box center [574, 264] width 1149 height 528
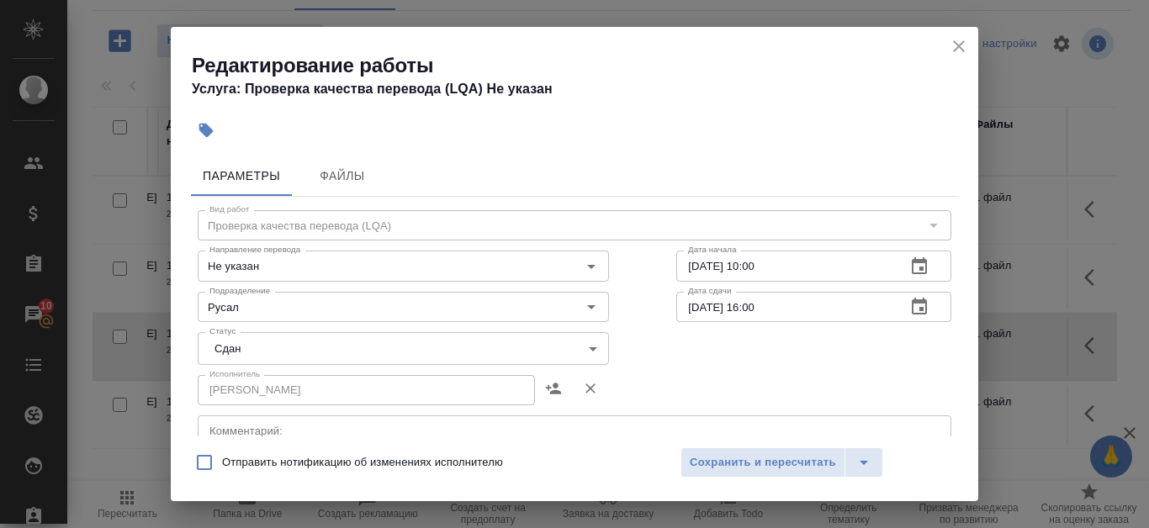
click at [912, 300] on icon "button" at bounding box center [919, 306] width 15 height 17
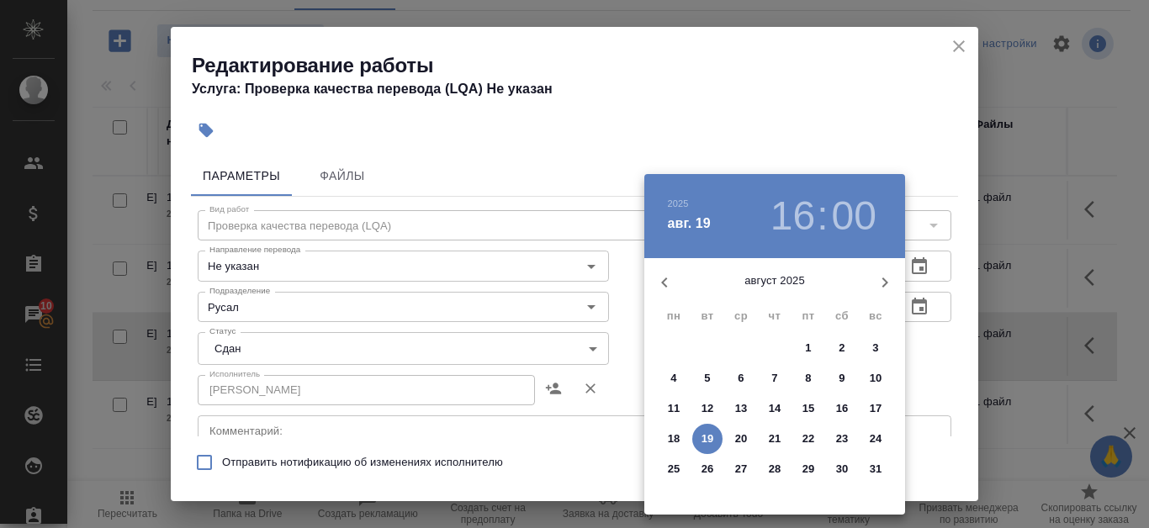
click at [804, 210] on h3 "16" at bounding box center [793, 216] width 45 height 47
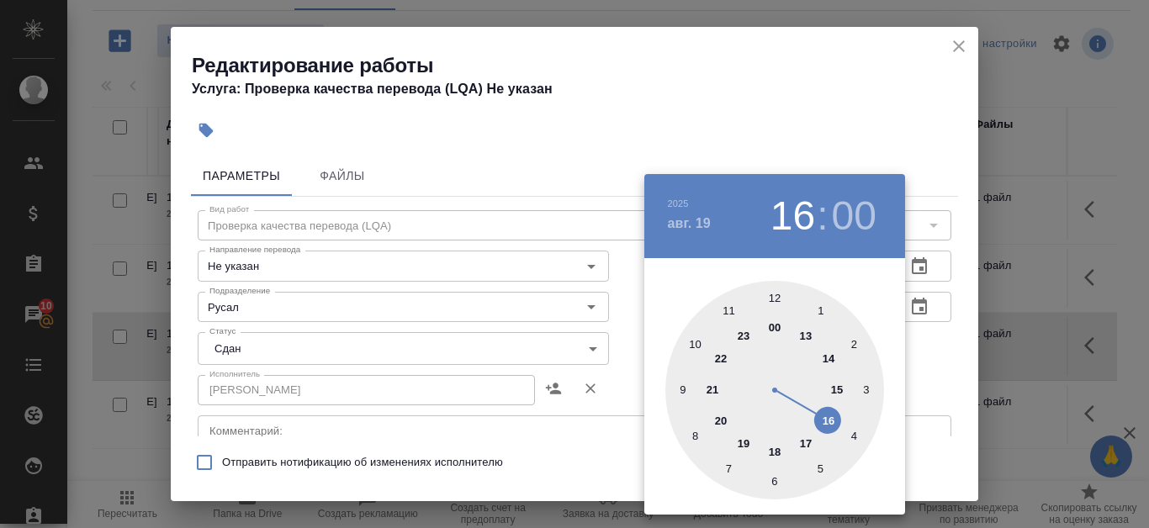
click at [835, 391] on div at bounding box center [774, 390] width 219 height 219
type input "19.08.2025 15:00"
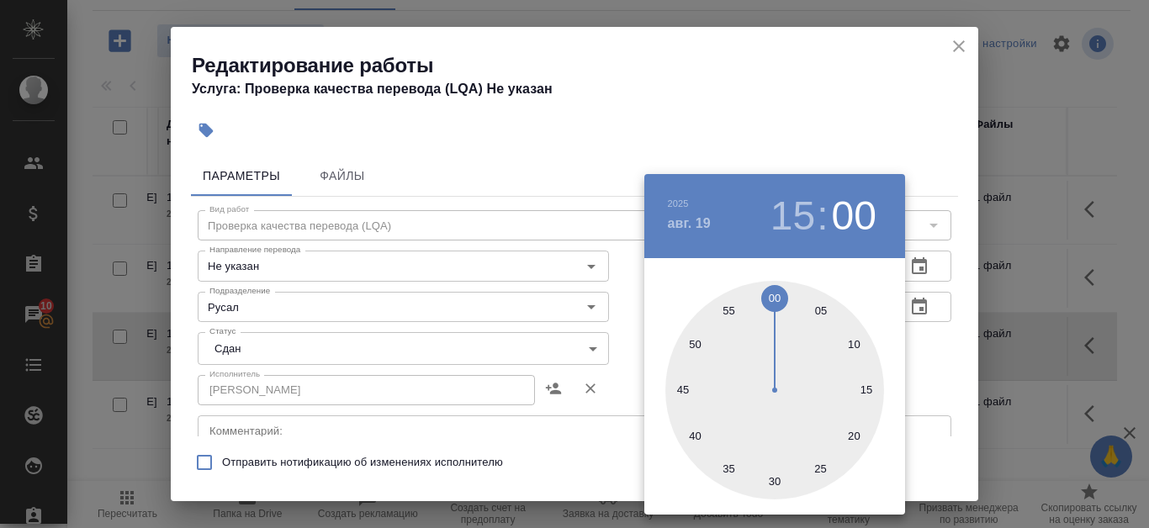
click at [924, 381] on div at bounding box center [574, 264] width 1149 height 528
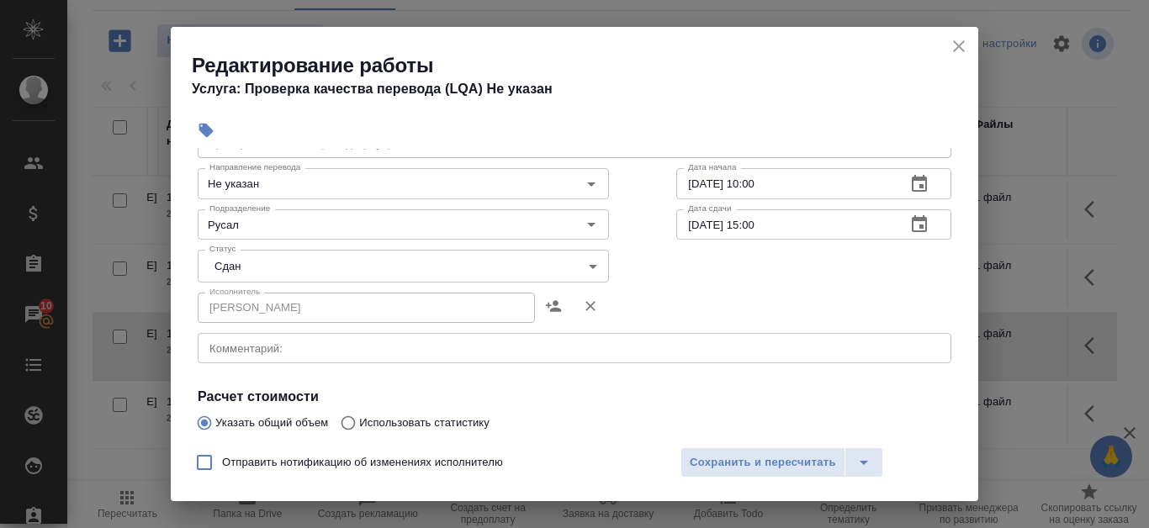
scroll to position [168, 0]
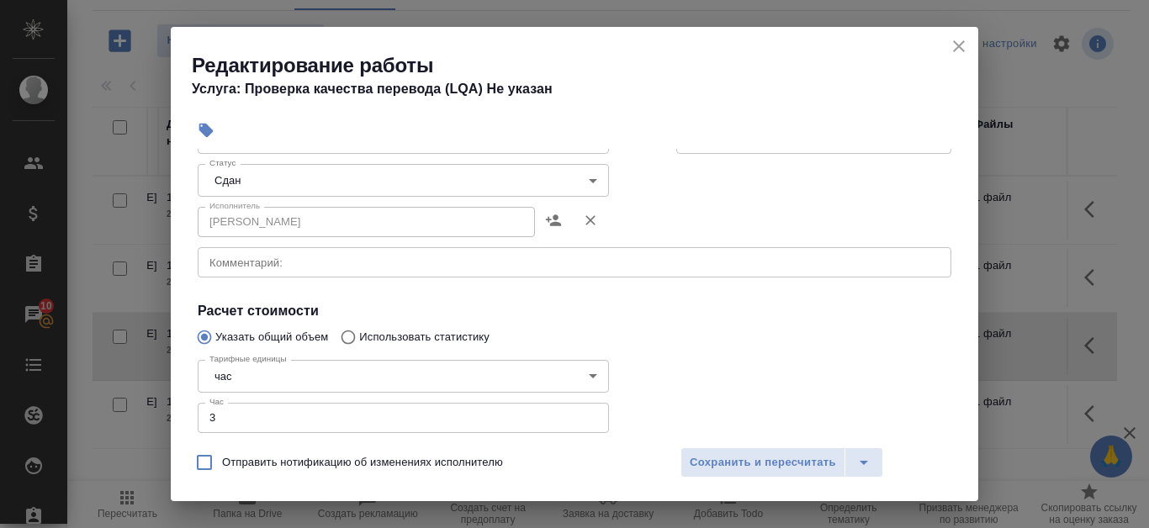
click at [585, 413] on input "3" at bounding box center [403, 418] width 411 height 30
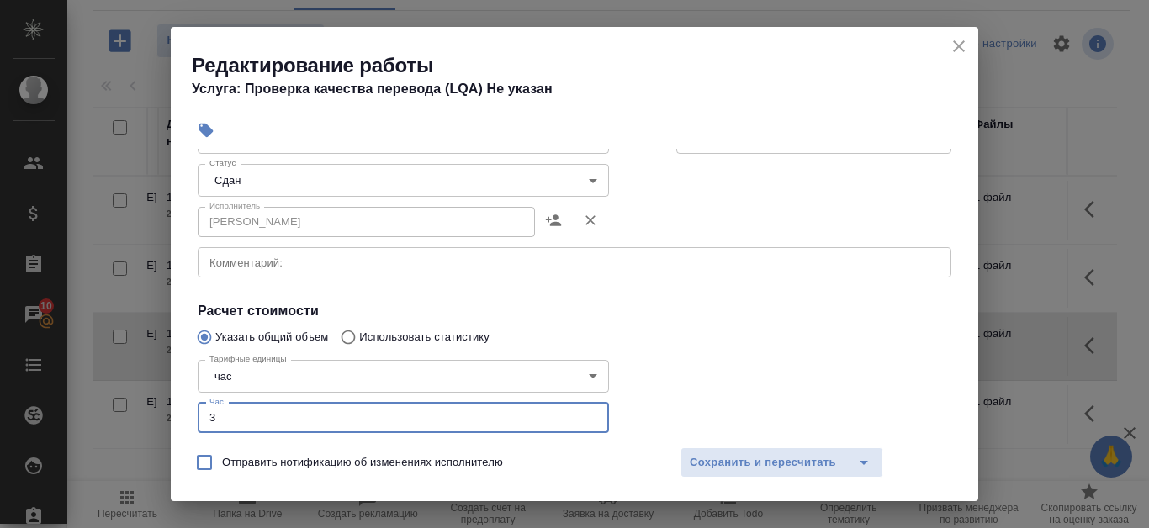
click at [585, 413] on input "4" at bounding box center [403, 418] width 411 height 30
type input "5"
click at [585, 413] on input "5" at bounding box center [403, 418] width 411 height 30
click at [777, 464] on span "Сохранить и пересчитать" at bounding box center [763, 462] width 146 height 19
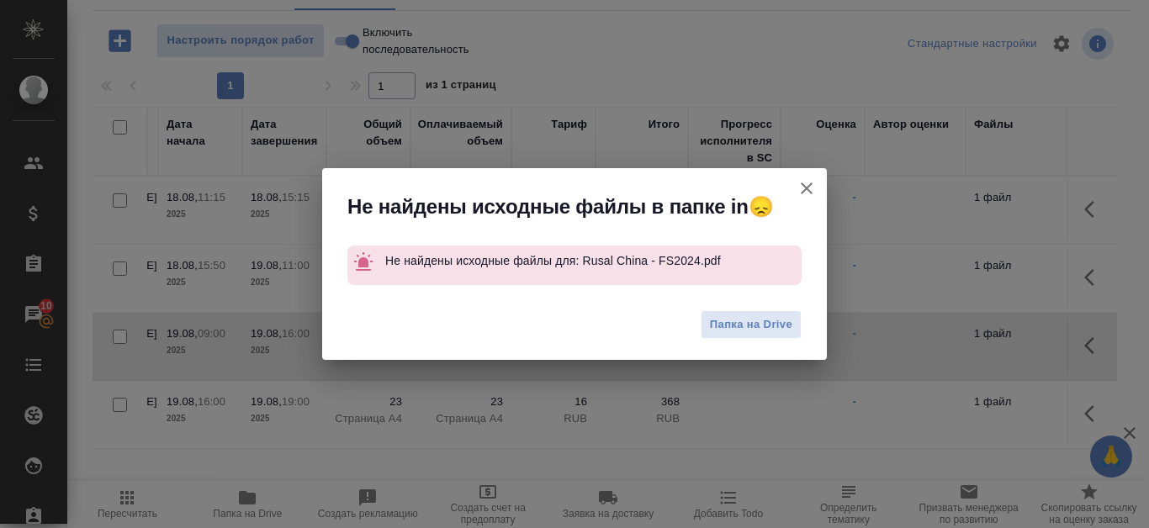
click at [809, 185] on icon "button" at bounding box center [807, 188] width 20 height 20
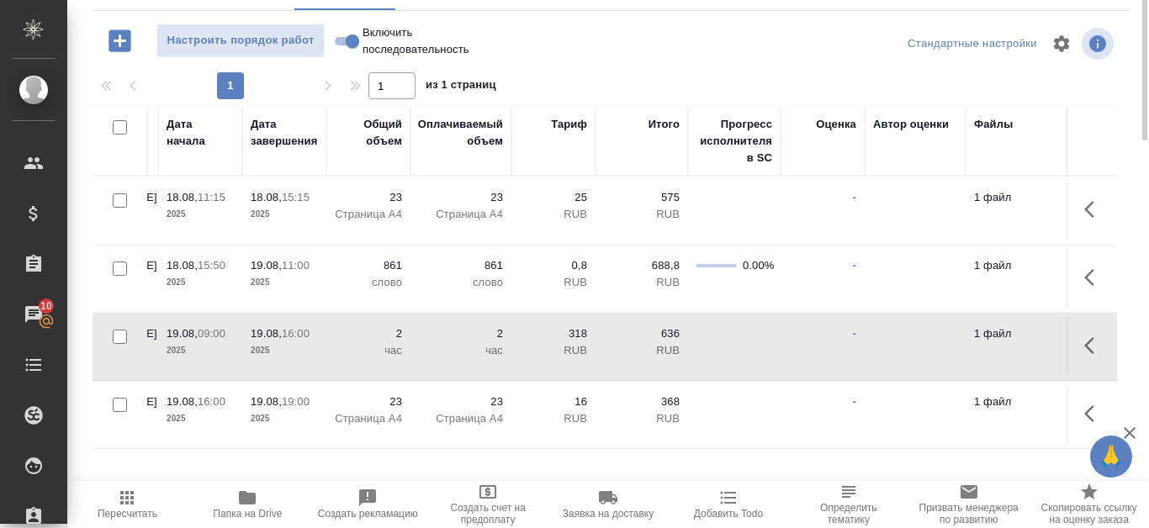
scroll to position [0, 0]
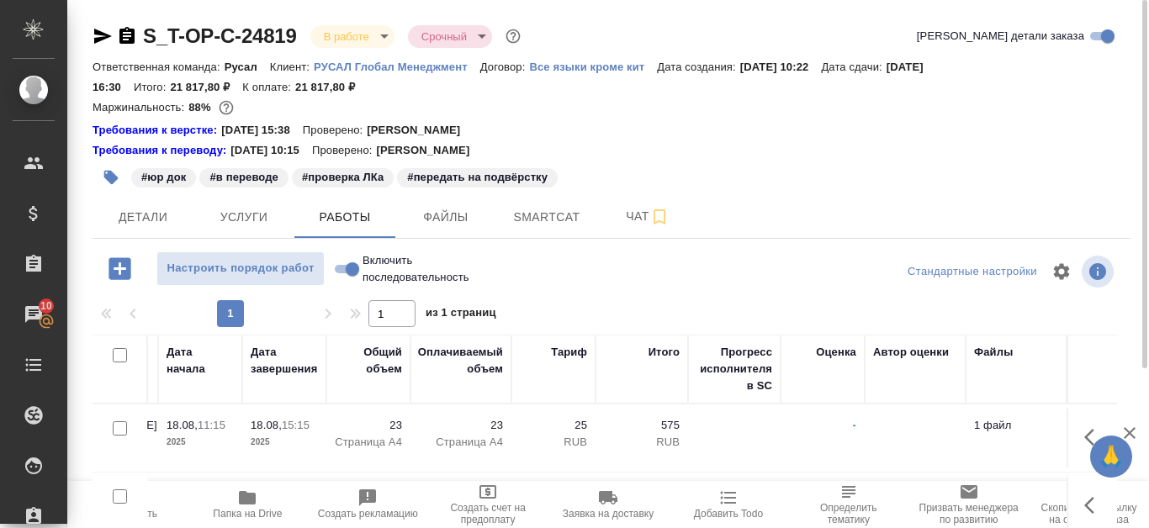
click at [337, 273] on input "Включить последовательность" at bounding box center [352, 269] width 61 height 20
checkbox input "true"
click at [342, 270] on input "Включить последовательность" at bounding box center [339, 269] width 61 height 20
click at [350, 270] on input "Включить последовательность" at bounding box center [339, 269] width 61 height 20
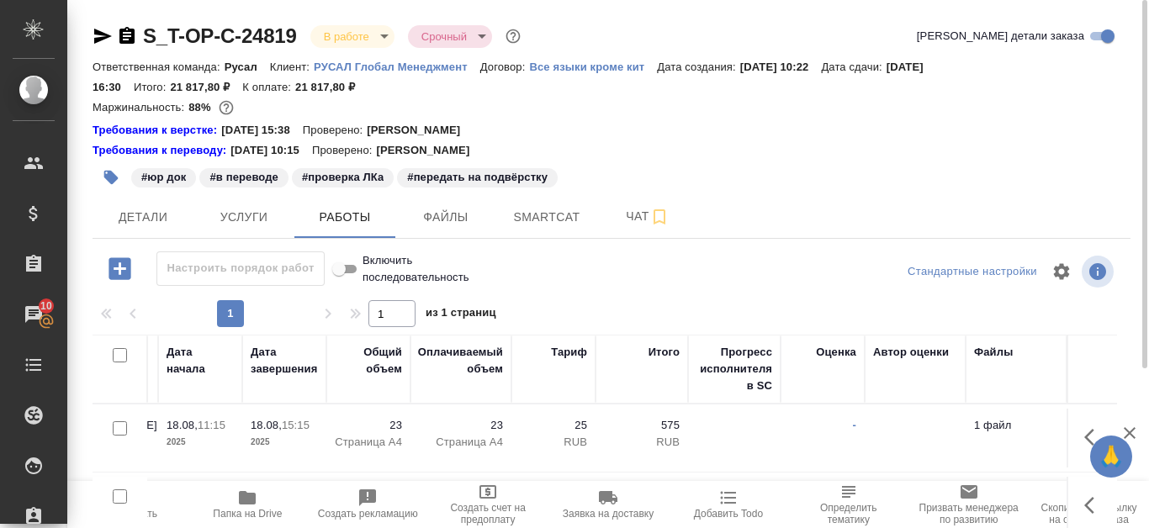
checkbox input "false"
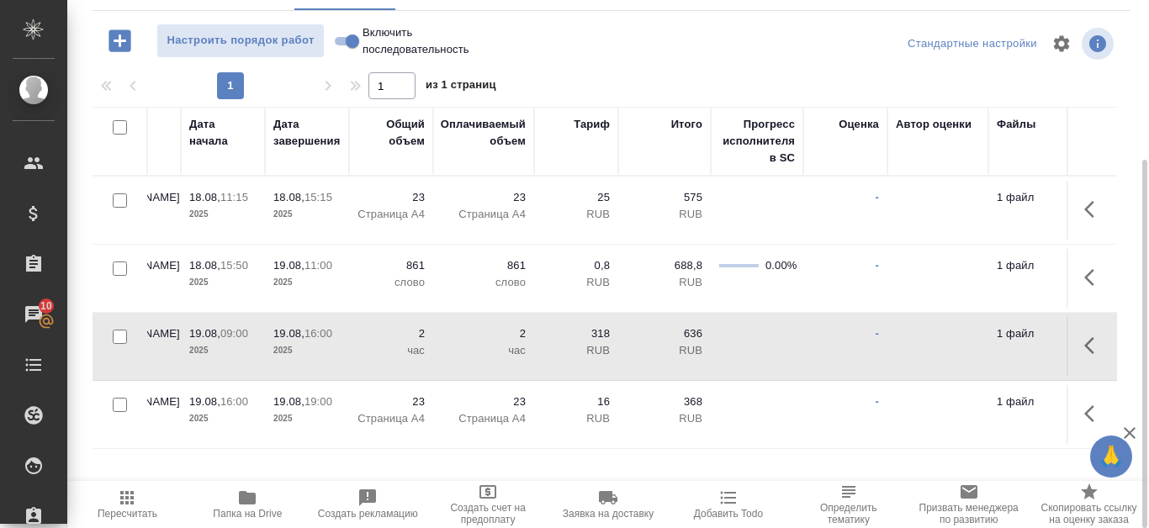
scroll to position [0, 847]
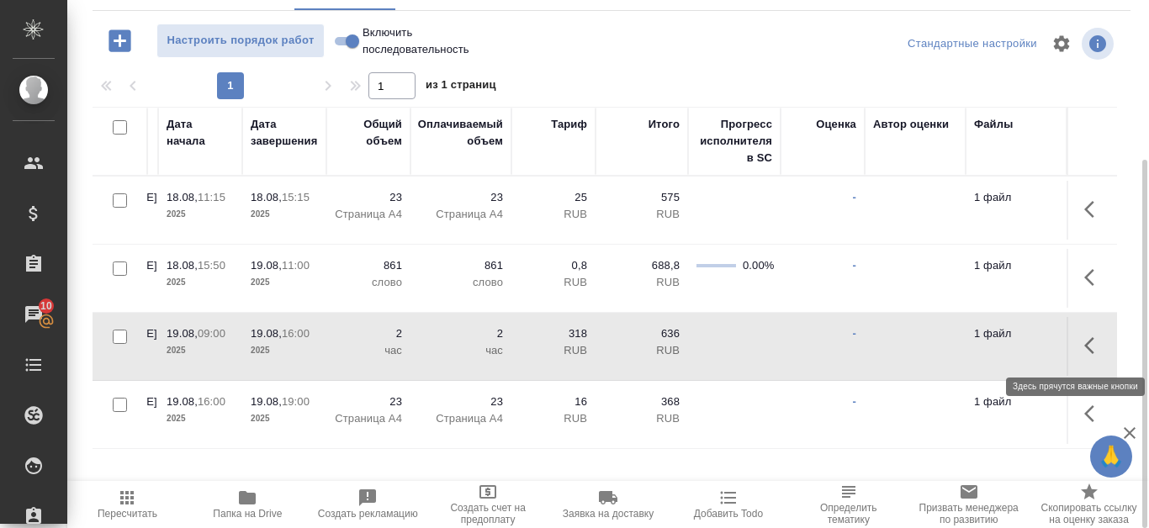
click at [1100, 351] on icon "button" at bounding box center [1094, 346] width 20 height 20
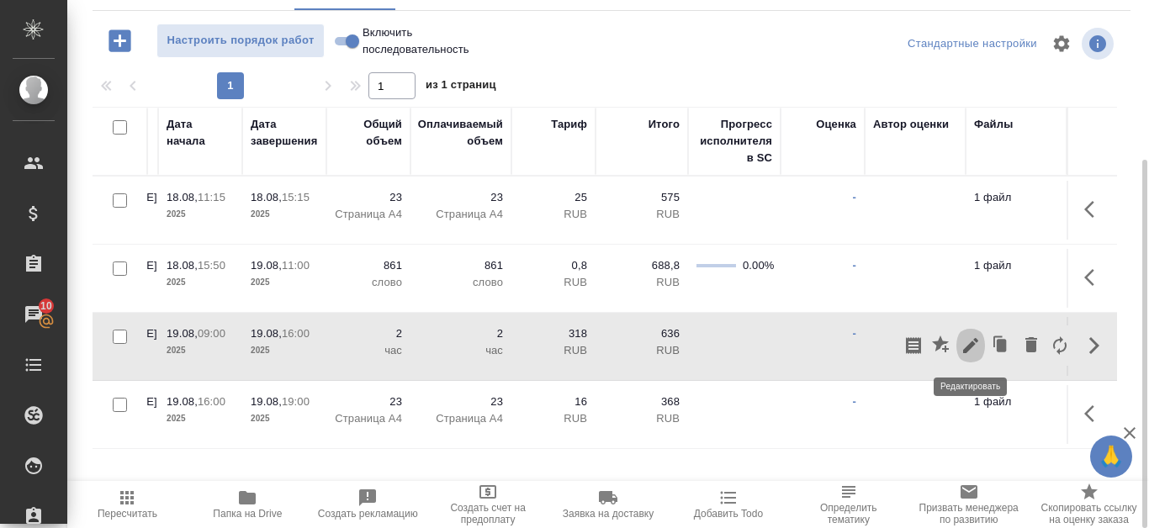
click at [973, 349] on icon "button" at bounding box center [971, 346] width 20 height 20
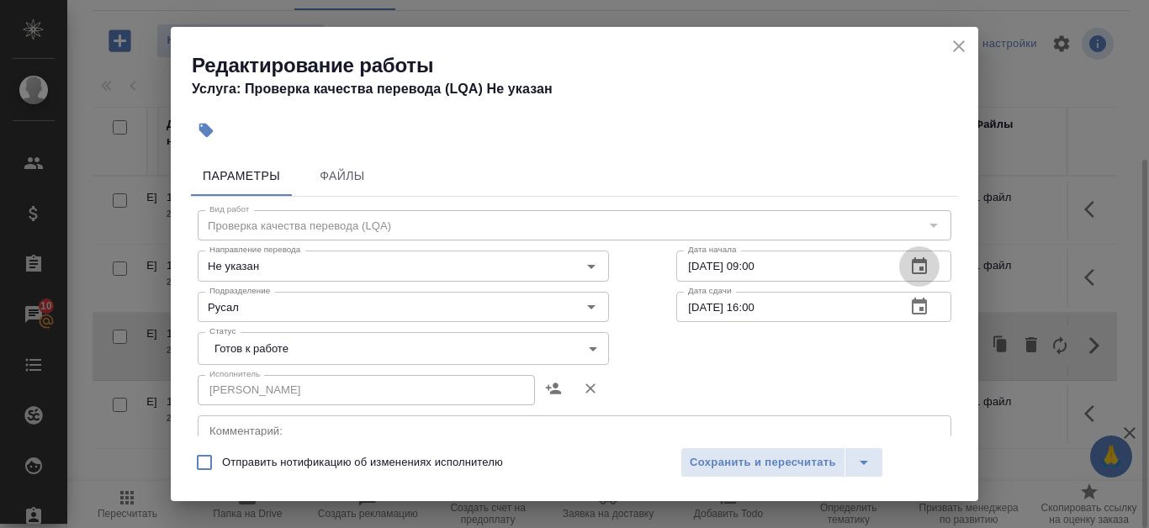
click at [911, 264] on icon "button" at bounding box center [919, 267] width 20 height 20
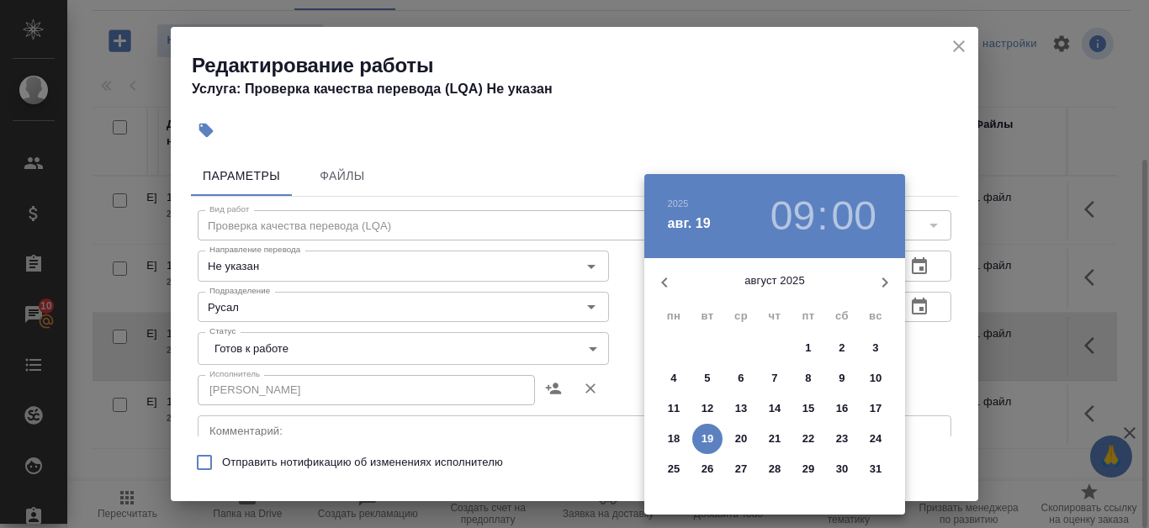
click at [795, 212] on h3 "09" at bounding box center [793, 216] width 45 height 47
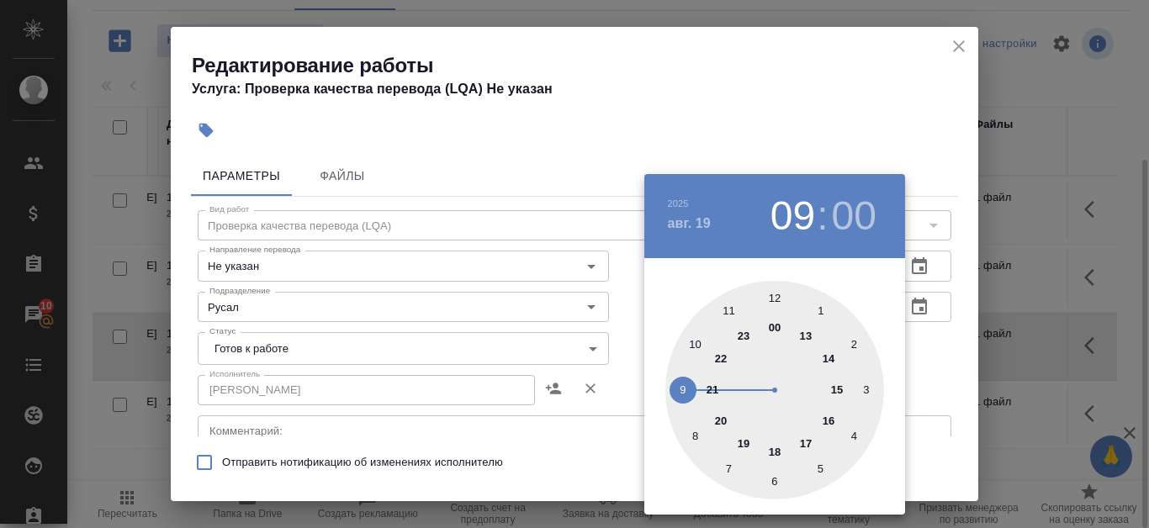
click at [693, 344] on div at bounding box center [774, 390] width 219 height 219
type input "19.08.2025 10:00"
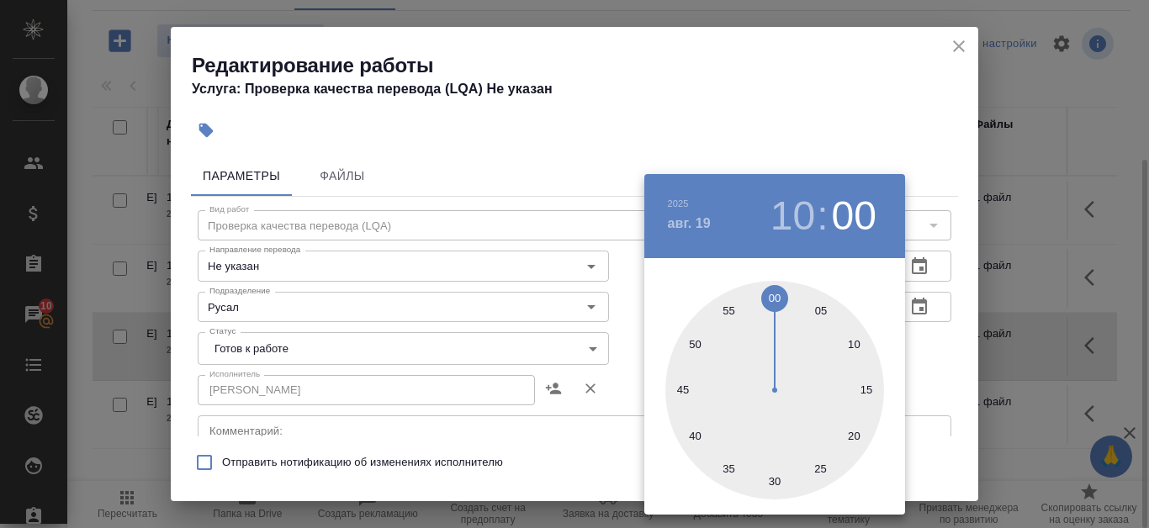
click at [900, 101] on div at bounding box center [574, 264] width 1149 height 528
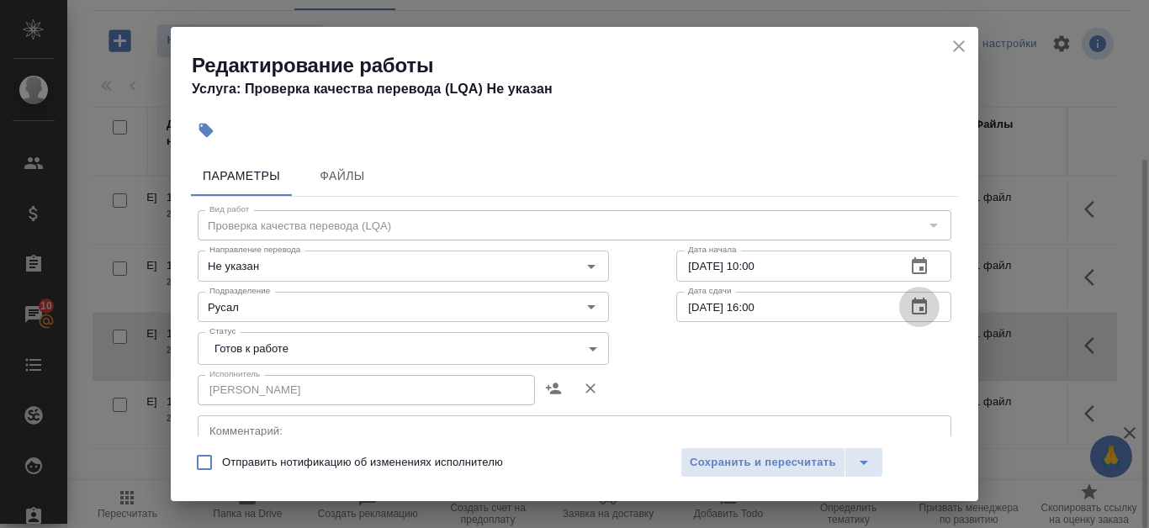
click at [916, 305] on icon "button" at bounding box center [919, 307] width 20 height 20
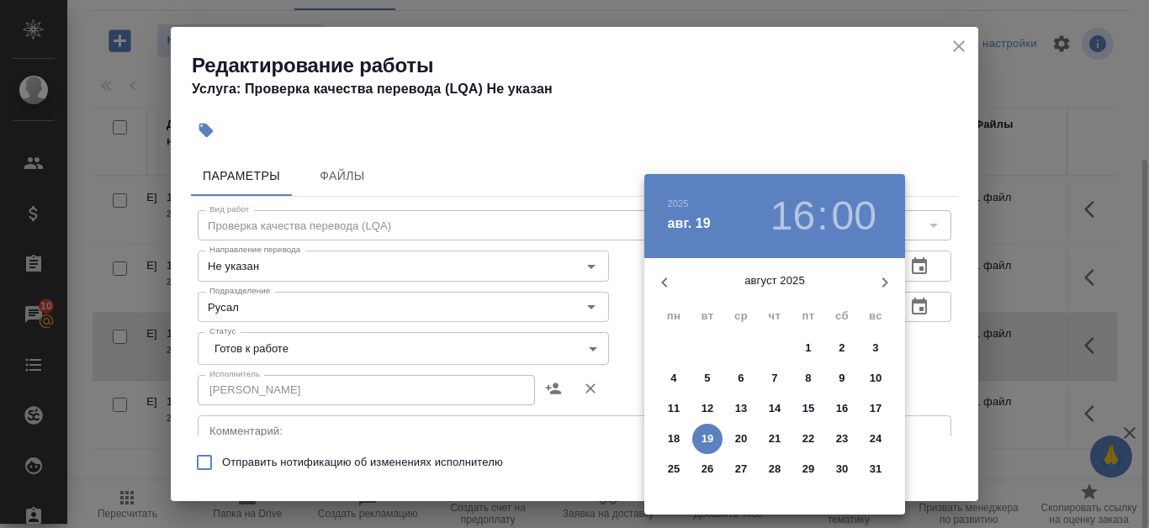
click at [812, 408] on p "15" at bounding box center [809, 408] width 13 height 17
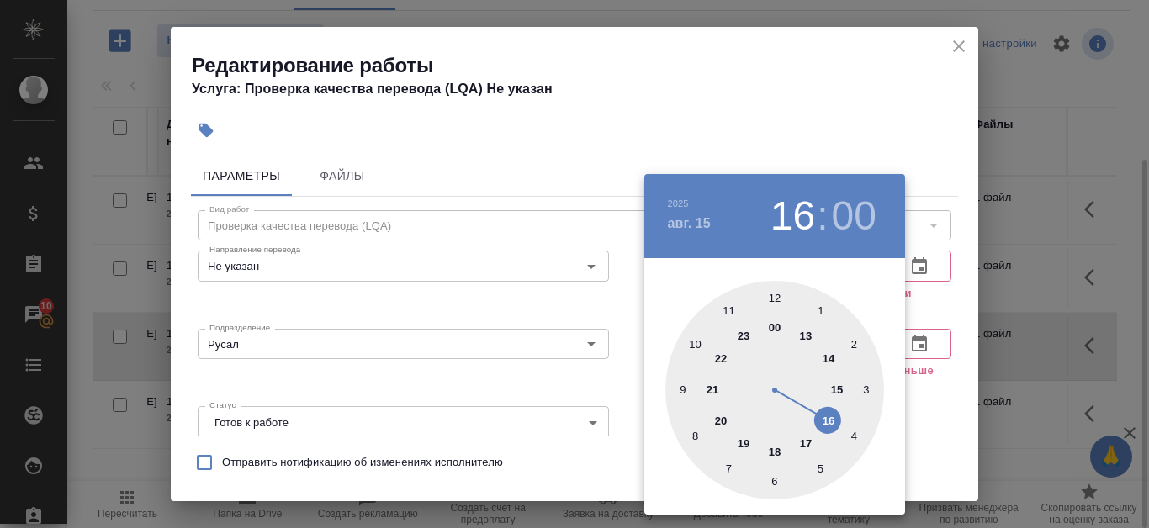
click at [839, 387] on div at bounding box center [774, 390] width 219 height 219
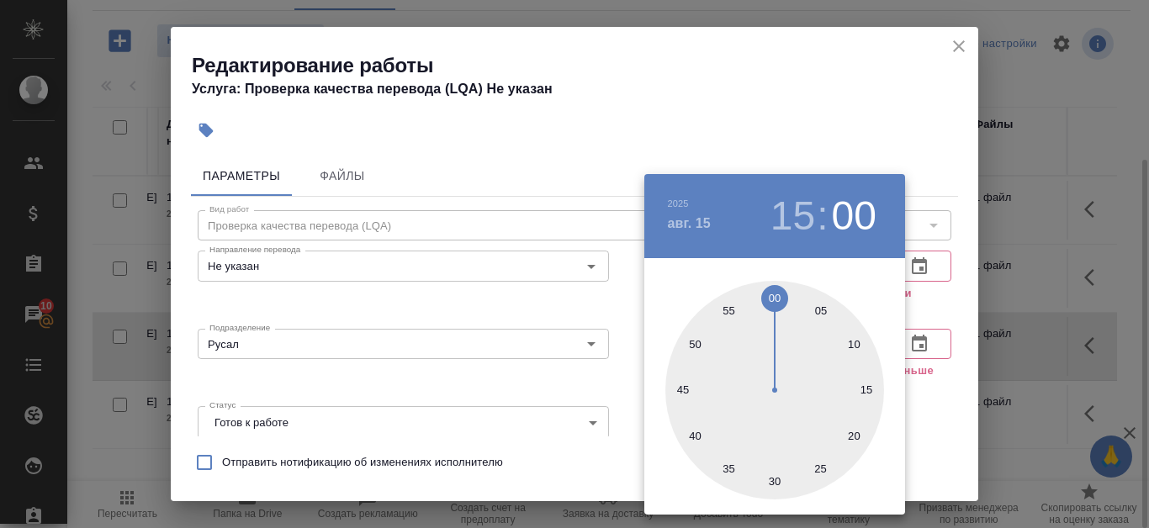
click at [942, 395] on div at bounding box center [574, 264] width 1149 height 528
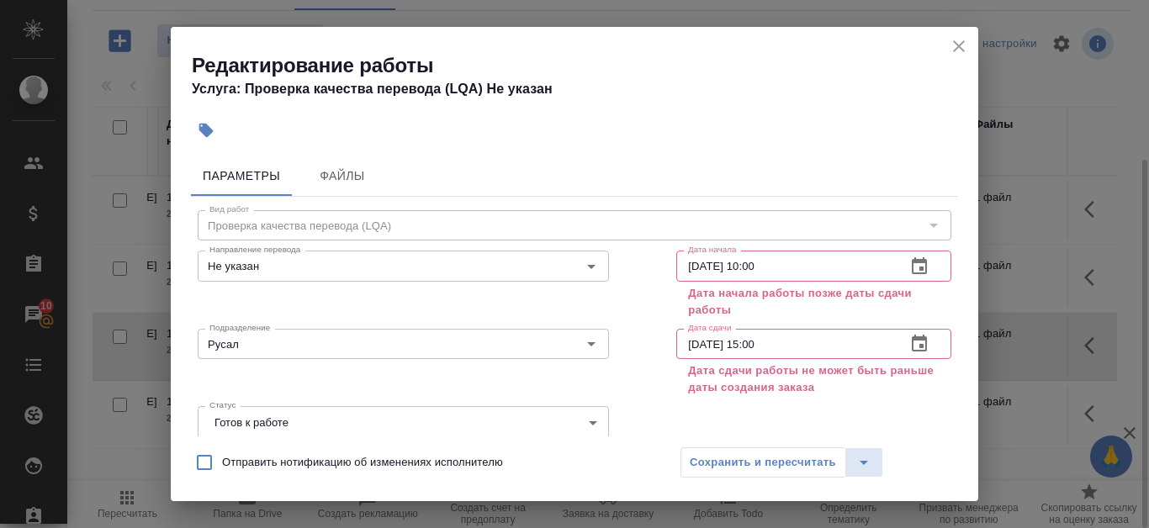
click at [743, 350] on input "15.08.2025 15:00" at bounding box center [784, 344] width 216 height 30
click at [912, 347] on icon "button" at bounding box center [919, 343] width 15 height 17
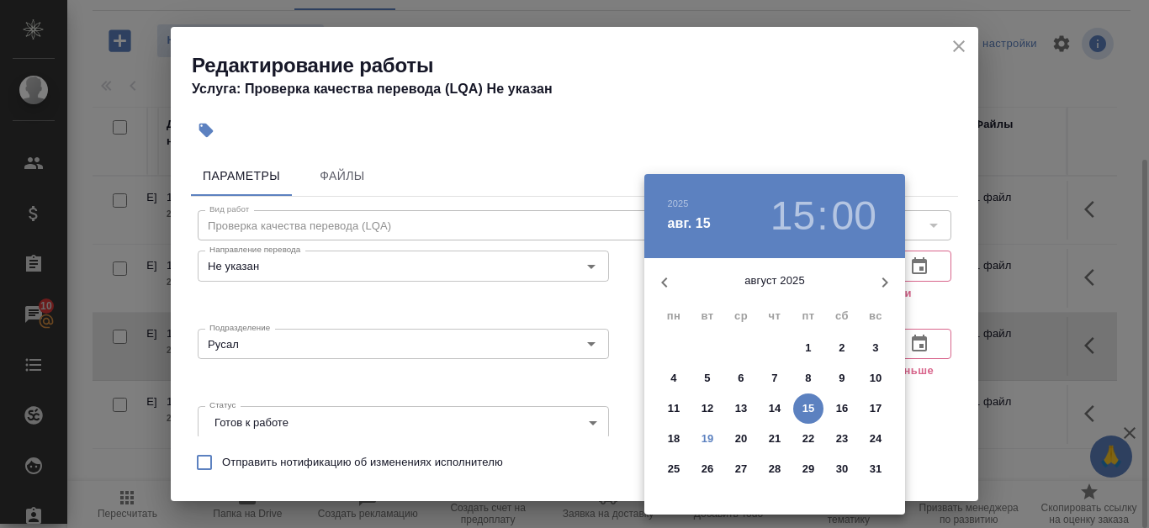
click at [703, 439] on p "19" at bounding box center [708, 439] width 13 height 17
type input "19.08.2025 15:00"
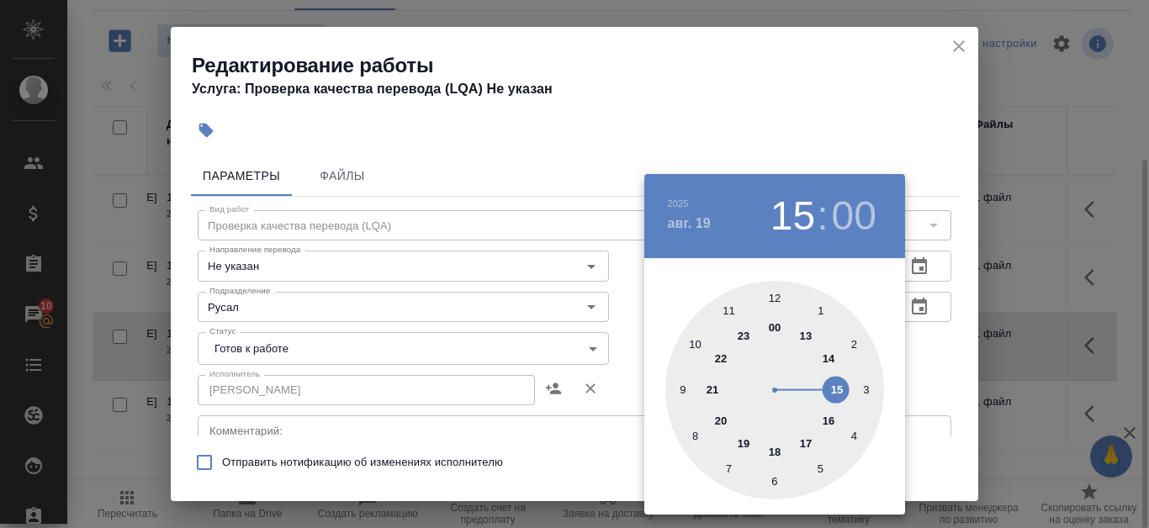
click at [956, 387] on div at bounding box center [574, 264] width 1149 height 528
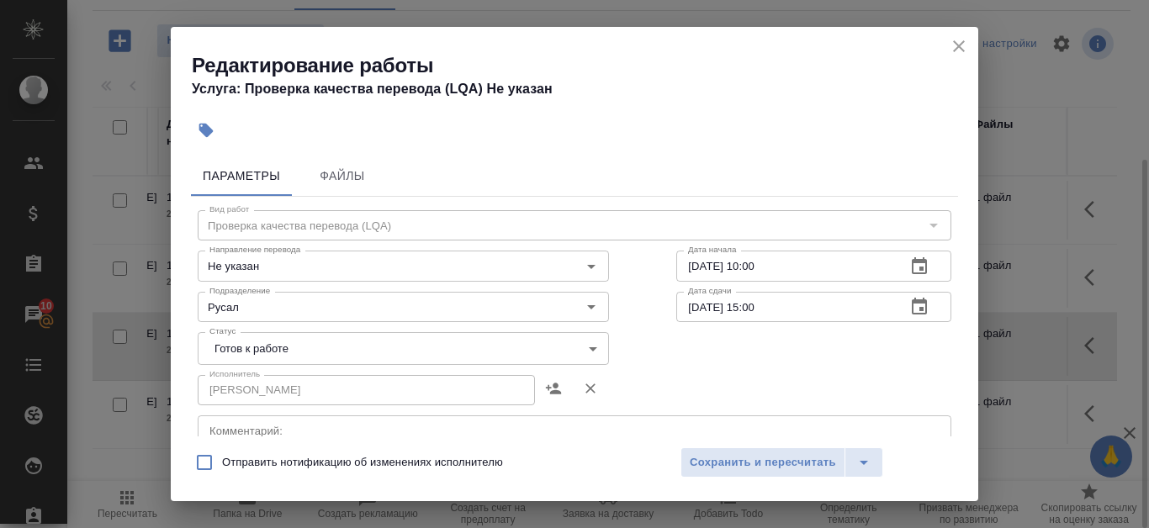
click at [578, 353] on body "🙏 .cls-1 fill:#fff; AWATERA Kanataeva Ekaterina Клиенты Спецификации Заказы 10 …" at bounding box center [574, 264] width 1149 height 528
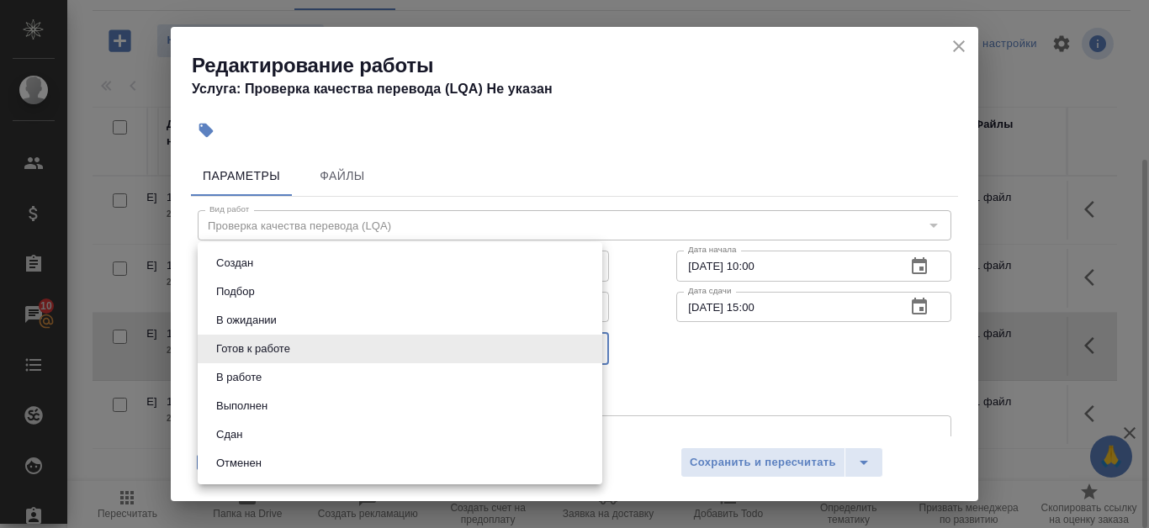
click at [342, 434] on li "Сдан" at bounding box center [400, 435] width 405 height 29
type input "closed"
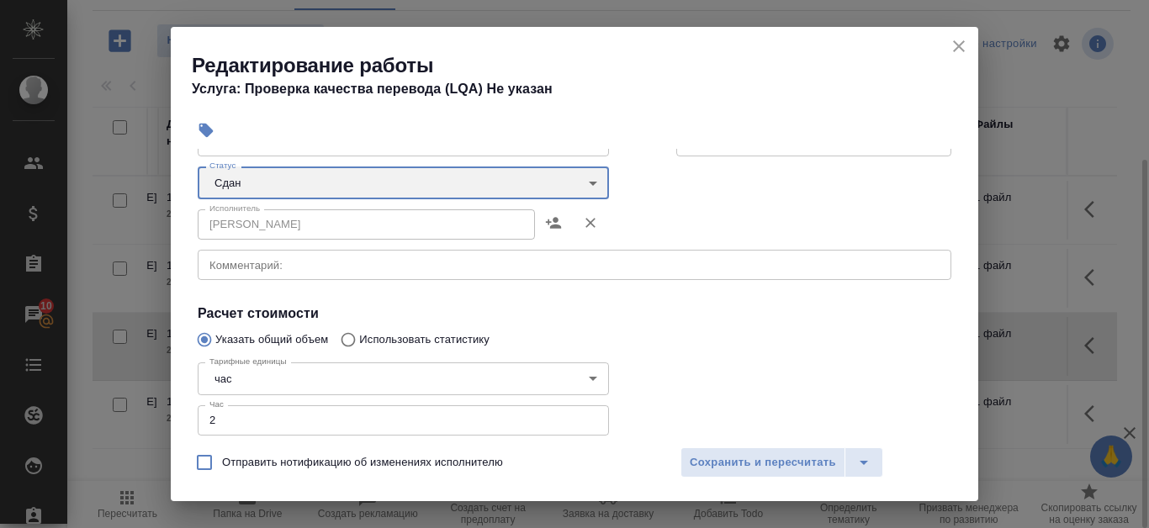
scroll to position [370, 0]
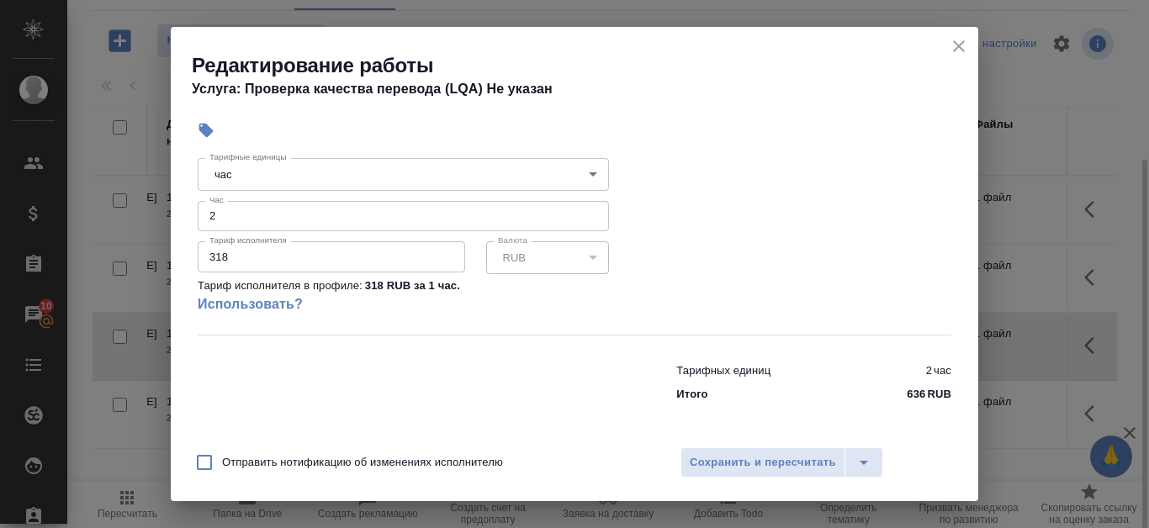
click at [583, 205] on input "2" at bounding box center [403, 216] width 411 height 30
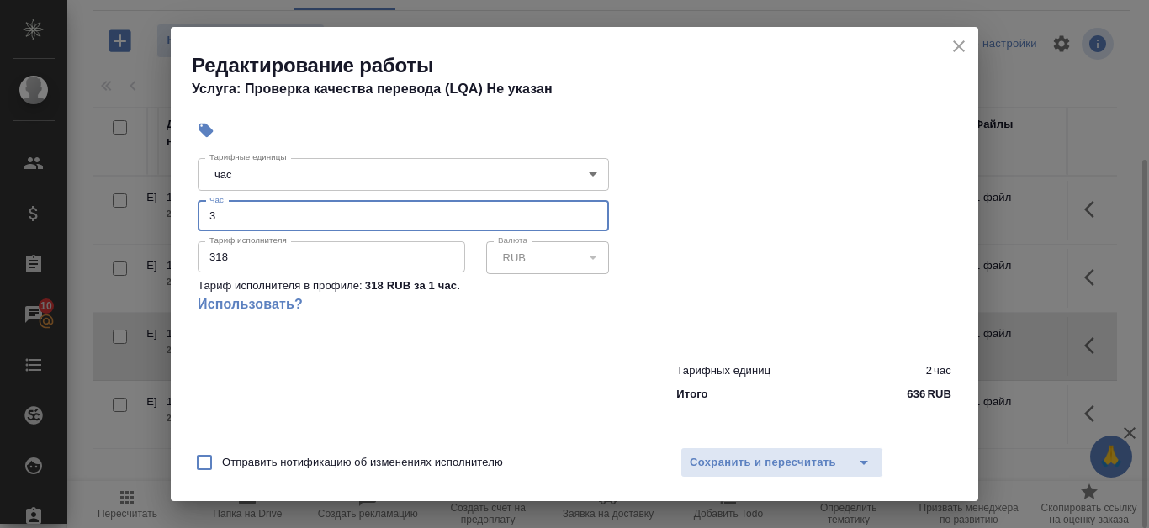
click at [582, 214] on input "3" at bounding box center [403, 216] width 411 height 30
click at [582, 214] on input "4" at bounding box center [403, 216] width 411 height 30
type input "5"
click at [582, 214] on input "5" at bounding box center [403, 216] width 411 height 30
click at [753, 457] on span "Сохранить и пересчитать" at bounding box center [763, 462] width 146 height 19
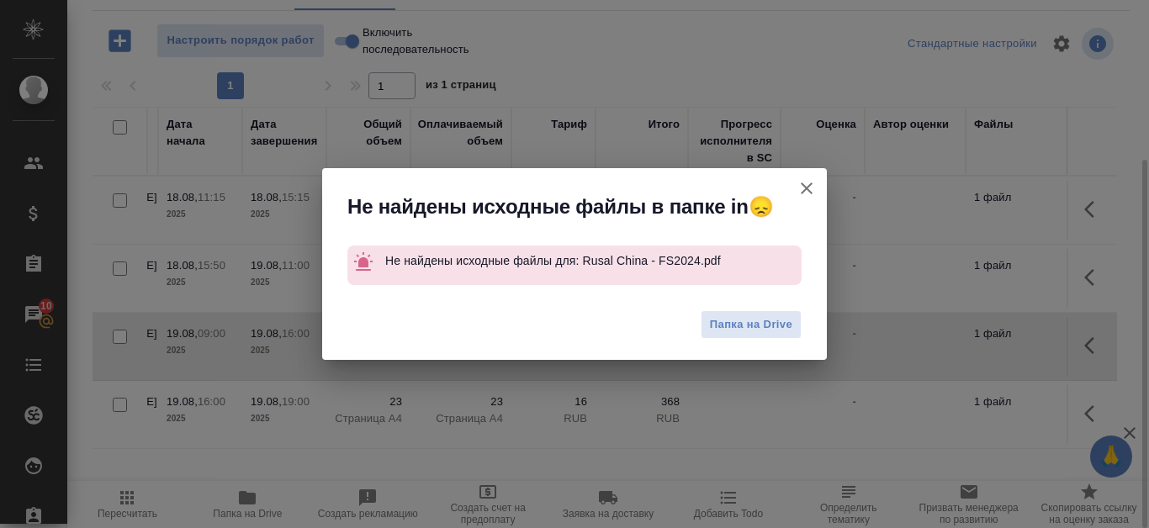
click at [809, 186] on icon "button" at bounding box center [807, 189] width 12 height 12
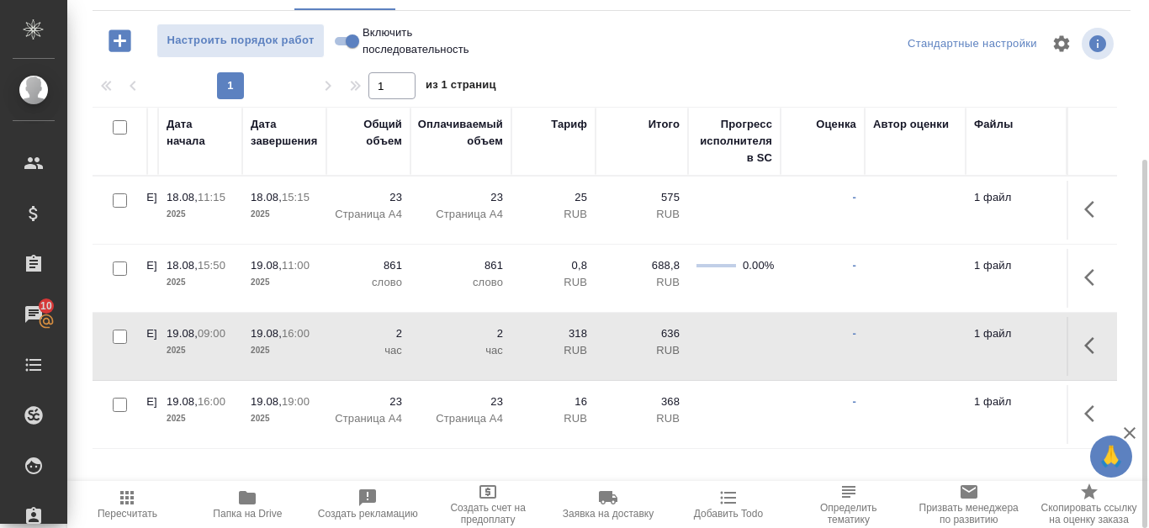
scroll to position [60, 0]
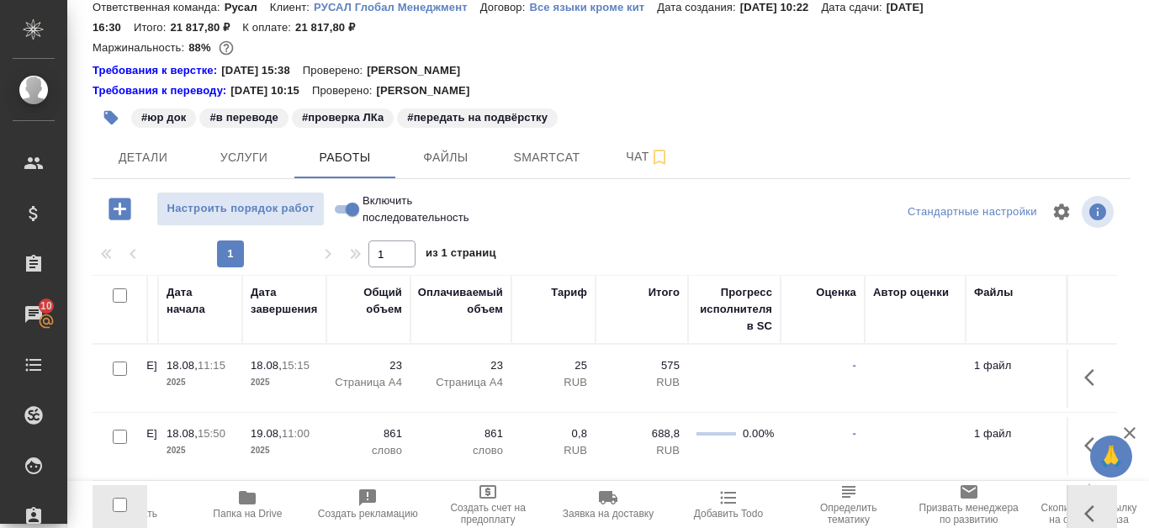
click at [347, 204] on input "Включить последовательность" at bounding box center [352, 209] width 61 height 20
checkbox input "true"
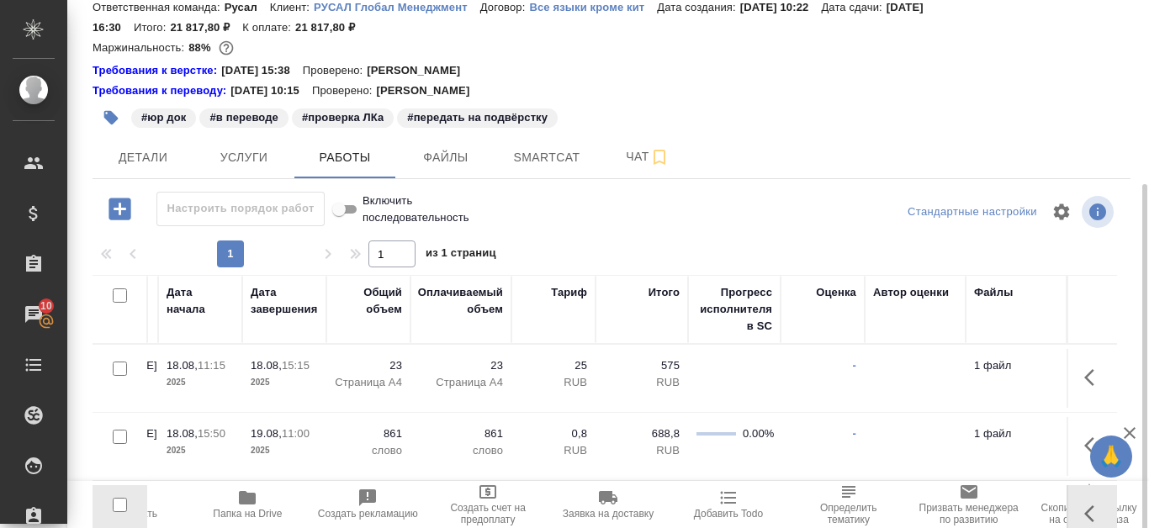
scroll to position [228, 0]
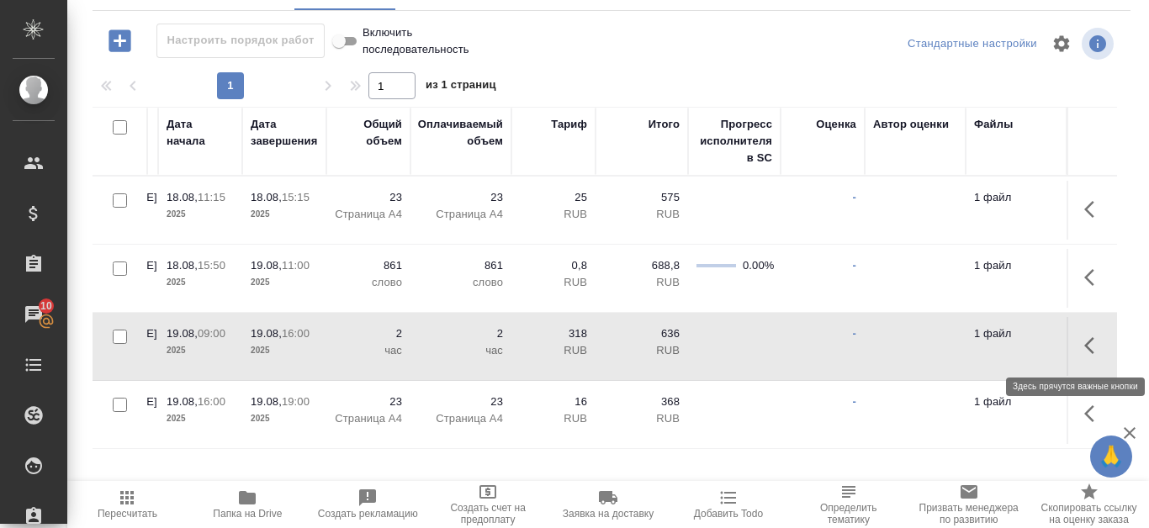
click at [1090, 351] on icon "button" at bounding box center [1089, 345] width 10 height 17
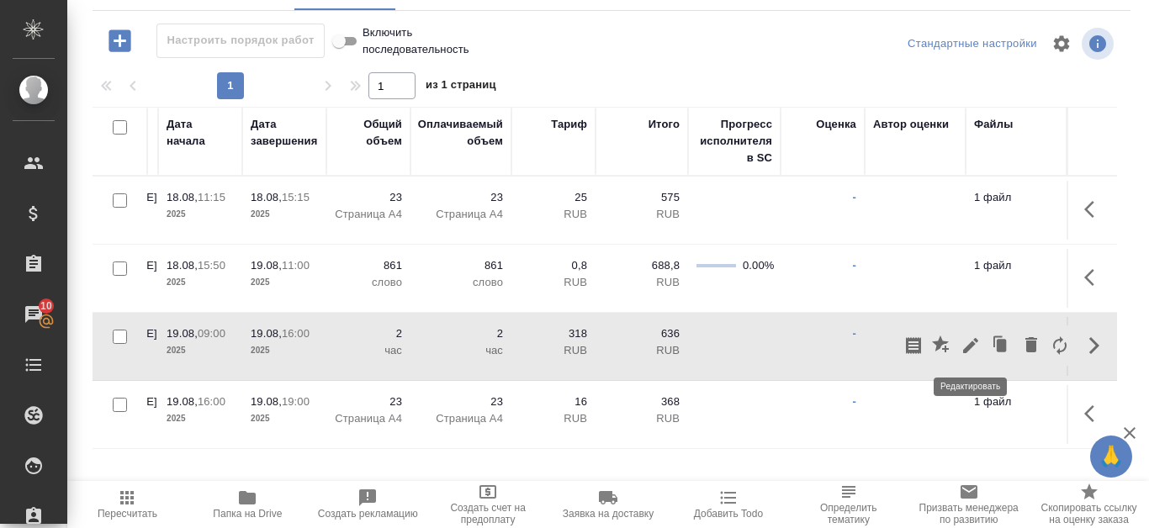
click at [968, 347] on icon "button" at bounding box center [970, 345] width 15 height 15
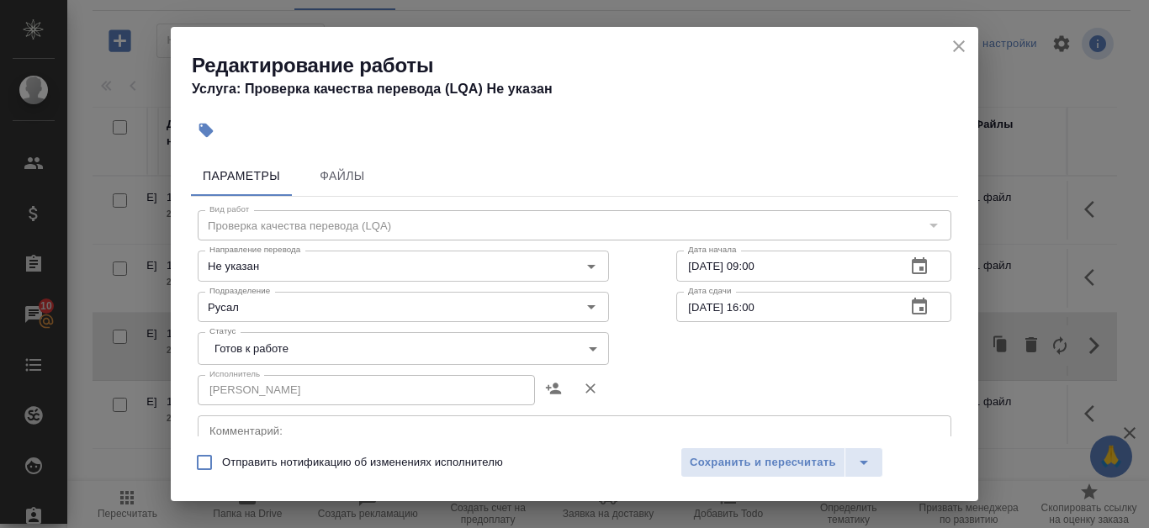
click at [912, 273] on icon "button" at bounding box center [919, 265] width 15 height 17
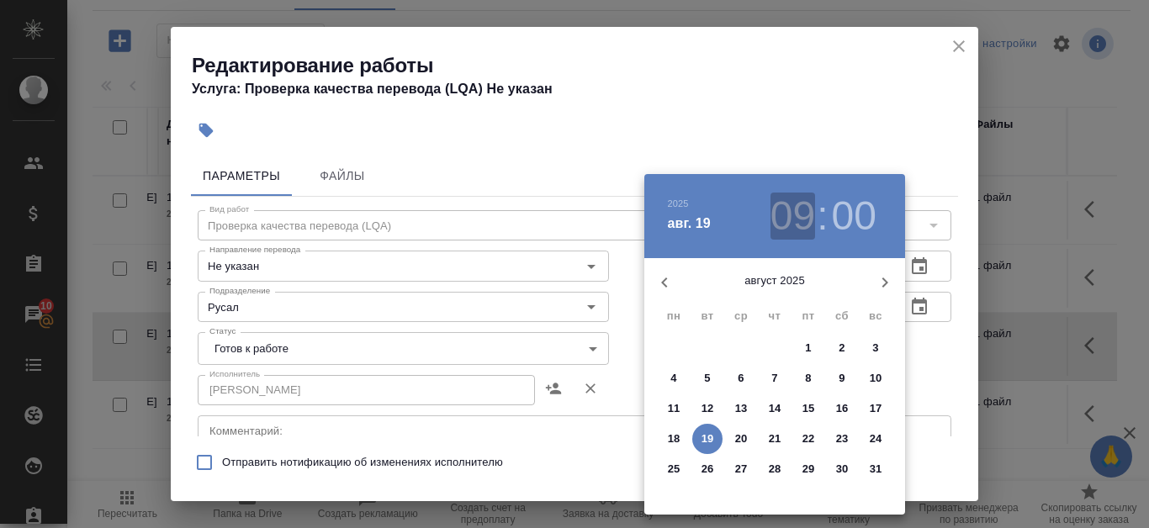
click at [801, 215] on h3 "09" at bounding box center [793, 216] width 45 height 47
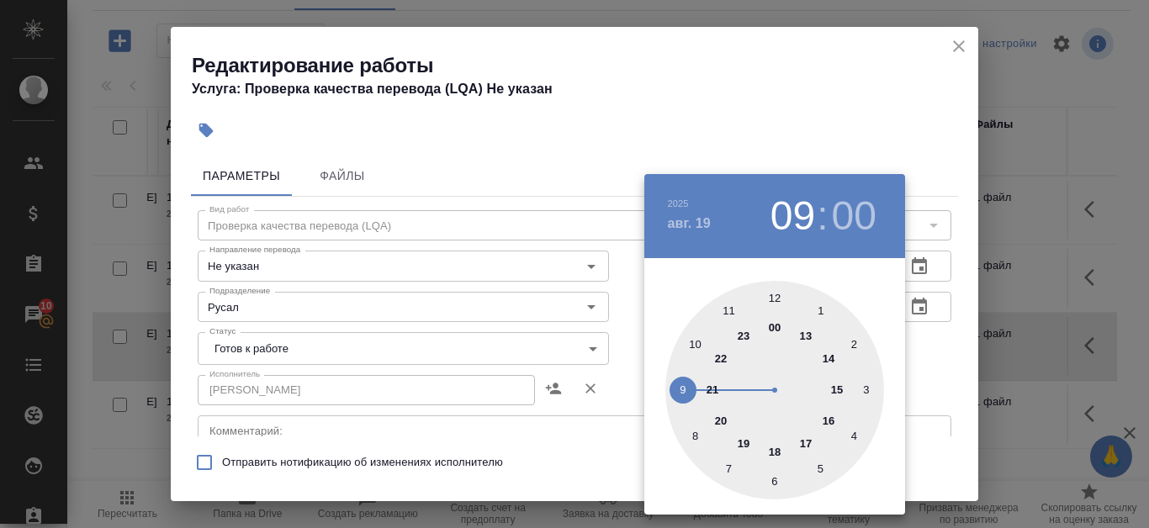
click at [699, 345] on div at bounding box center [774, 390] width 219 height 219
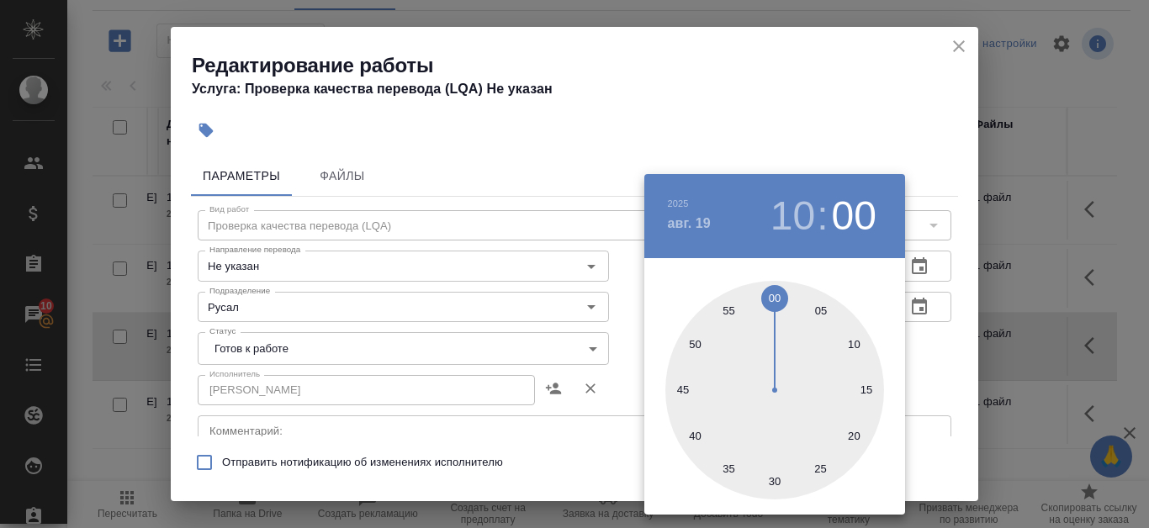
click at [809, 106] on div at bounding box center [574, 264] width 1149 height 528
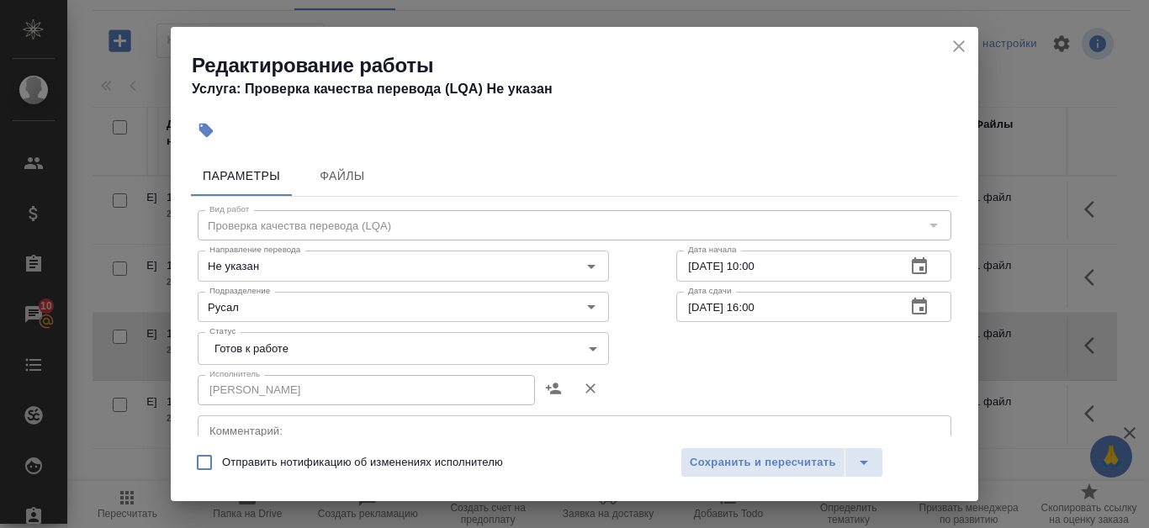
click at [830, 259] on input "19.08.2025 10:00" at bounding box center [784, 266] width 216 height 30
click at [912, 267] on icon "button" at bounding box center [919, 265] width 15 height 17
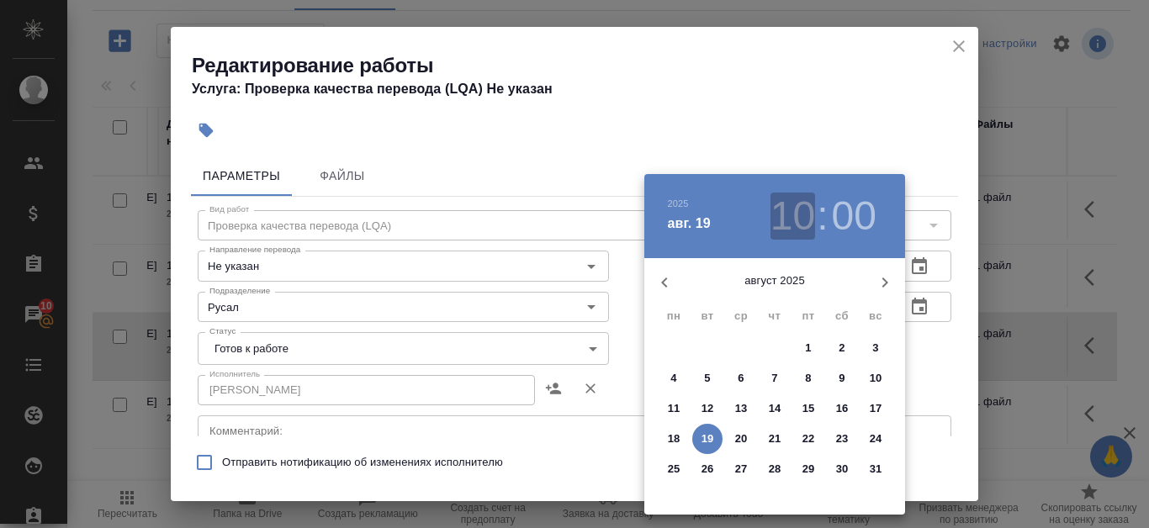
click at [797, 212] on h3 "10" at bounding box center [793, 216] width 45 height 47
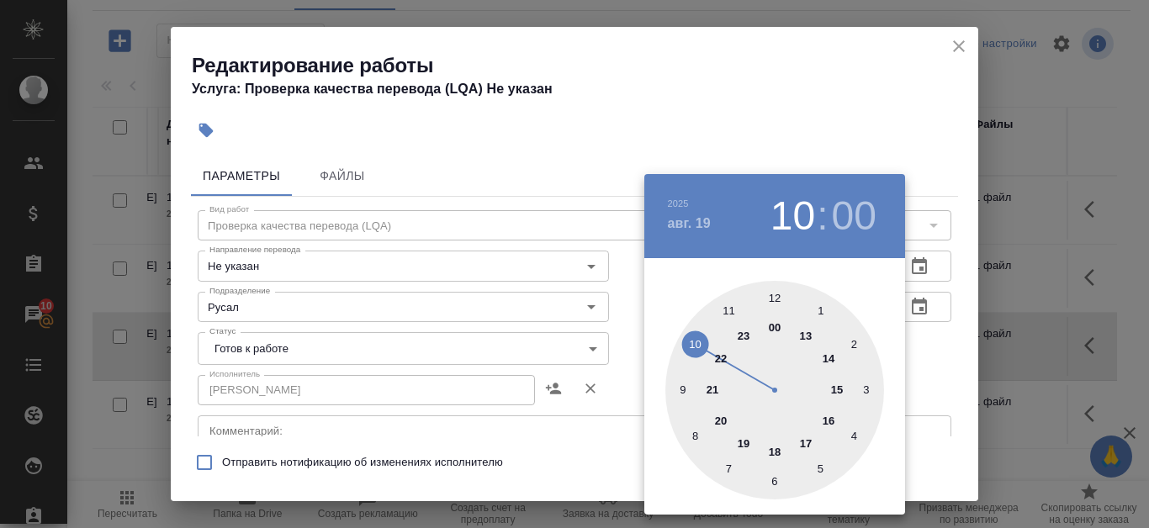
click at [730, 305] on div at bounding box center [774, 390] width 219 height 219
type input "19.08.2025 11:00"
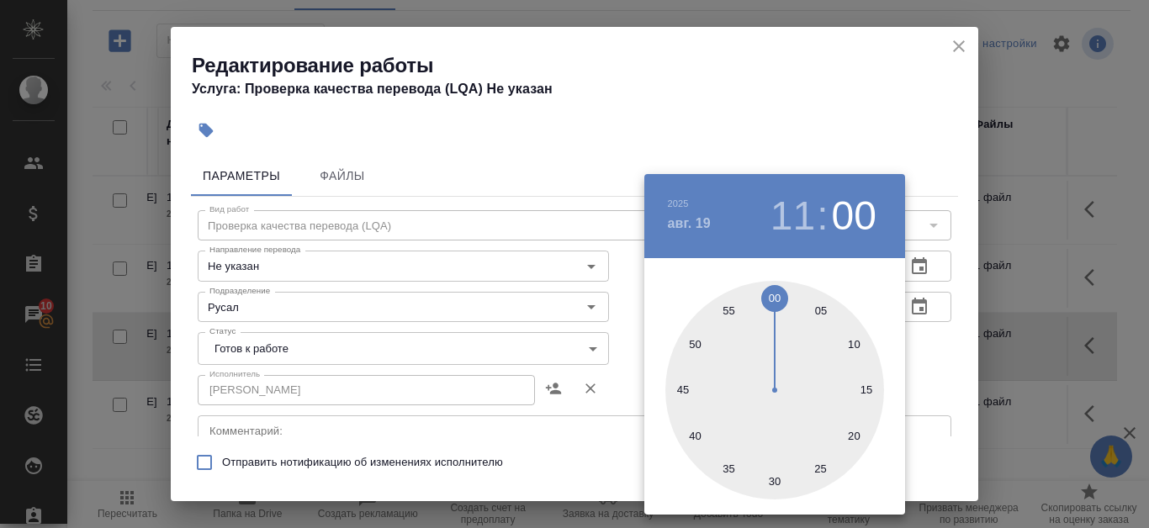
click at [911, 94] on div at bounding box center [574, 264] width 1149 height 528
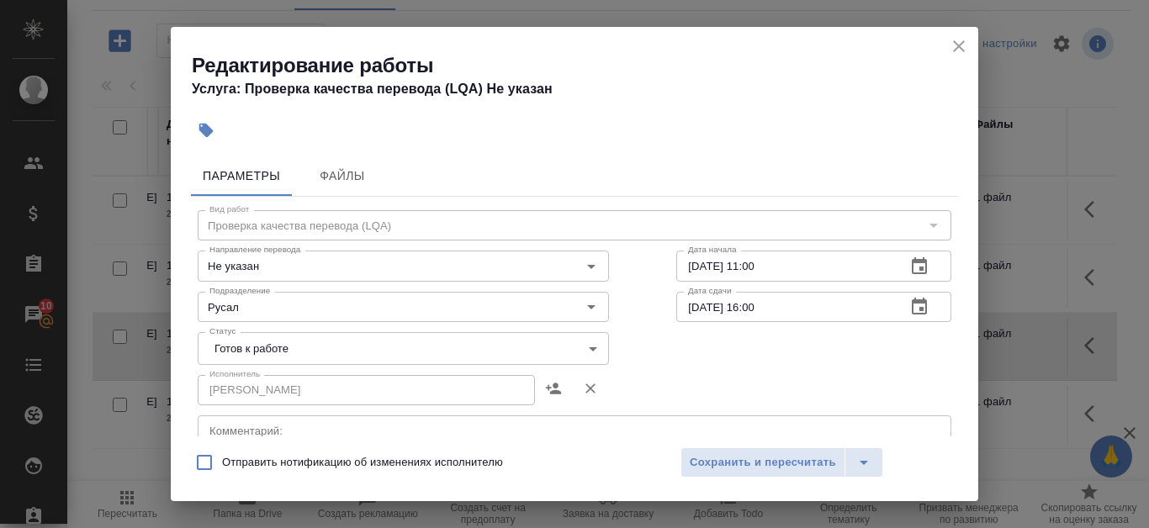
click at [912, 301] on icon "button" at bounding box center [919, 306] width 15 height 17
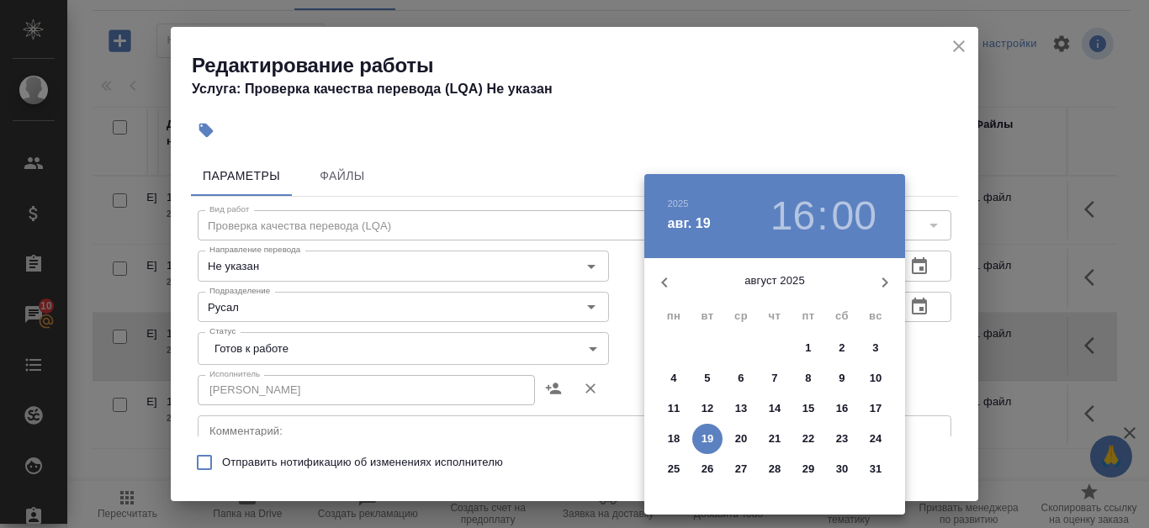
click at [827, 213] on h3 ":" at bounding box center [822, 216] width 11 height 47
click at [804, 211] on h3 "16" at bounding box center [793, 216] width 45 height 47
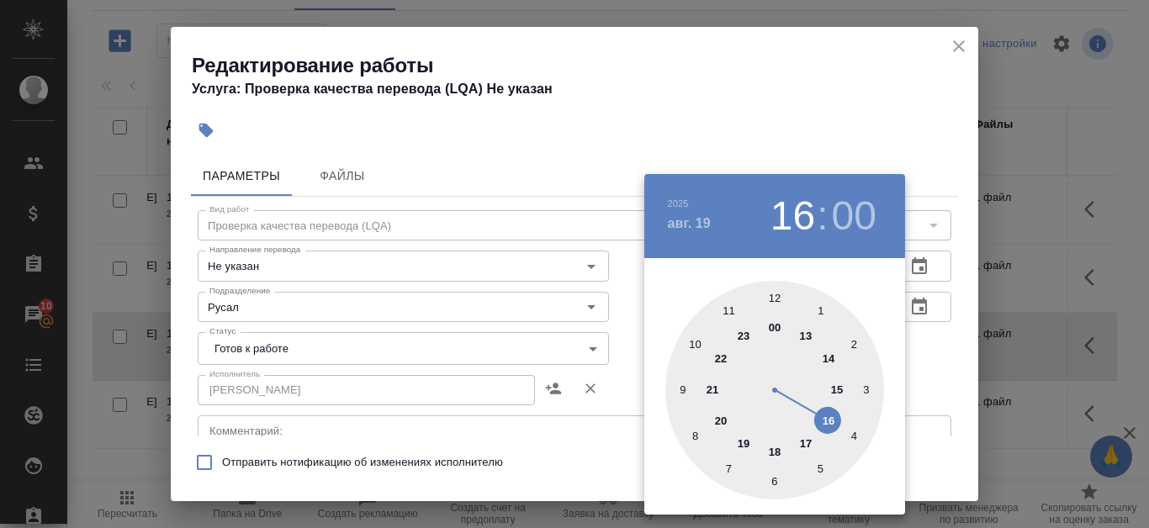
click at [841, 392] on div at bounding box center [774, 390] width 219 height 219
type input "19.08.2025 15:00"
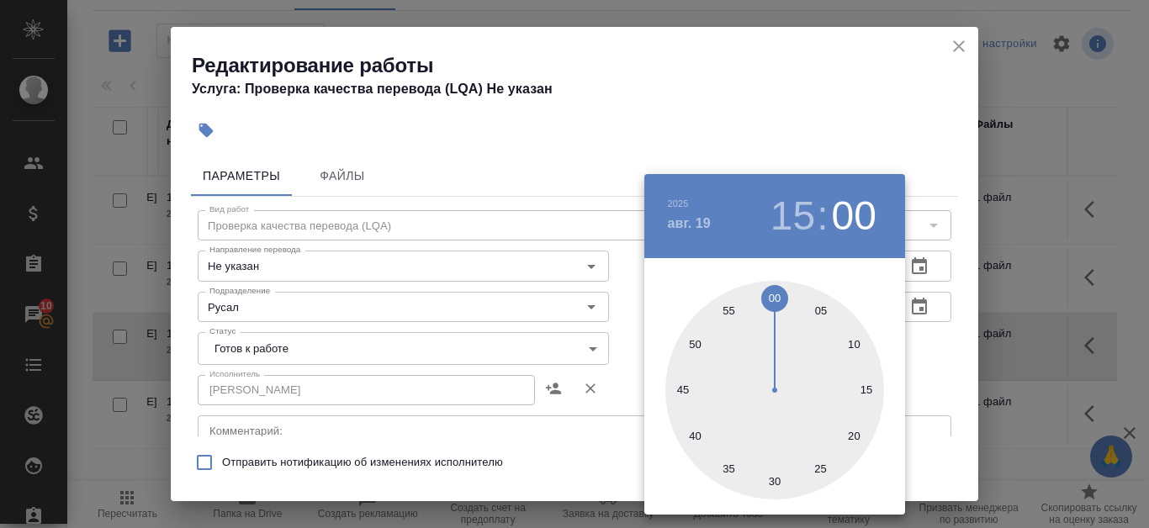
click at [746, 111] on div at bounding box center [574, 264] width 1149 height 528
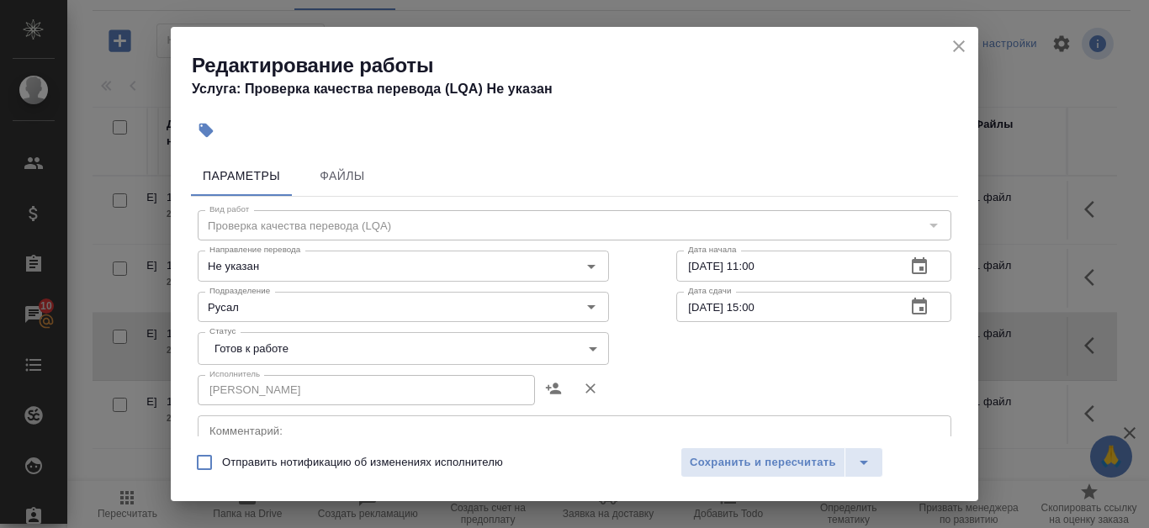
click at [587, 348] on body "🙏 .cls-1 fill:#fff; AWATERA Kanataeva Ekaterina Клиенты Спецификации Заказы 10 …" at bounding box center [574, 264] width 1149 height 528
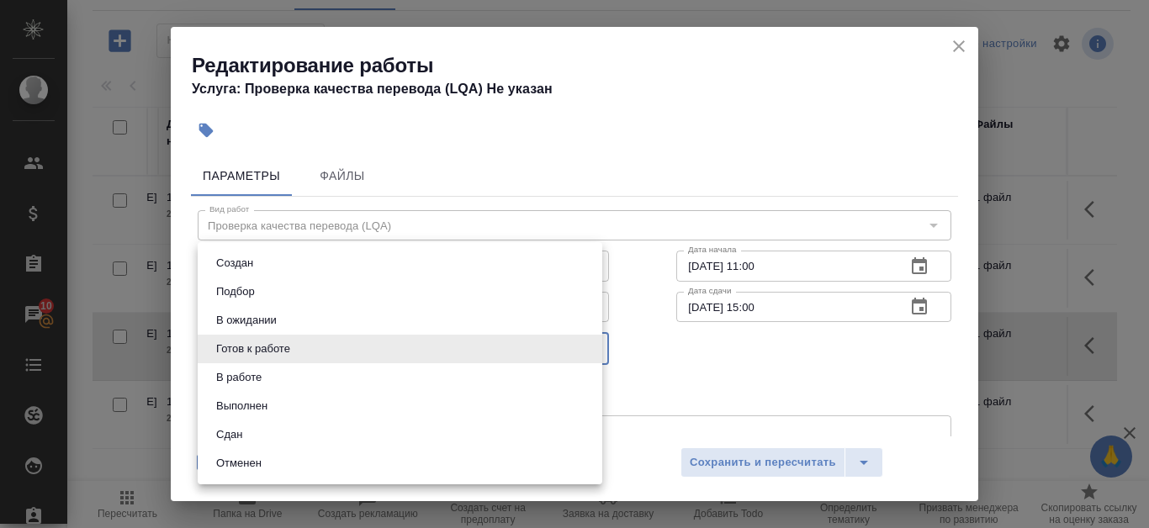
click at [300, 434] on li "Сдан" at bounding box center [400, 435] width 405 height 29
type input "closed"
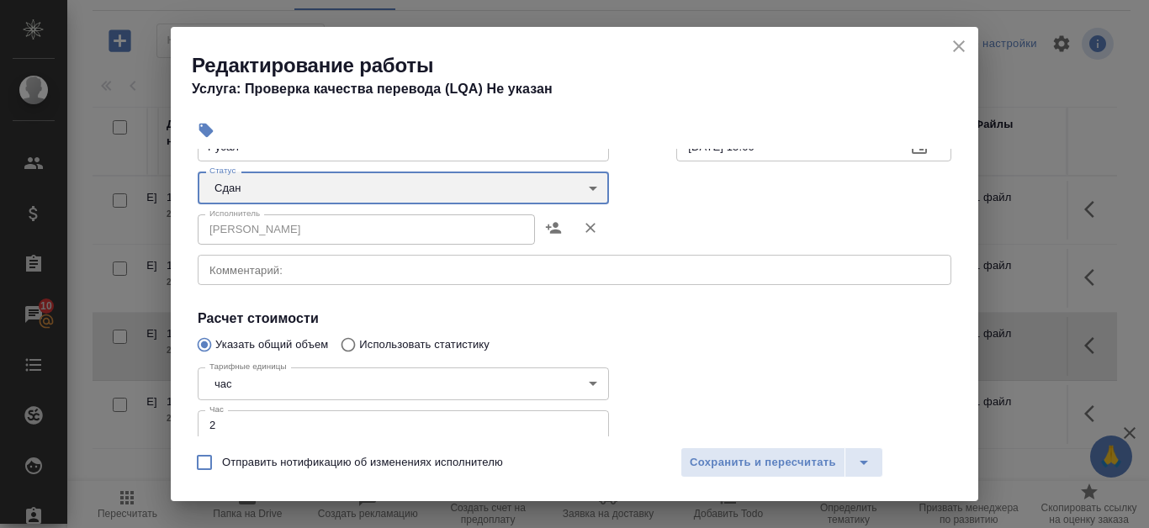
scroll to position [168, 0]
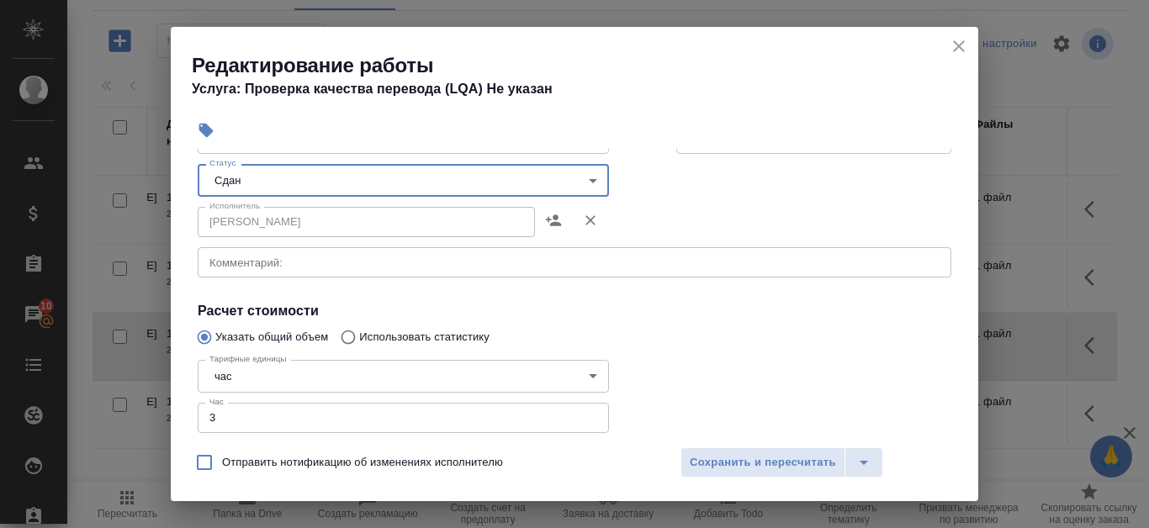
click at [581, 414] on input "3" at bounding box center [403, 418] width 411 height 30
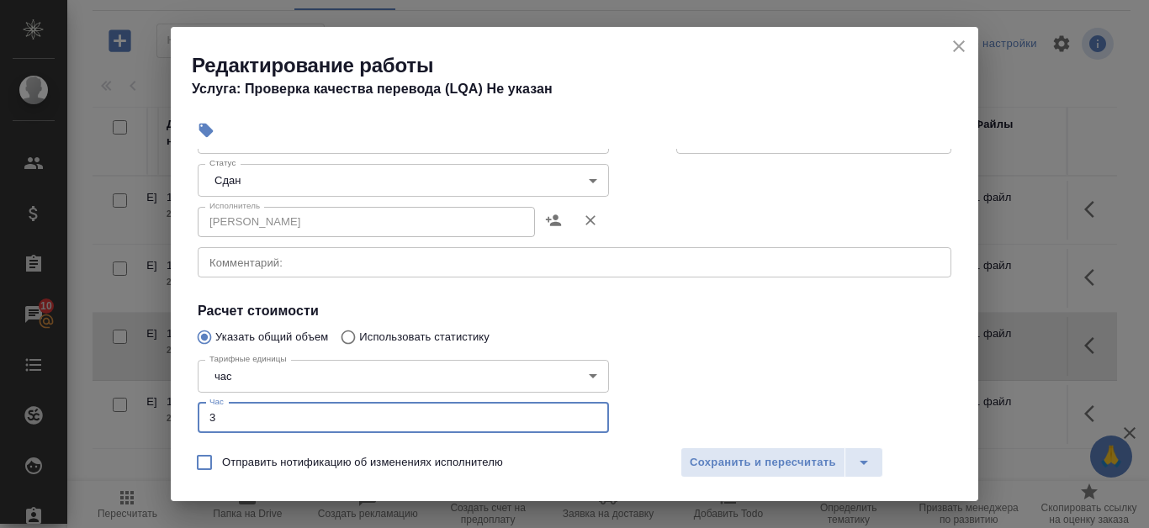
type input "4"
click at [583, 414] on input "4" at bounding box center [403, 418] width 411 height 30
click at [793, 459] on span "Сохранить и пересчитать" at bounding box center [763, 462] width 146 height 19
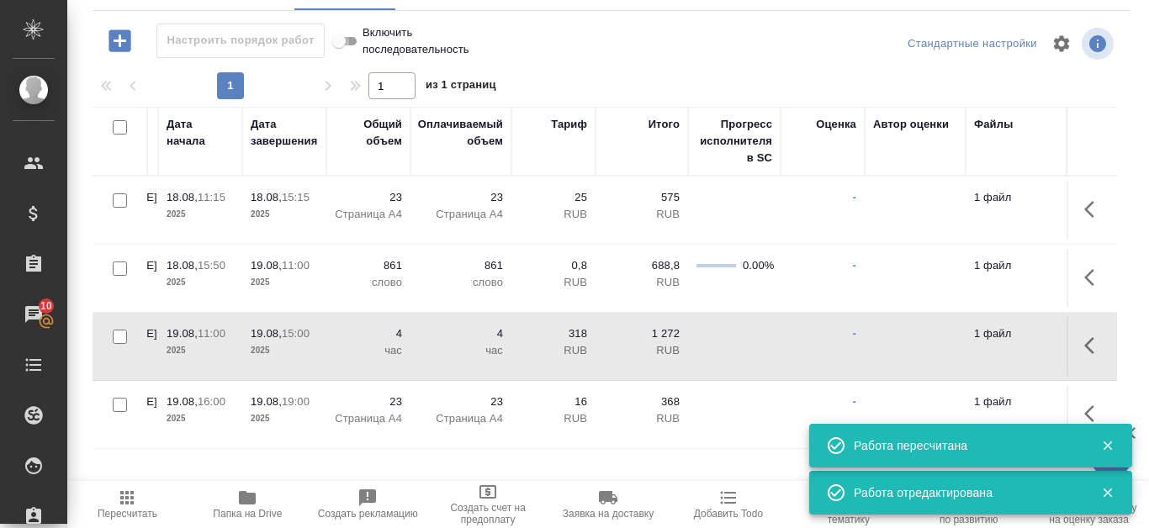
click at [361, 40] on input "Включить последовательность" at bounding box center [339, 41] width 61 height 20
checkbox input "false"
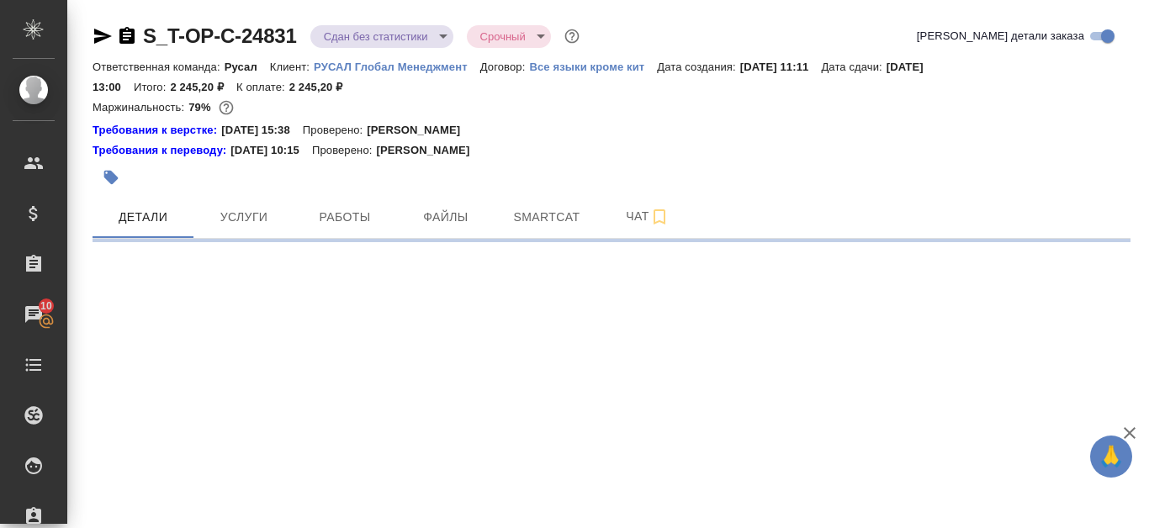
select select "RU"
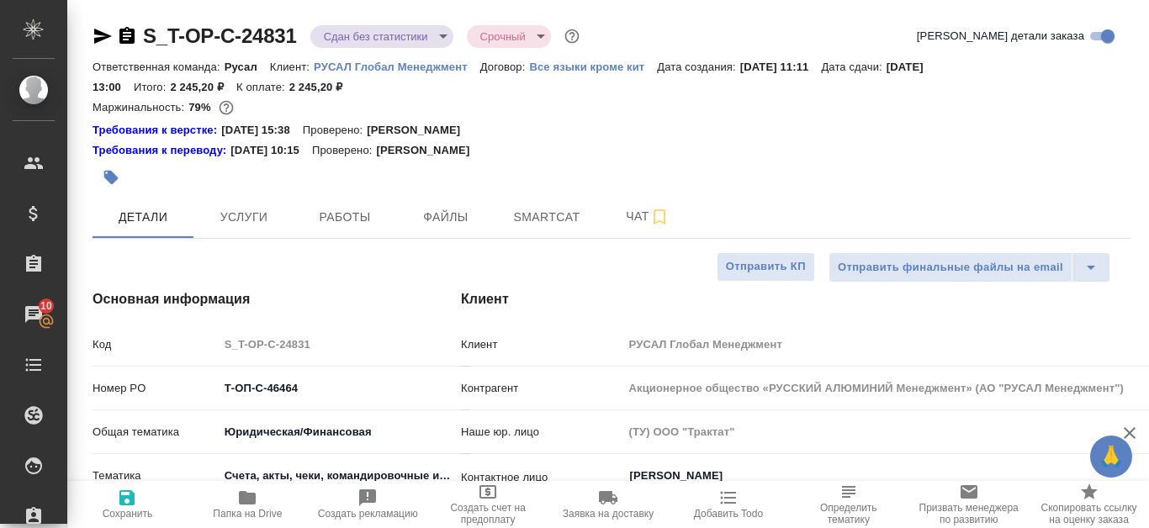
type textarea "x"
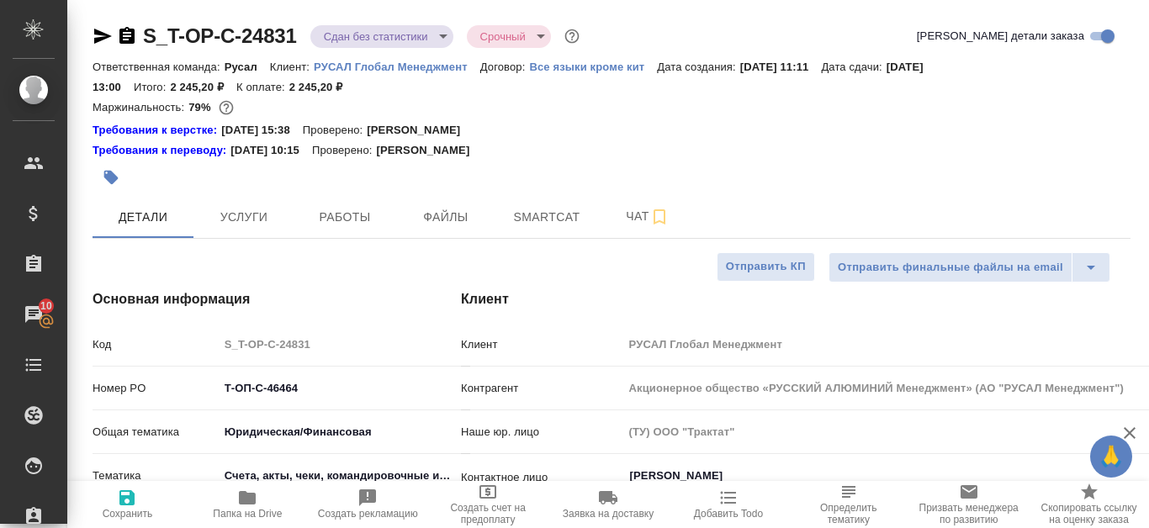
type textarea "x"
click at [247, 508] on span "Папка на Drive" at bounding box center [247, 514] width 69 height 12
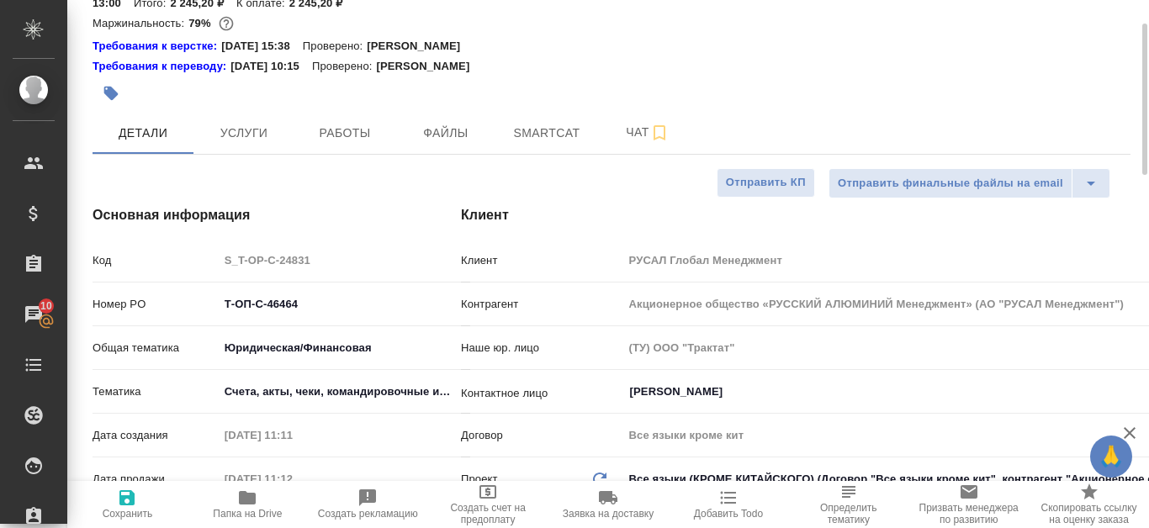
click at [243, 503] on icon "button" at bounding box center [247, 497] width 17 height 13
type textarea "x"
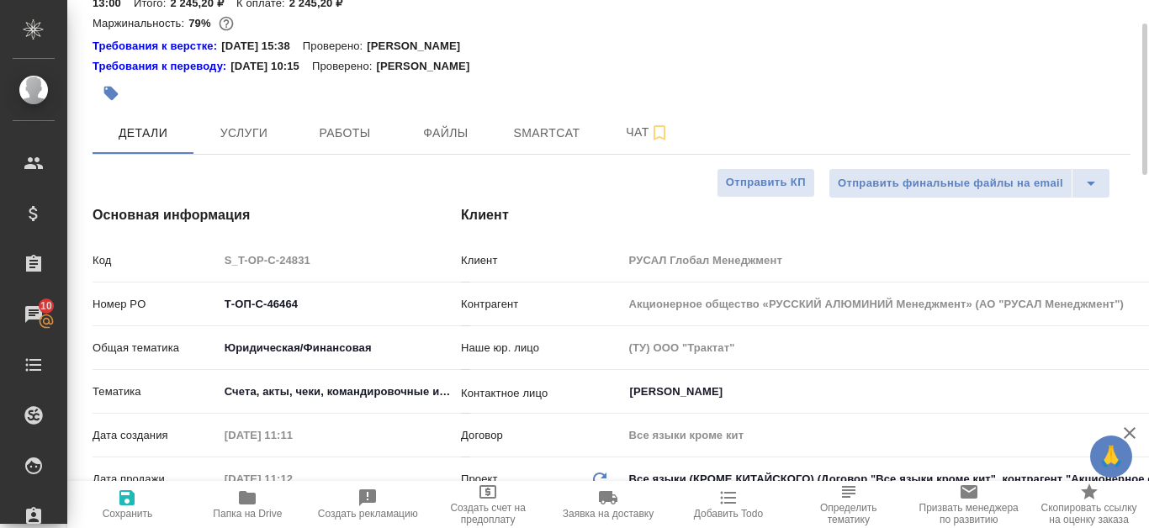
type textarea "x"
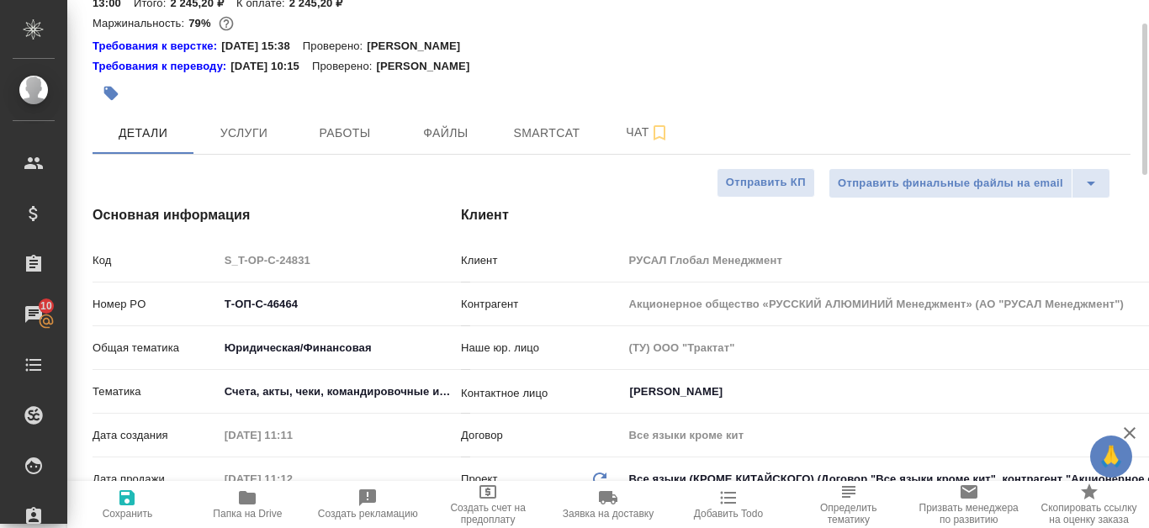
click at [252, 505] on icon "button" at bounding box center [247, 497] width 17 height 13
type textarea "x"
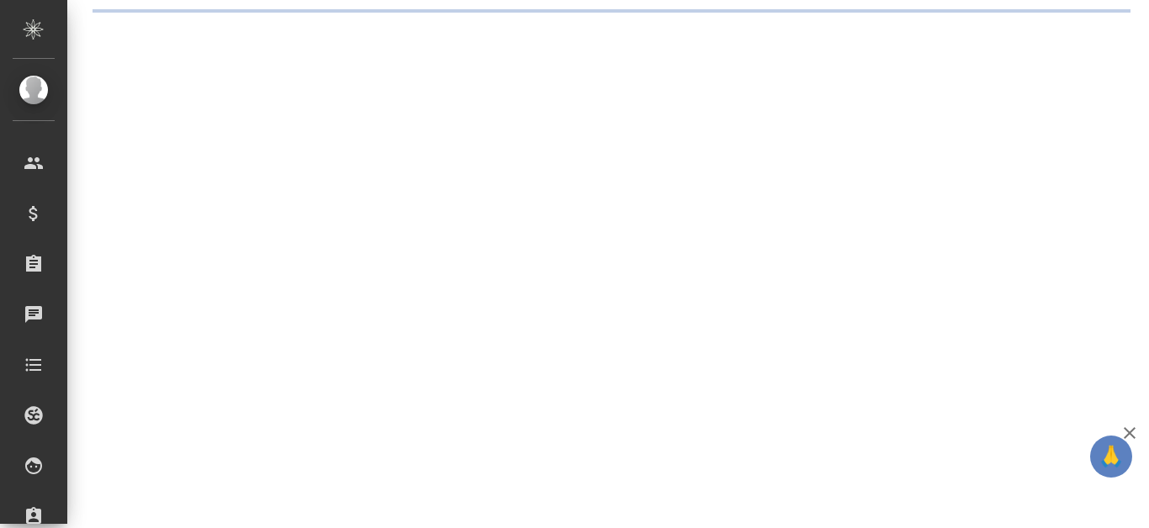
select select "RU"
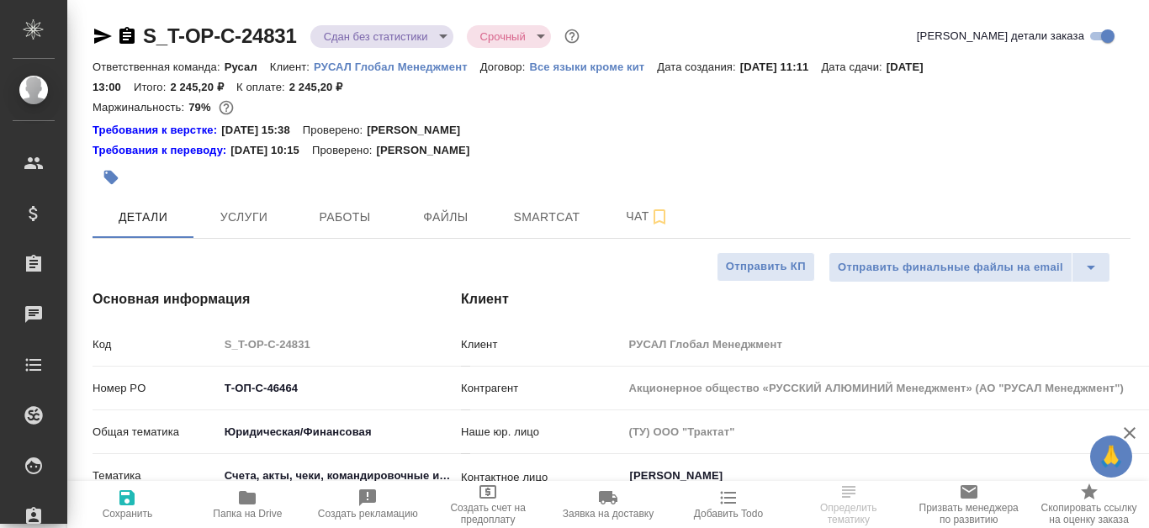
type textarea "x"
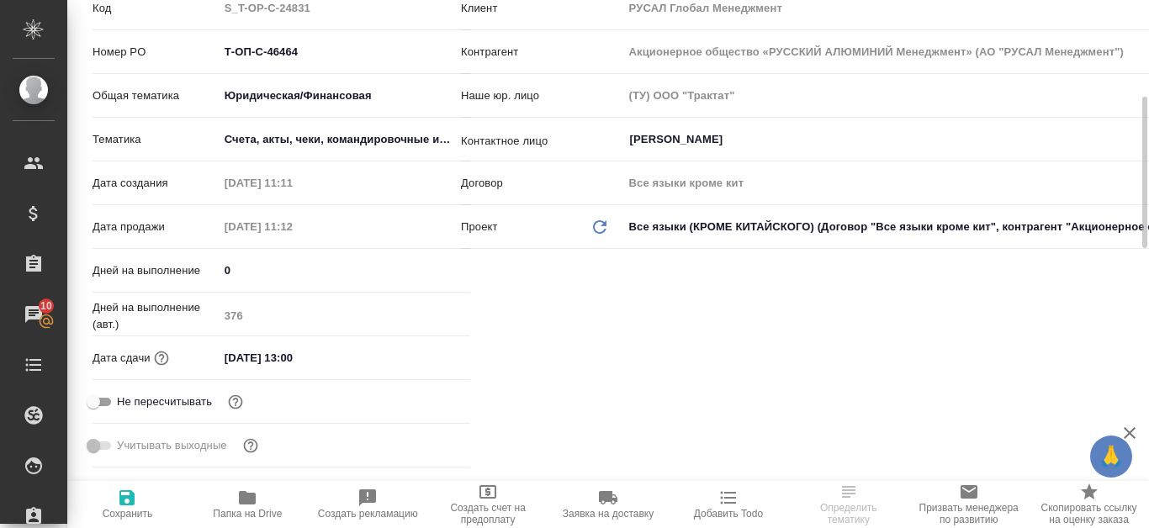
type textarea "x"
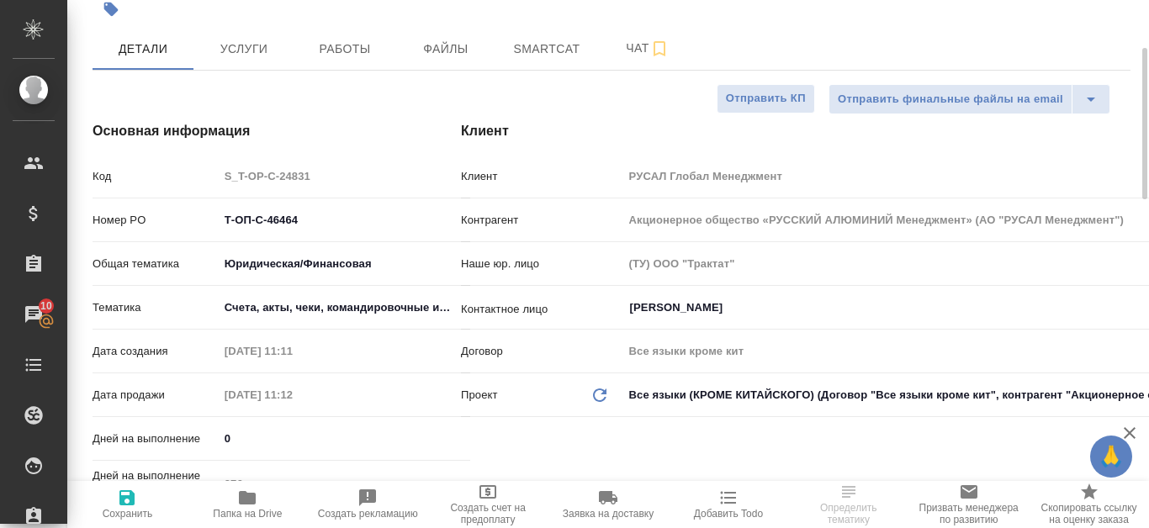
type textarea "x"
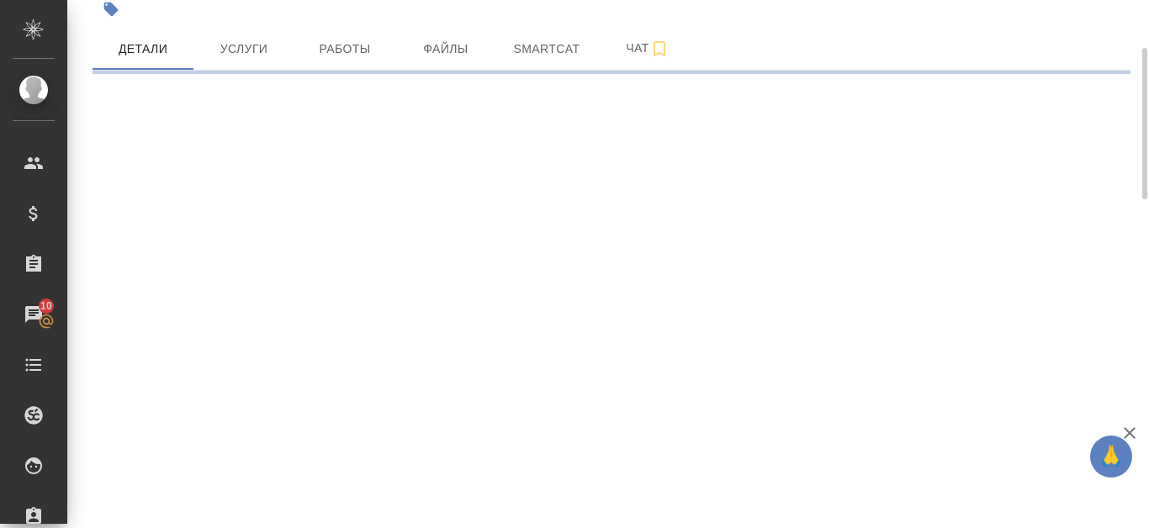
select select "RU"
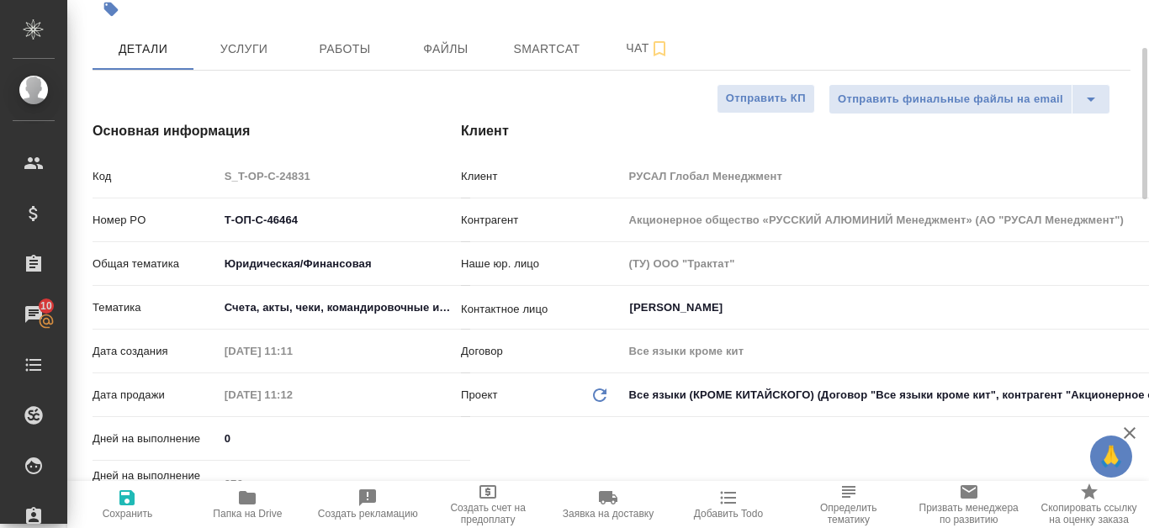
type textarea "x"
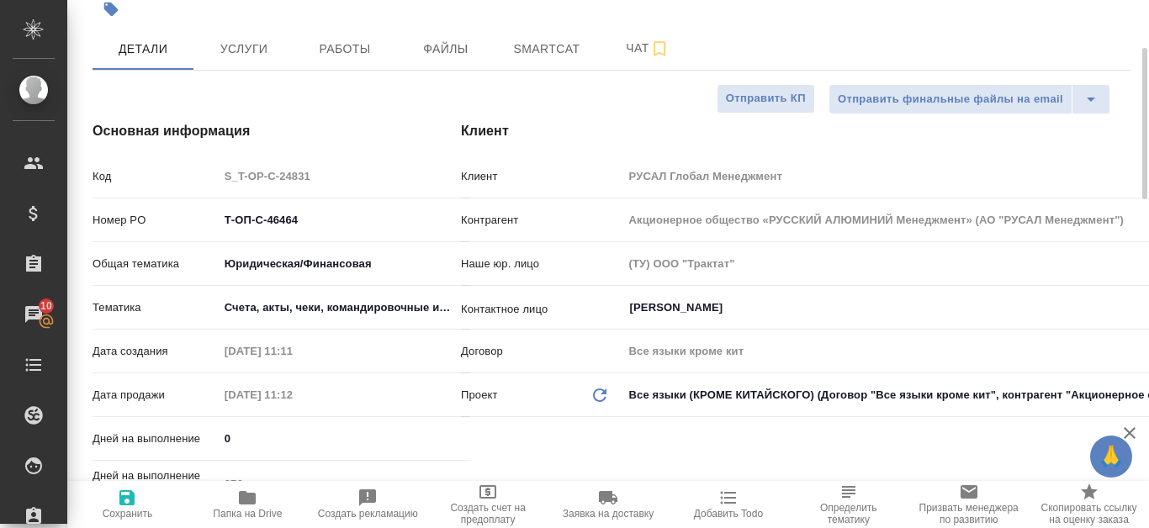
type textarea "x"
click at [579, 41] on span "Smartcat" at bounding box center [546, 49] width 81 height 21
click at [569, 50] on span "Smartcat" at bounding box center [546, 49] width 81 height 21
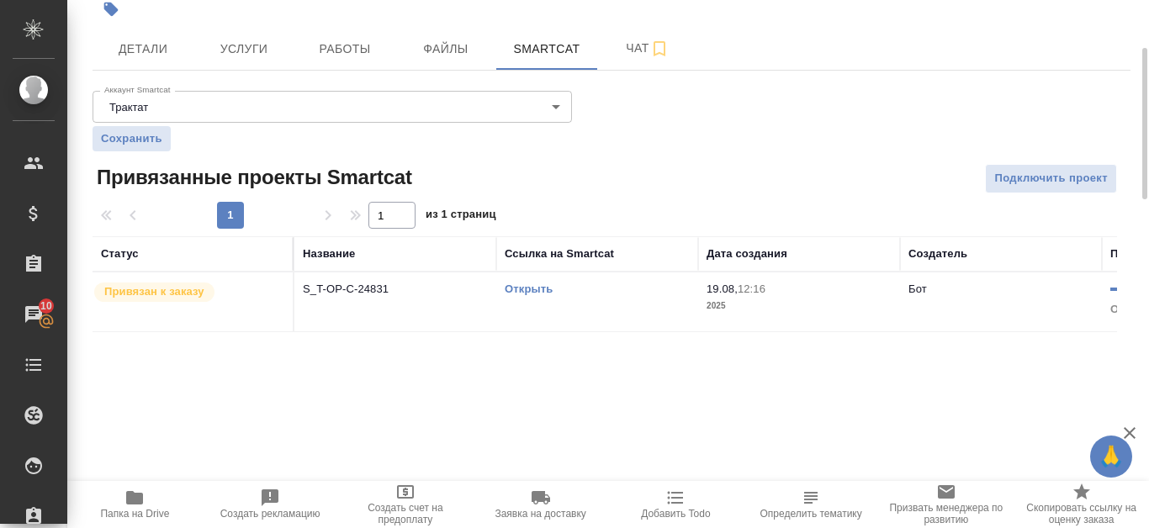
click at [546, 286] on link "Открыть" at bounding box center [529, 289] width 48 height 13
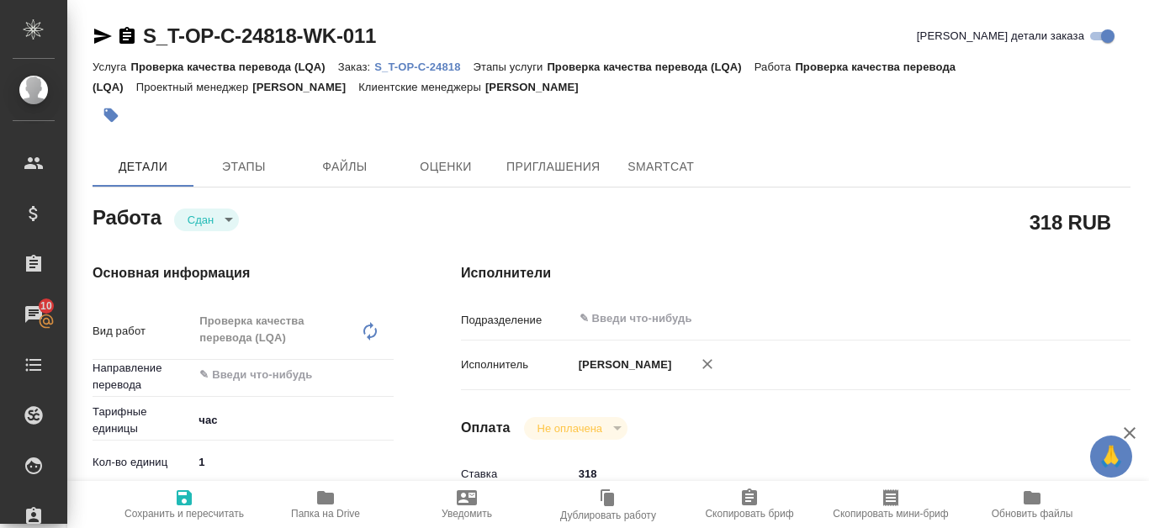
type textarea "x"
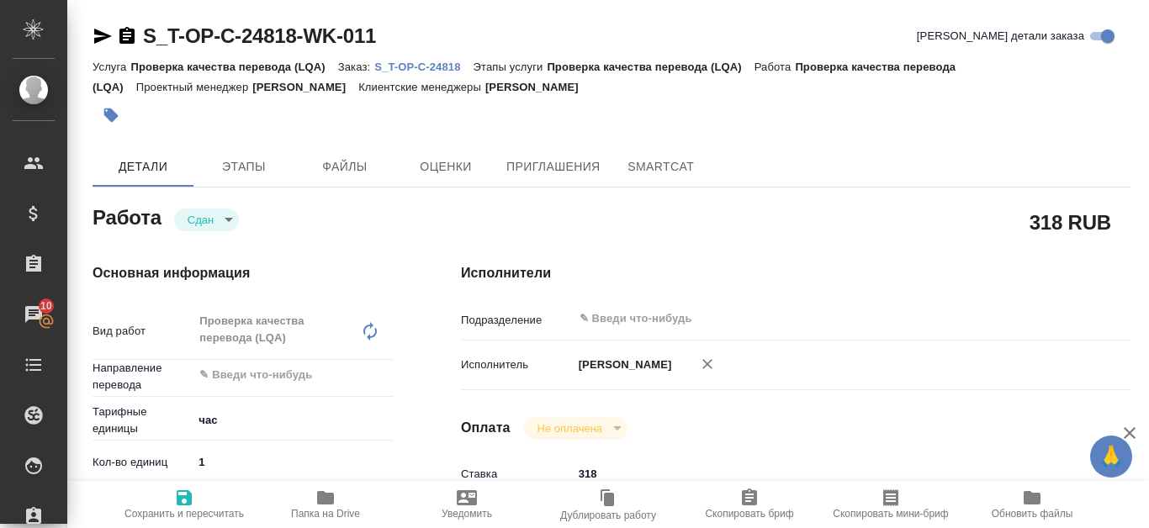
type textarea "x"
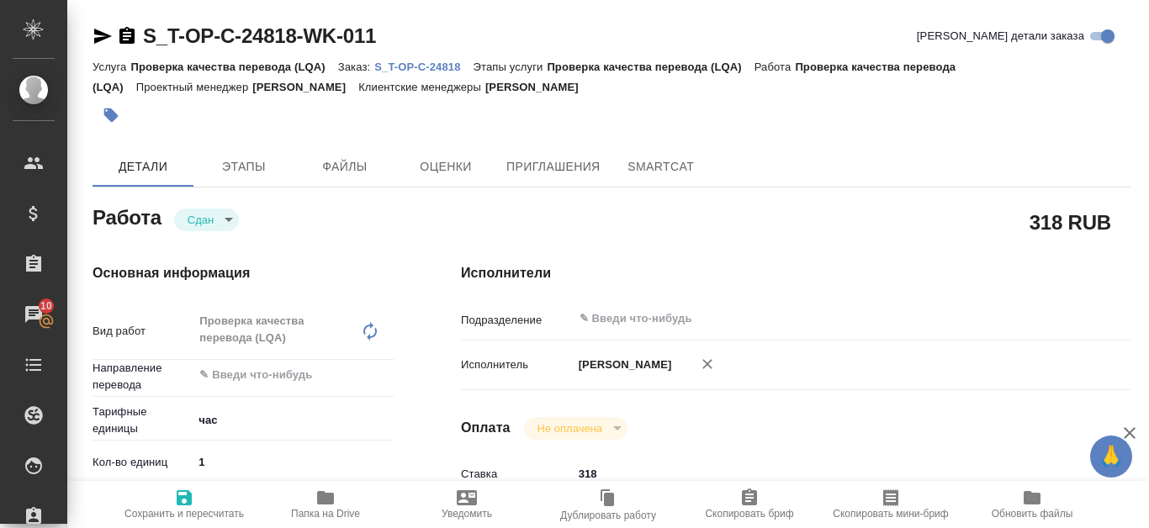
type textarea "x"
